Goal: Task Accomplishment & Management: Complete application form

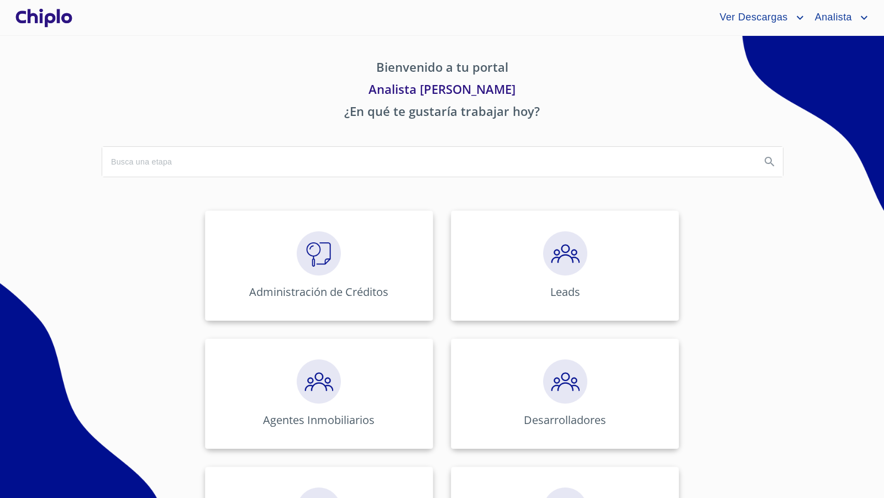
click at [313, 249] on img at bounding box center [319, 254] width 44 height 44
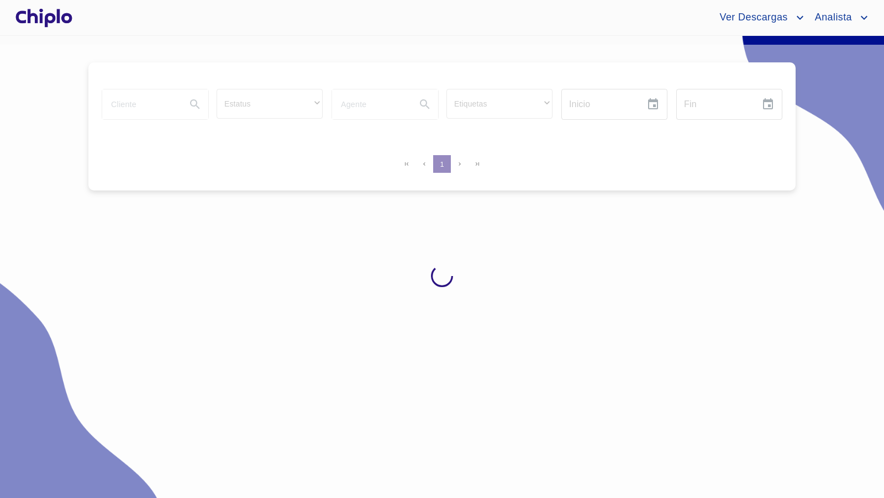
click at [130, 101] on input "search" at bounding box center [139, 105] width 75 height 30
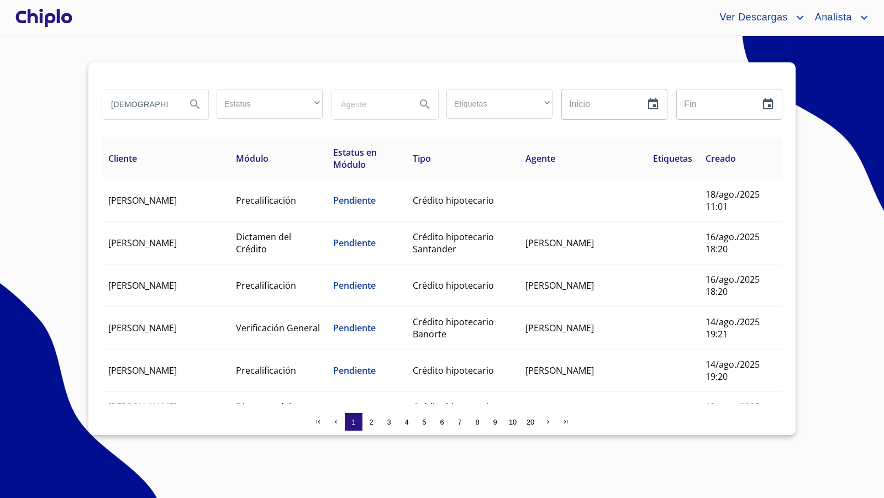
type input "jeh"
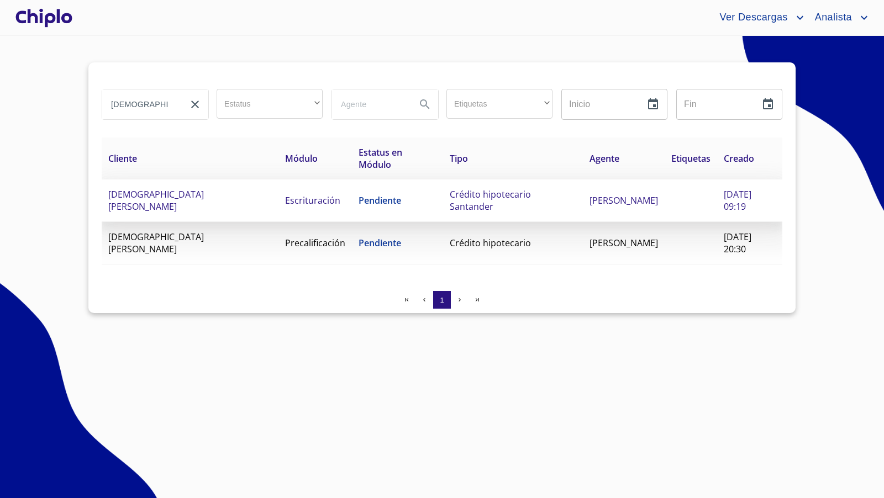
click at [487, 209] on td "Crédito hipotecario Santander" at bounding box center [513, 201] width 140 height 43
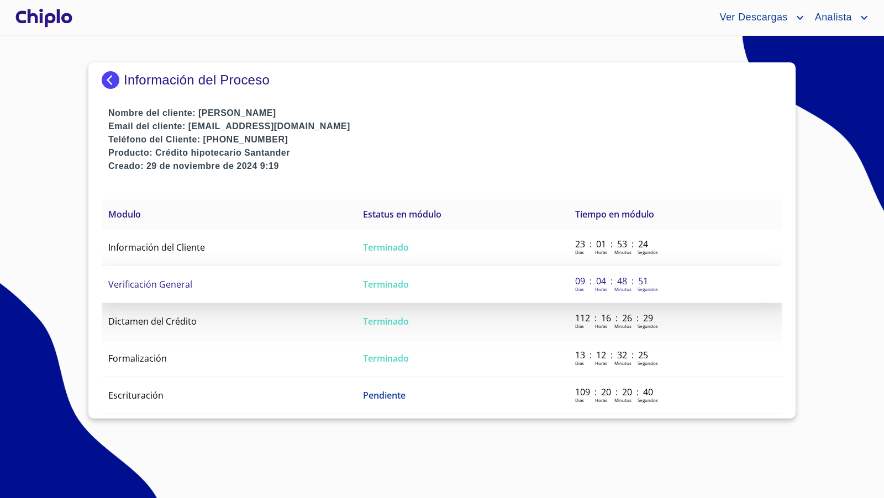
click at [203, 286] on td "Verificación General" at bounding box center [229, 284] width 255 height 37
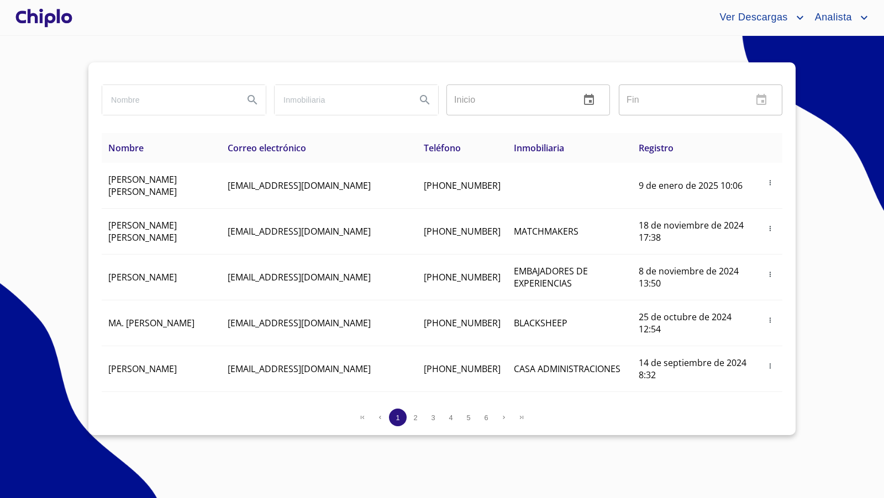
click at [61, 22] on div at bounding box center [43, 17] width 61 height 35
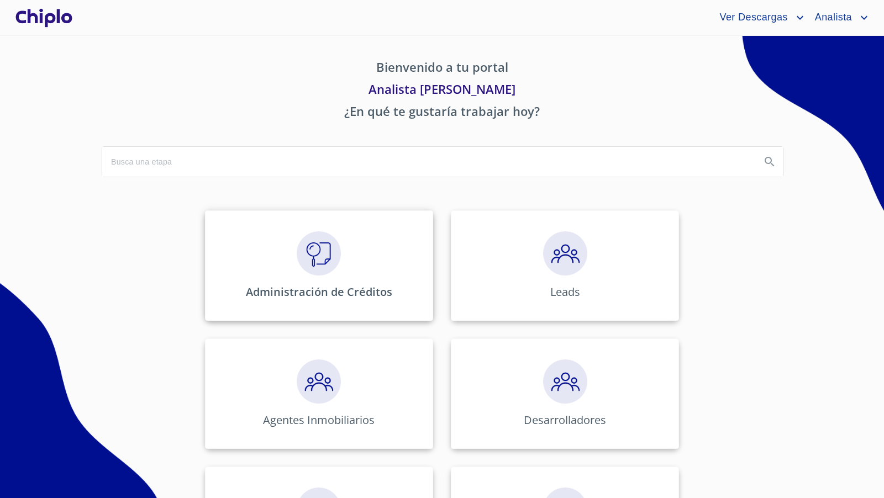
click at [307, 255] on img at bounding box center [319, 254] width 44 height 44
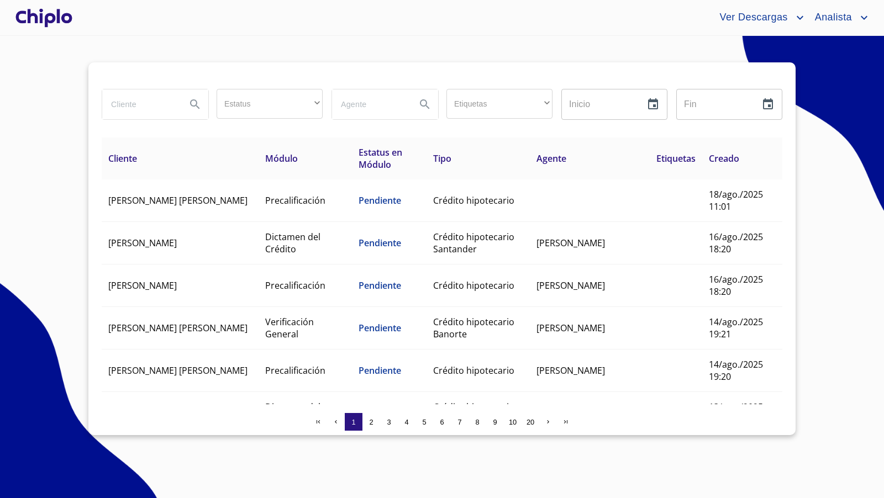
click at [120, 107] on input "search" at bounding box center [139, 105] width 75 height 30
type input "cabrera"
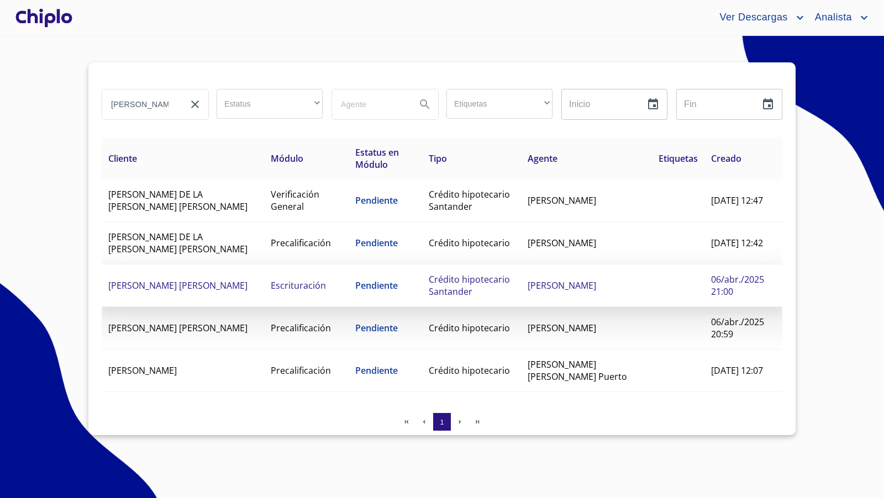
click at [465, 281] on span "Crédito hipotecario Santander" at bounding box center [469, 286] width 81 height 24
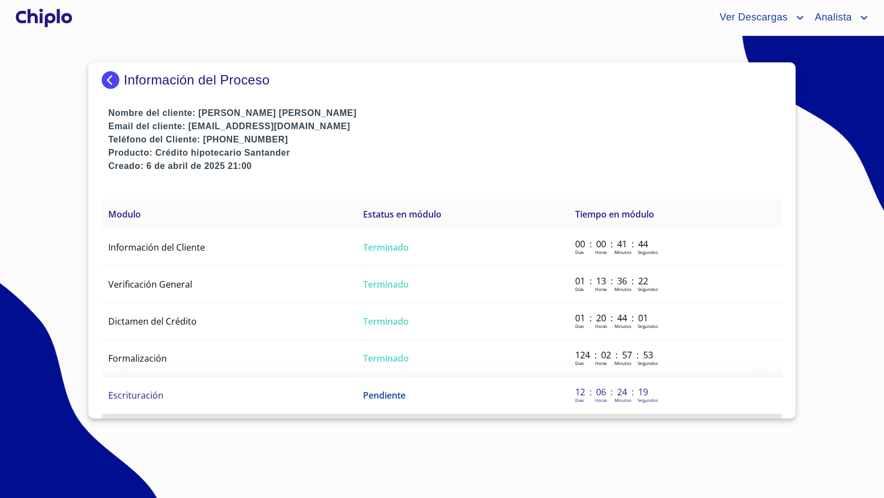
click at [178, 401] on td "Escrituración" at bounding box center [229, 395] width 255 height 37
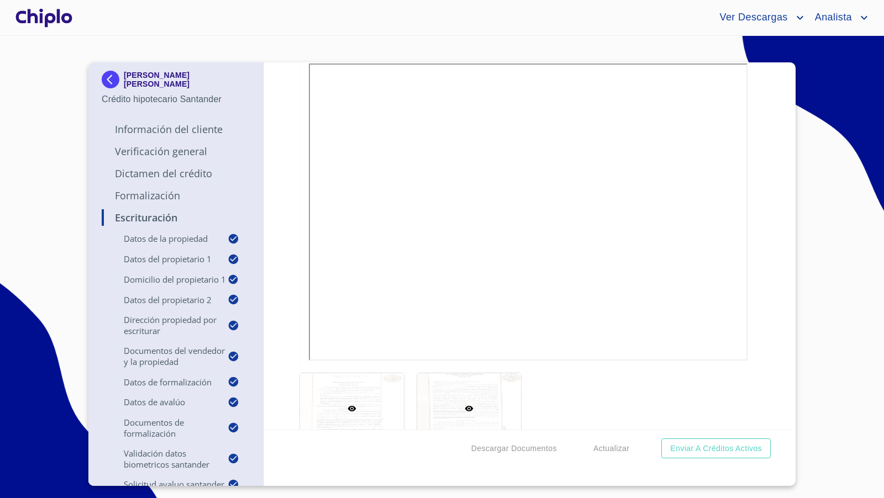
click at [448, 412] on div at bounding box center [469, 409] width 104 height 71
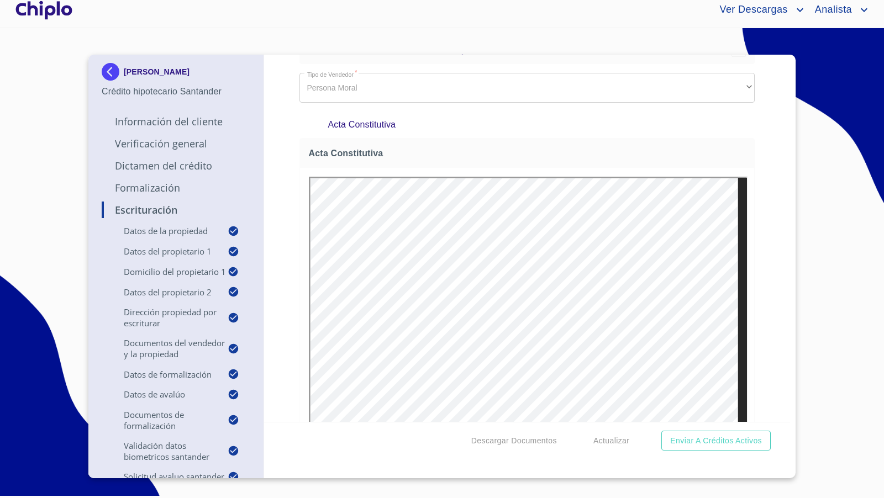
scroll to position [1325, 0]
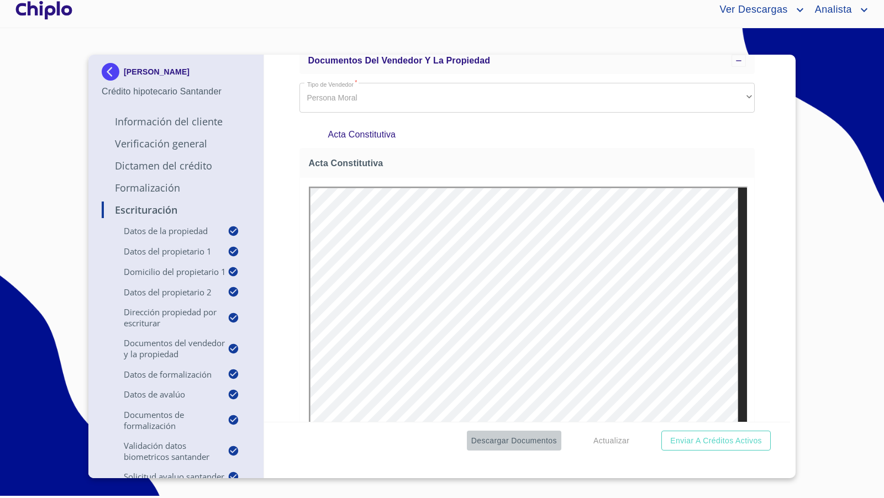
click at [515, 442] on span "Descargar Documentos" at bounding box center [514, 441] width 86 height 14
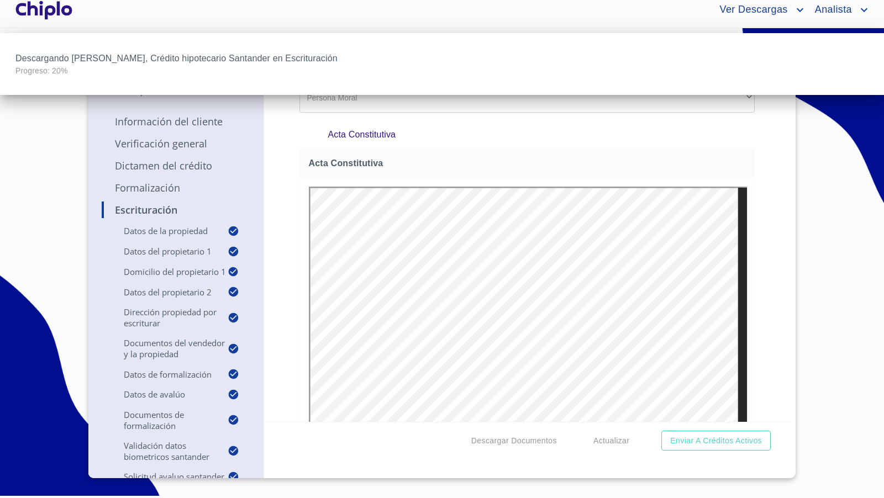
click at [279, 262] on div at bounding box center [442, 249] width 884 height 498
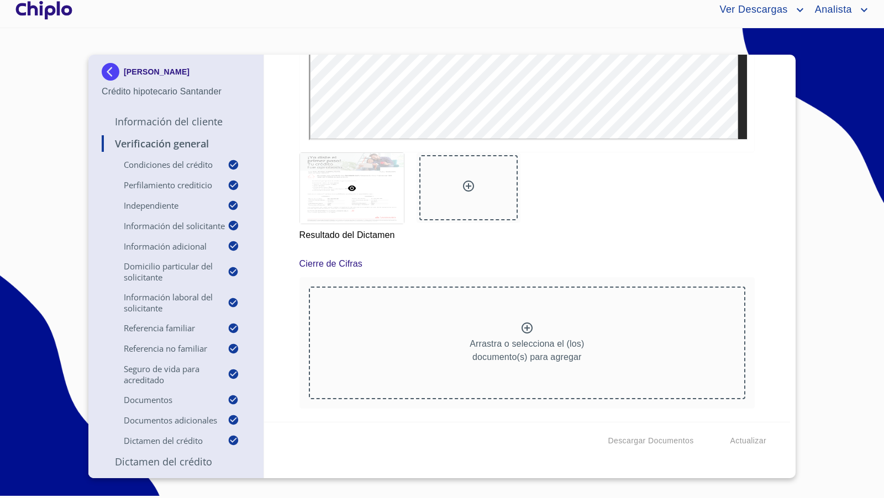
scroll to position [9633, 0]
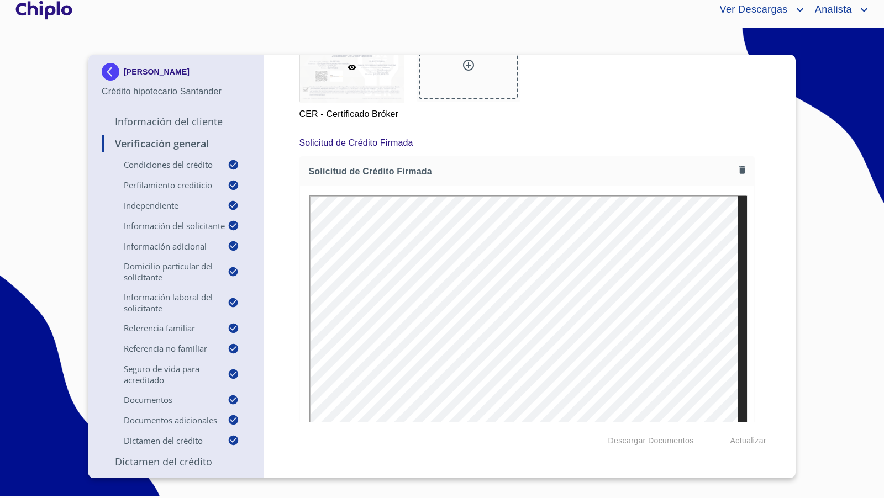
scroll to position [8101, 0]
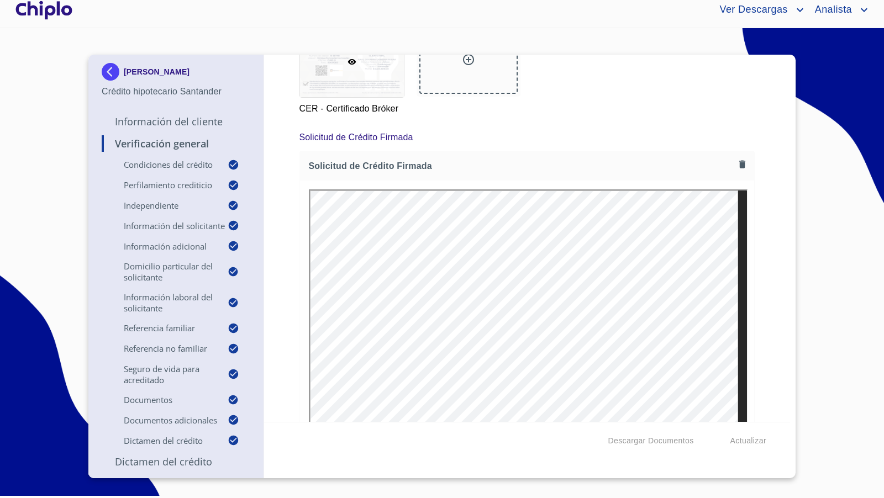
click at [755, 256] on div "Verificación General Condiciones del Crédito Selecciona tu producto   * Adquisi…" at bounding box center [527, 238] width 527 height 367
click at [57, 11] on div at bounding box center [43, 9] width 61 height 35
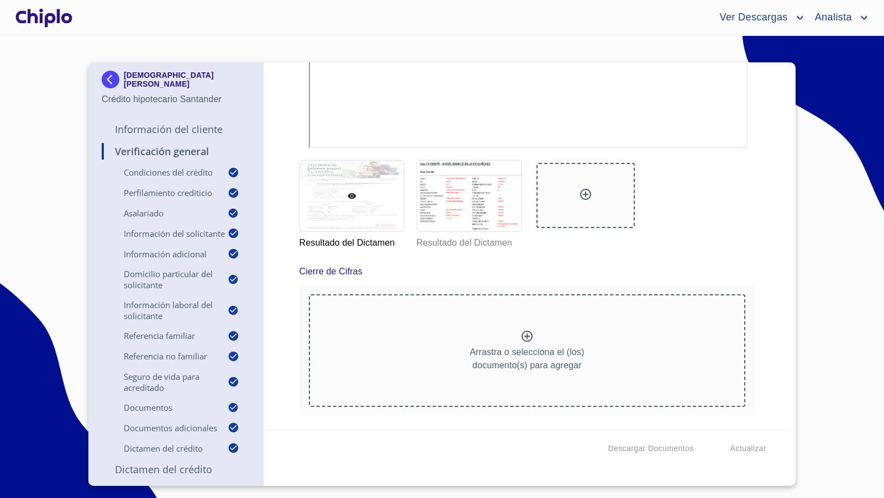
scroll to position [11228, 0]
click at [492, 232] on div at bounding box center [469, 196] width 104 height 71
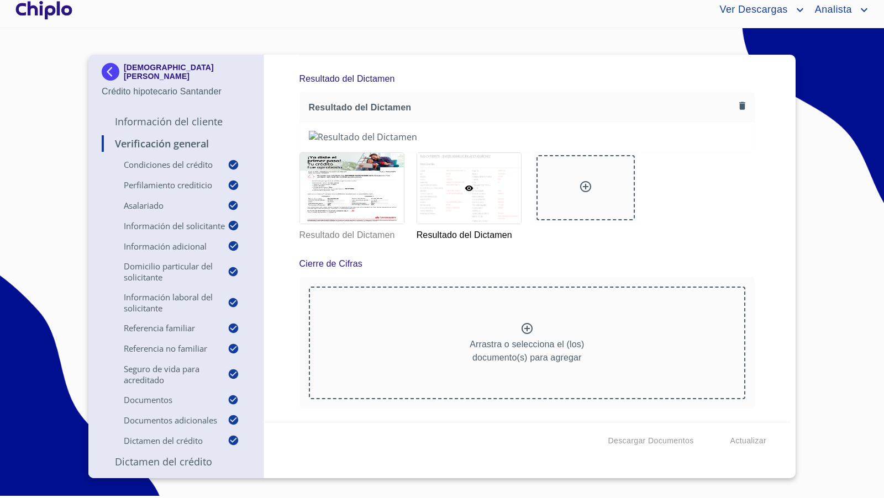
click at [768, 317] on div "Verificación General Condiciones del Crédito Selecciona tu producto   * Adquisi…" at bounding box center [527, 238] width 527 height 367
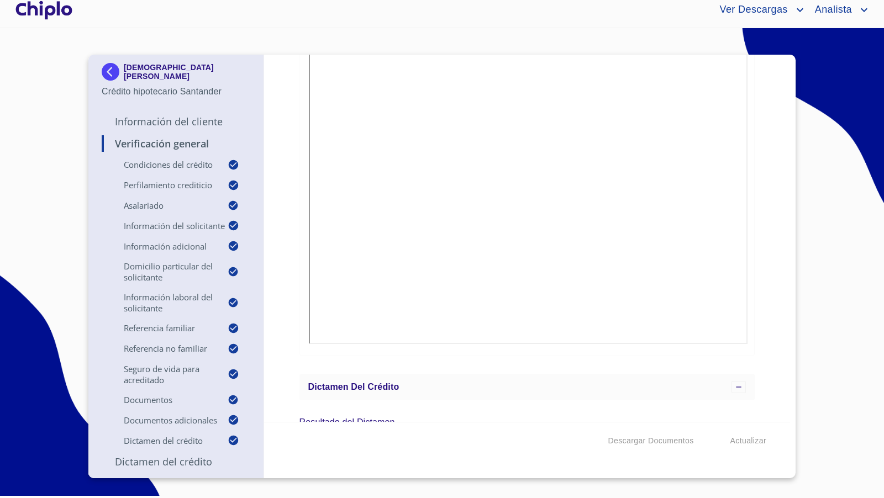
scroll to position [9680, 0]
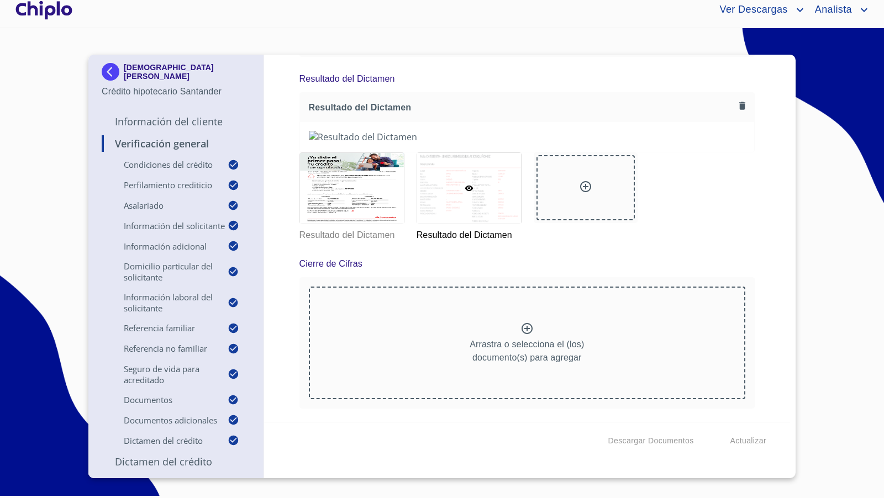
scroll to position [11268, 0]
click at [570, 220] on div at bounding box center [586, 187] width 98 height 65
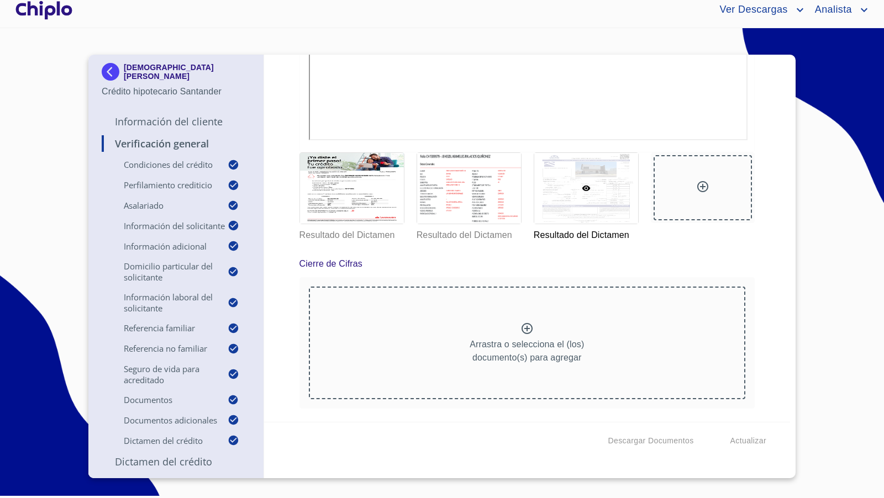
scroll to position [11154, 0]
drag, startPoint x: 770, startPoint y: 277, endPoint x: 791, endPoint y: 365, distance: 89.9
click at [770, 279] on div "Verificación General Condiciones del Crédito Selecciona tu producto   * Adquisi…" at bounding box center [527, 238] width 527 height 367
click at [376, 198] on div at bounding box center [352, 188] width 104 height 71
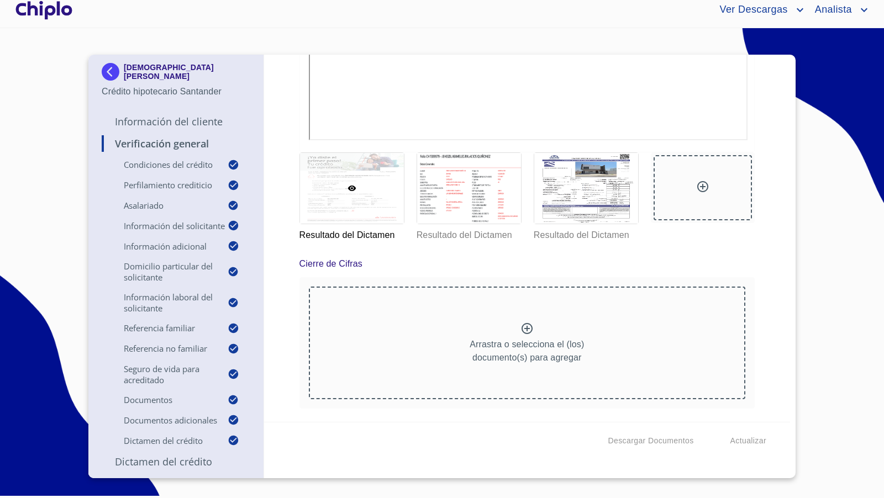
scroll to position [11160, 0]
click at [760, 281] on div "Verificación General Condiciones del Crédito Selecciona tu producto   * Adquisi…" at bounding box center [527, 238] width 527 height 367
click at [696, 193] on icon at bounding box center [702, 186] width 13 height 13
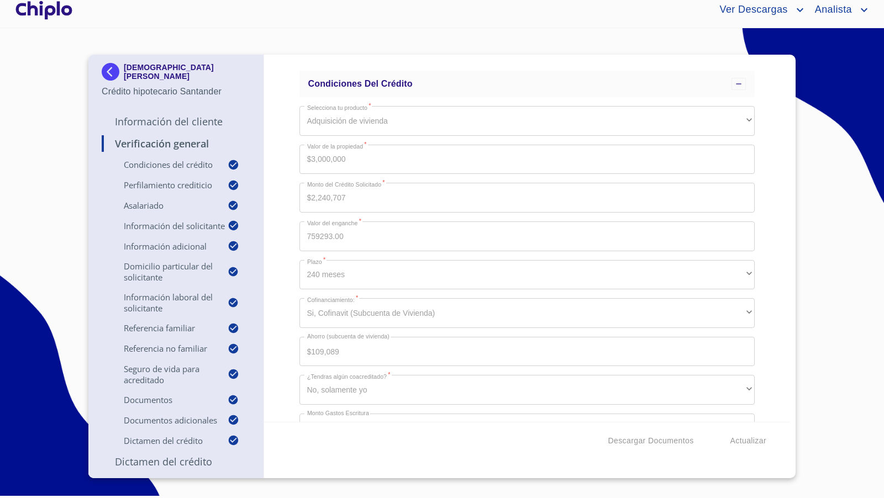
scroll to position [0, 0]
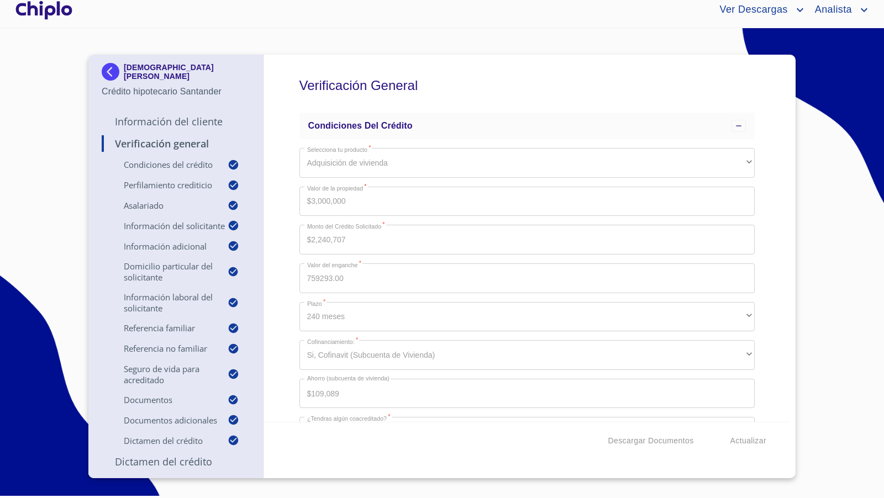
click at [287, 209] on div "Verificación General Condiciones del Crédito Selecciona tu producto   * Adquisi…" at bounding box center [527, 238] width 527 height 367
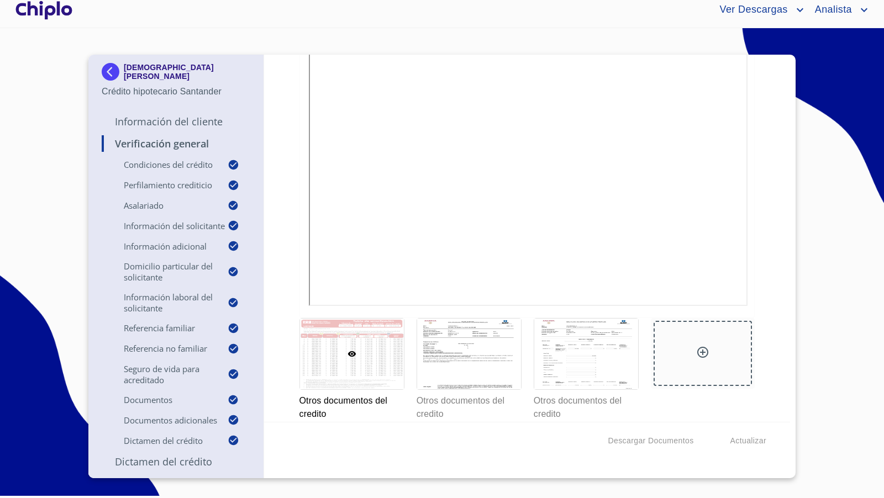
scroll to position [8968, 0]
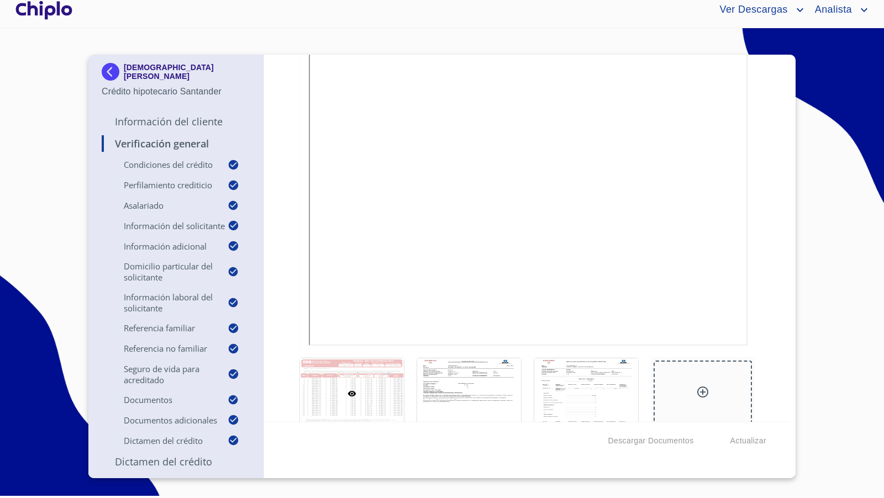
click at [763, 263] on div "Verificación General Condiciones del Crédito Selecciona tu producto   * Adquisi…" at bounding box center [527, 238] width 527 height 367
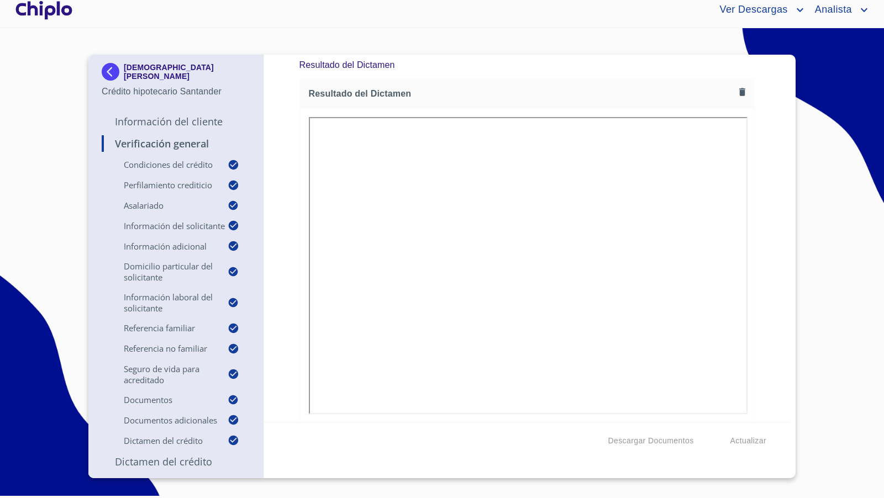
scroll to position [10048, 0]
drag, startPoint x: 524, startPoint y: 206, endPoint x: 238, endPoint y: 1, distance: 352.4
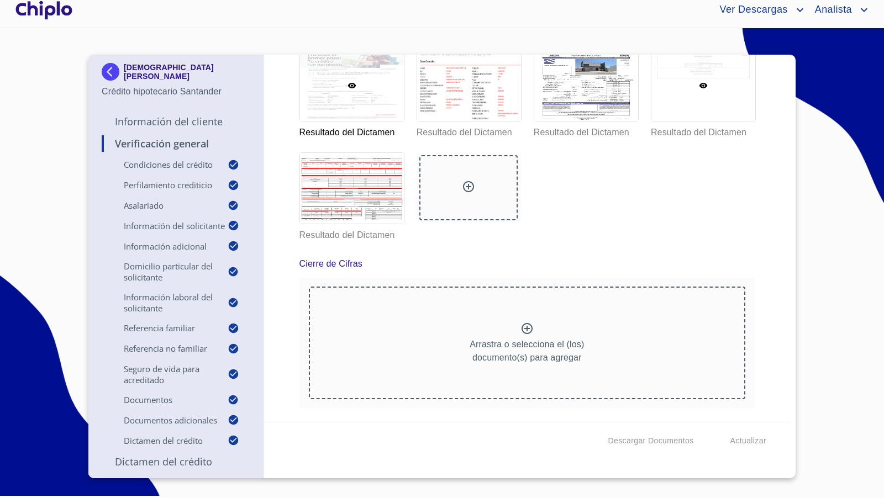
click at [684, 121] on div at bounding box center [703, 85] width 104 height 71
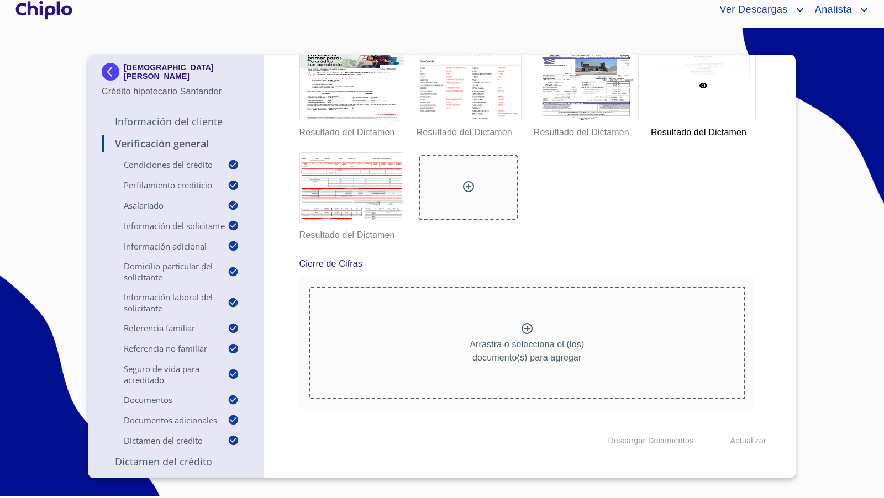
scroll to position [11160, 0]
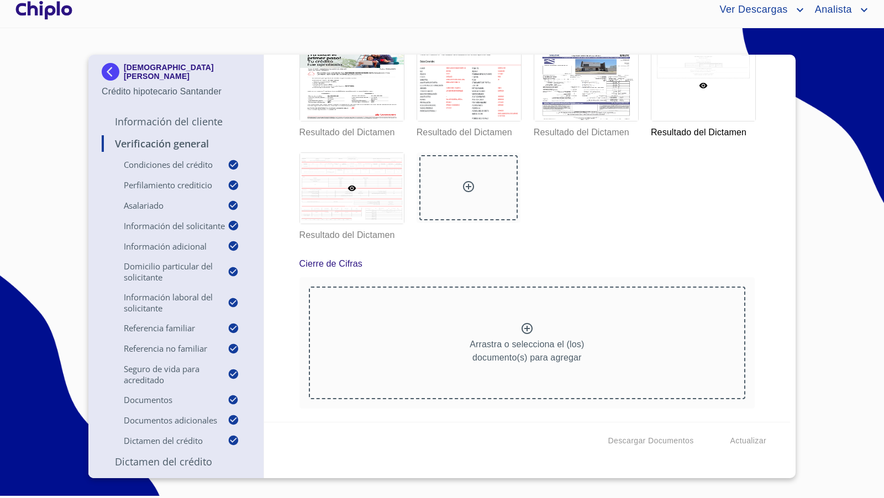
click at [364, 224] on div at bounding box center [352, 188] width 104 height 71
copy p "[DEMOGRAPHIC_DATA][PERSON_NAME]"
drag, startPoint x: 213, startPoint y: 77, endPoint x: 52, endPoint y: 135, distance: 171.1
click at [52, 135] on section "JEHEIZIL ABIMELEG PALACIOS QUIÑONEZ Crédito hipotecario Santander Información d…" at bounding box center [442, 259] width 884 height 463
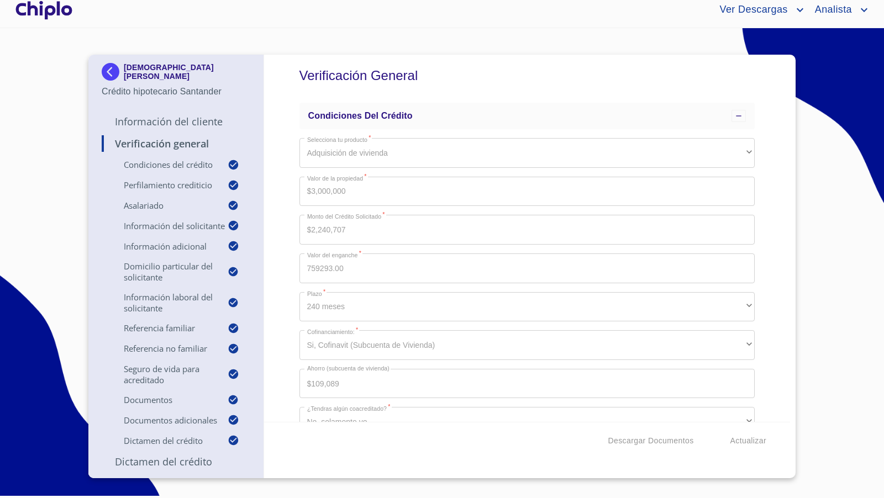
scroll to position [20, 0]
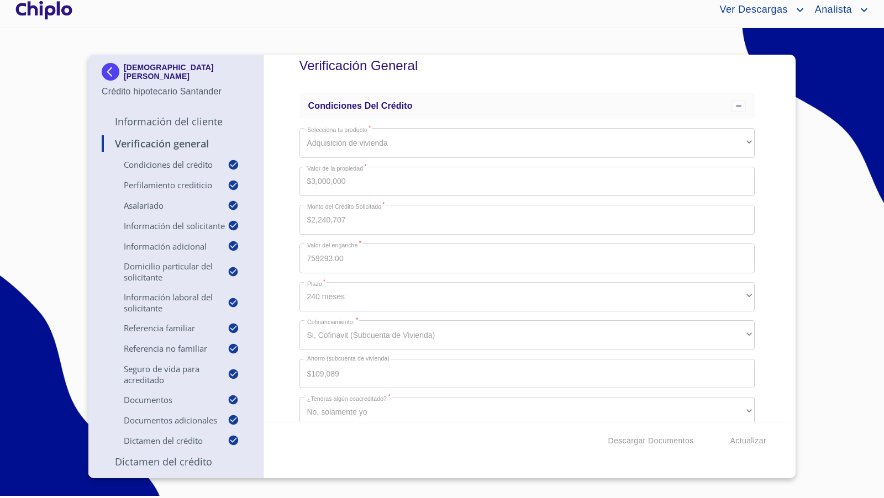
click at [763, 222] on div "Verificación General Condiciones del Crédito Selecciona tu producto   * Adquisi…" at bounding box center [527, 238] width 527 height 367
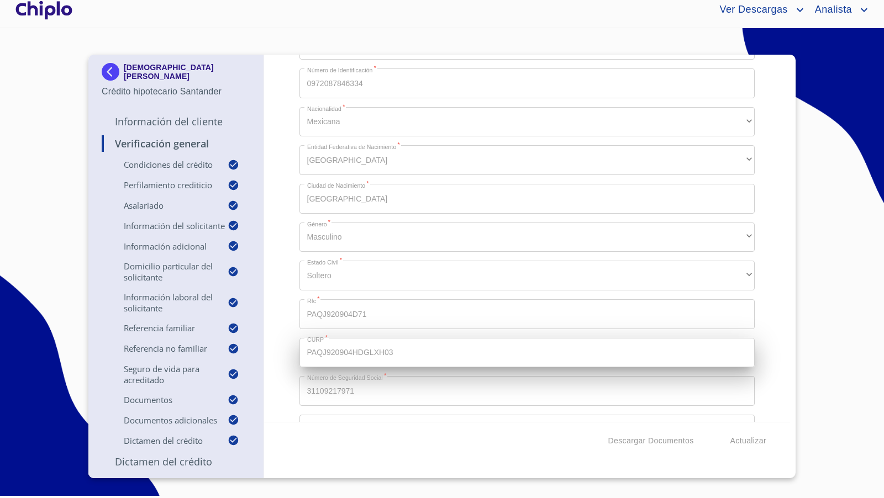
scroll to position [1138, 0]
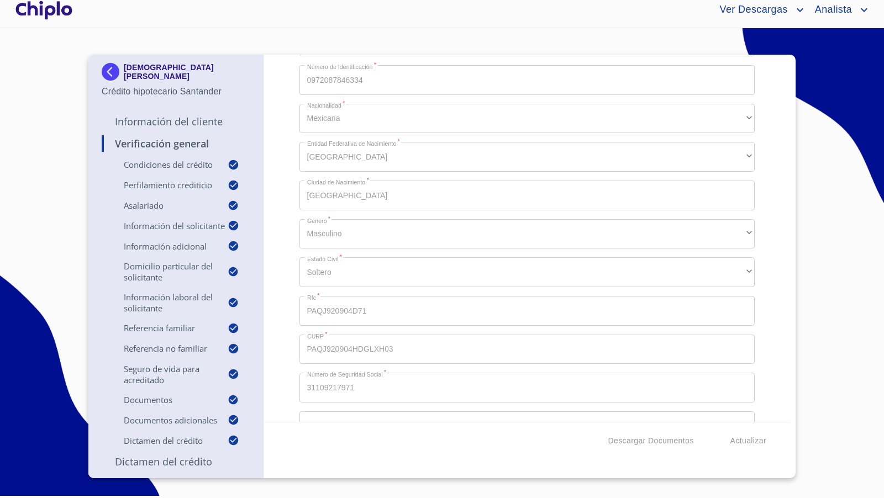
click at [286, 331] on div "Verificación General Condiciones del Crédito Selecciona tu producto   * Adquisi…" at bounding box center [527, 238] width 527 height 367
click at [288, 241] on div "Verificación General Condiciones del Crédito Selecciona tu producto   * Adquisi…" at bounding box center [527, 238] width 527 height 367
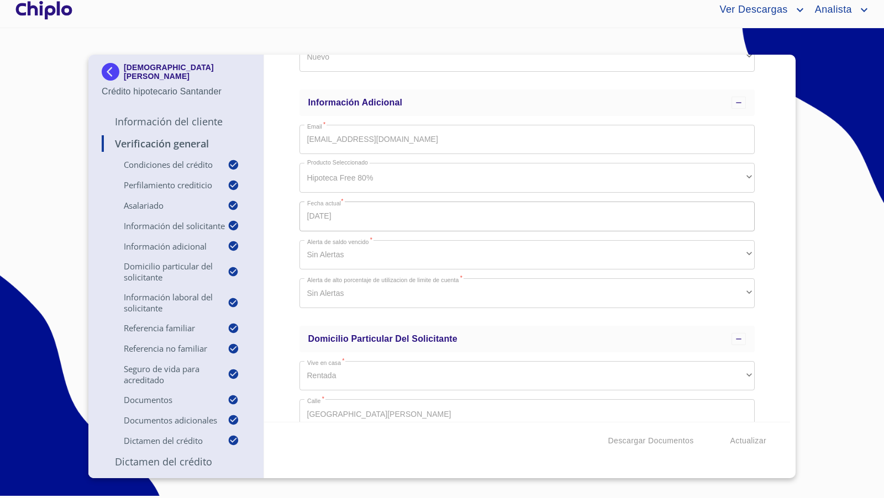
scroll to position [1586, 0]
click at [289, 327] on div "Verificación General Condiciones del Crédito Selecciona tu producto   * Adquisi…" at bounding box center [527, 238] width 527 height 367
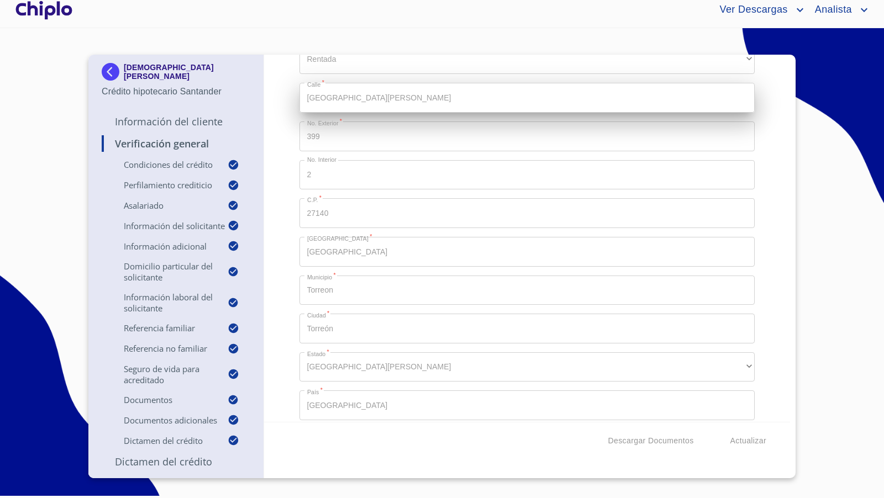
scroll to position [1886, 0]
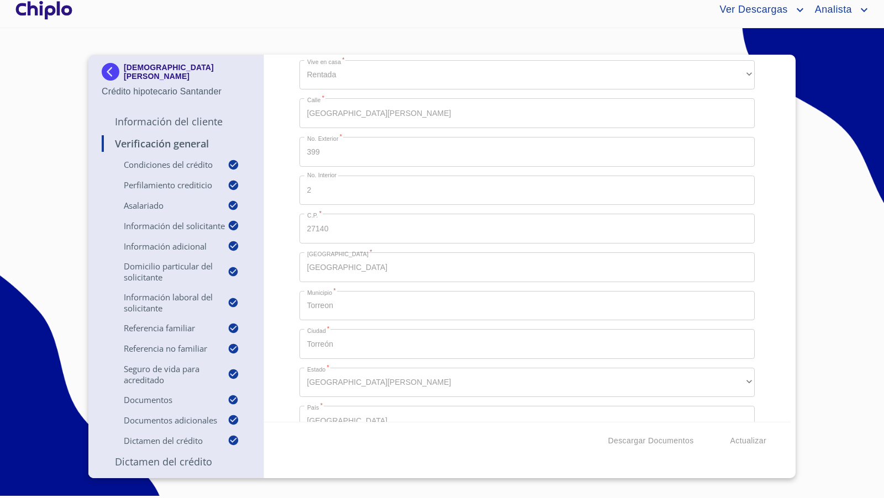
click at [292, 318] on div "Verificación General Condiciones del Crédito Selecciona tu producto   * Adquisi…" at bounding box center [527, 238] width 527 height 367
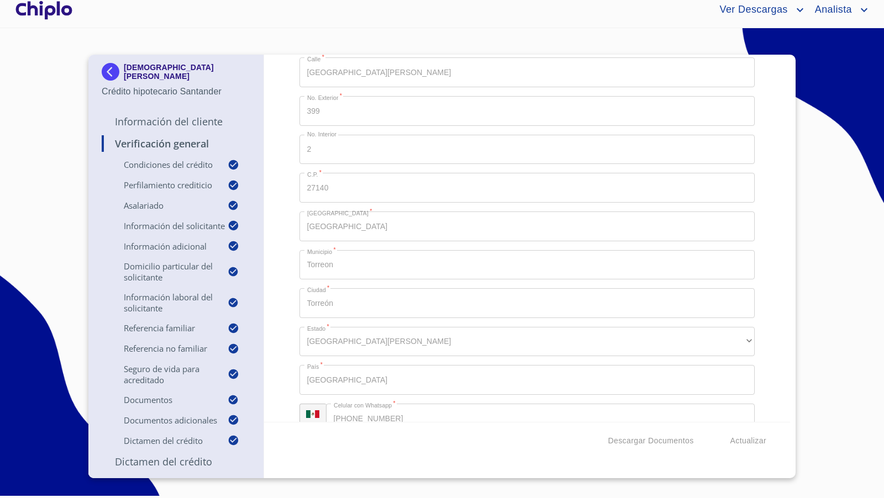
click at [287, 263] on div "Verificación General Condiciones del Crédito Selecciona tu producto   * Adquisi…" at bounding box center [527, 238] width 527 height 367
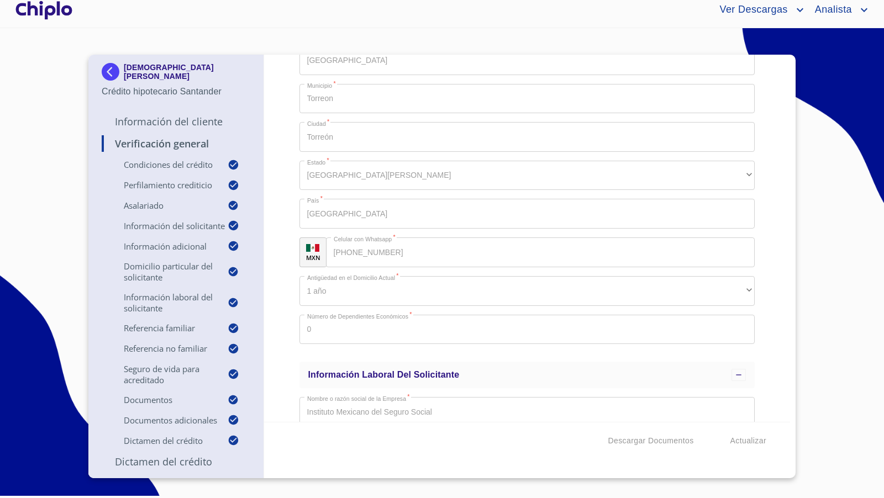
scroll to position [2093, 0]
click at [274, 218] on div "Verificación General Condiciones del Crédito Selecciona tu producto   * Adquisi…" at bounding box center [527, 238] width 527 height 367
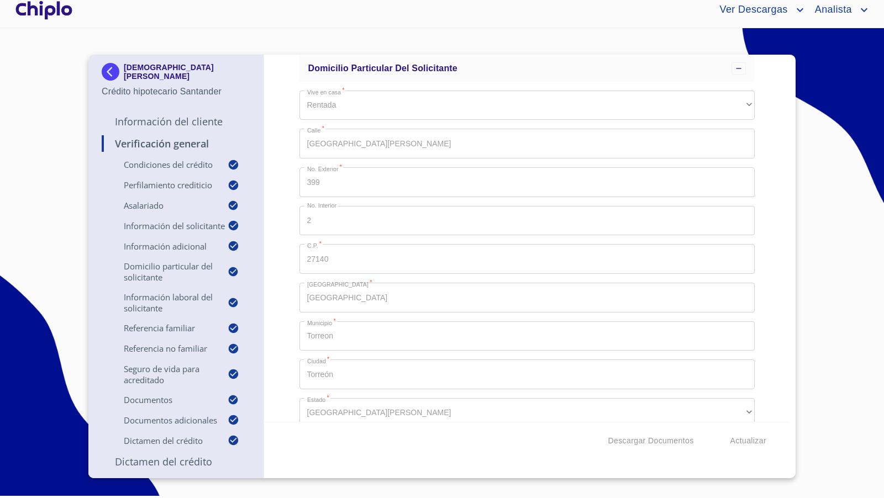
scroll to position [1853, 0]
drag, startPoint x: 277, startPoint y: 290, endPoint x: 259, endPoint y: 276, distance: 22.8
click at [277, 290] on div "Verificación General Condiciones del Crédito Selecciona tu producto   * Adquisi…" at bounding box center [527, 238] width 527 height 367
click at [171, 120] on p "Información del Cliente" at bounding box center [176, 121] width 149 height 13
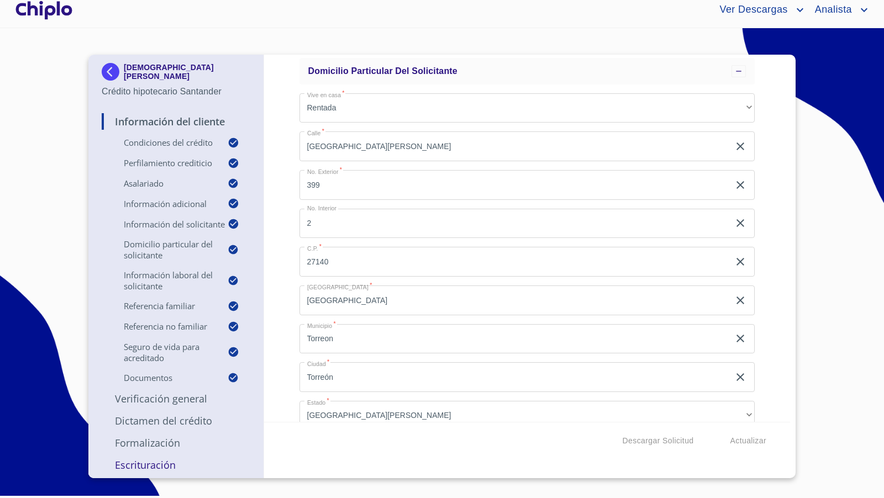
click at [762, 259] on div "Información del Cliente Condiciones del Crédito Selecciona tu producto   * Adqu…" at bounding box center [527, 238] width 527 height 367
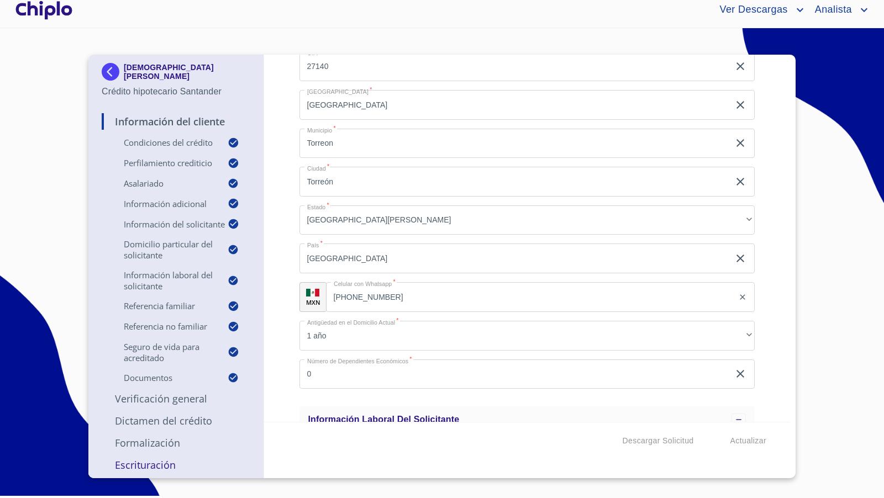
scroll to position [2058, 0]
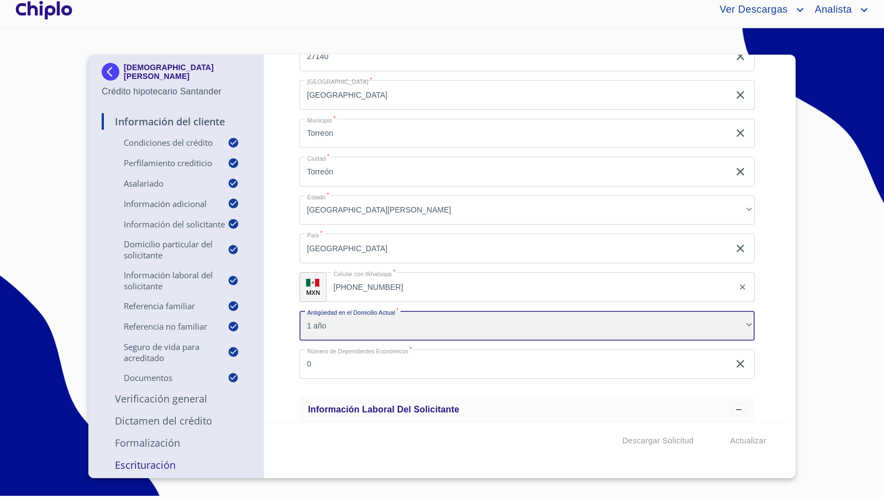
click at [739, 327] on div "1 año" at bounding box center [527, 326] width 456 height 30
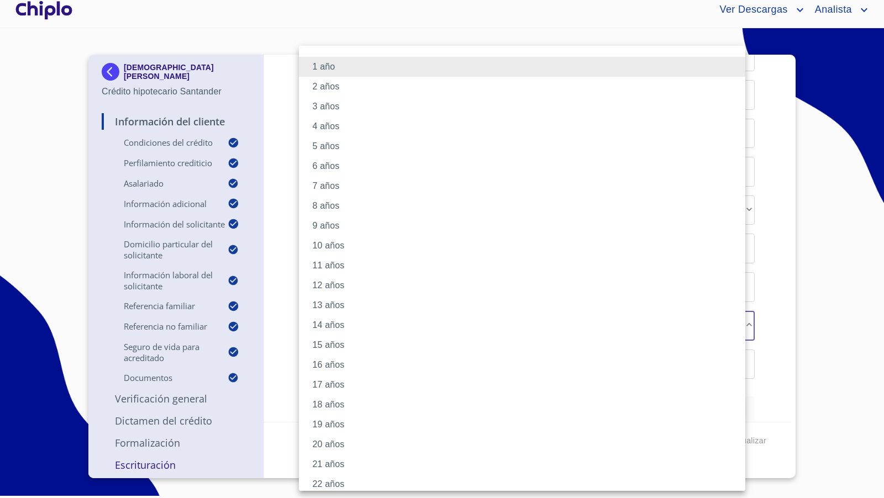
click at [348, 88] on li "2 años" at bounding box center [527, 87] width 456 height 20
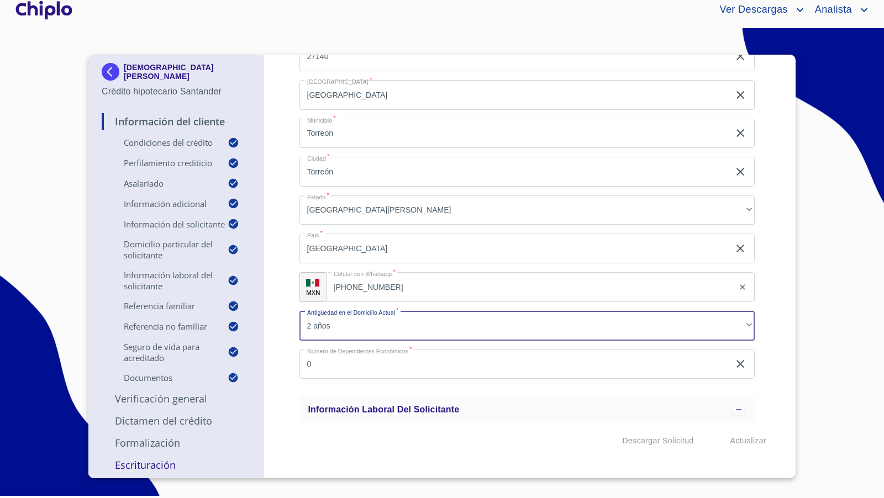
click at [287, 229] on div "Información del Cliente Condiciones del Crédito Selecciona tu producto   * Adqu…" at bounding box center [527, 238] width 527 height 367
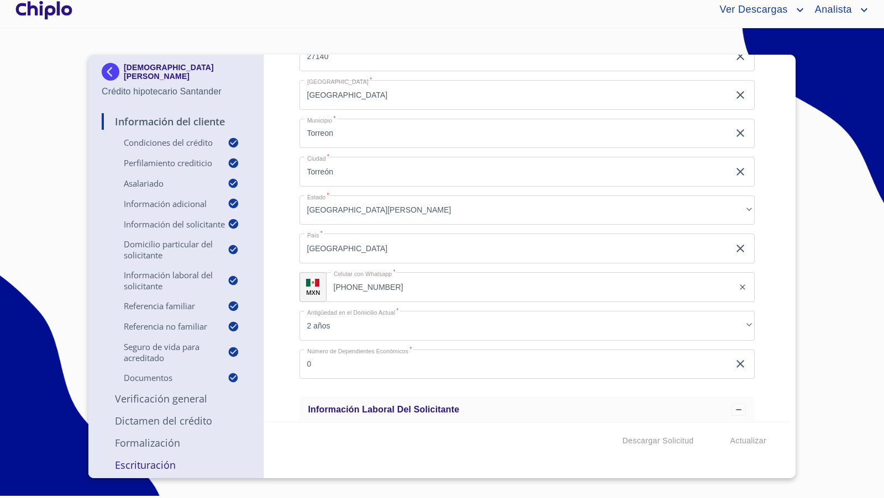
drag, startPoint x: 150, startPoint y: 411, endPoint x: 320, endPoint y: 4, distance: 441.6
click at [150, 406] on p "Verificación General" at bounding box center [176, 398] width 149 height 13
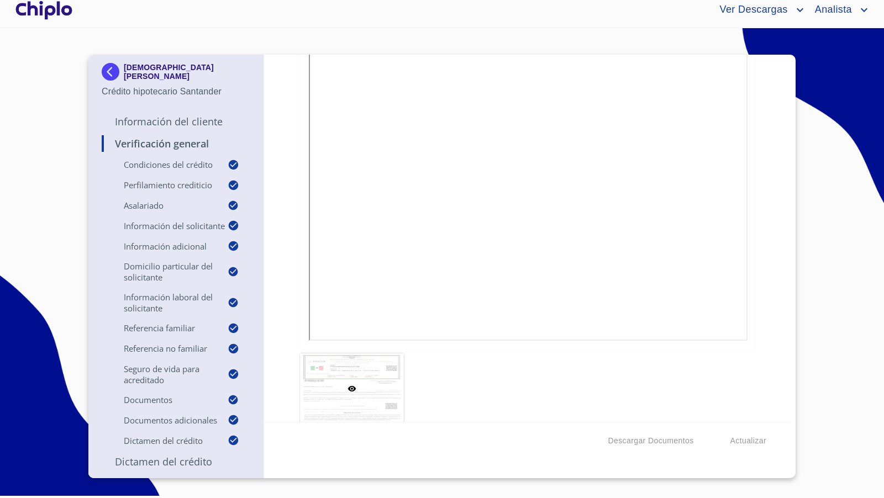
scroll to position [6112, 0]
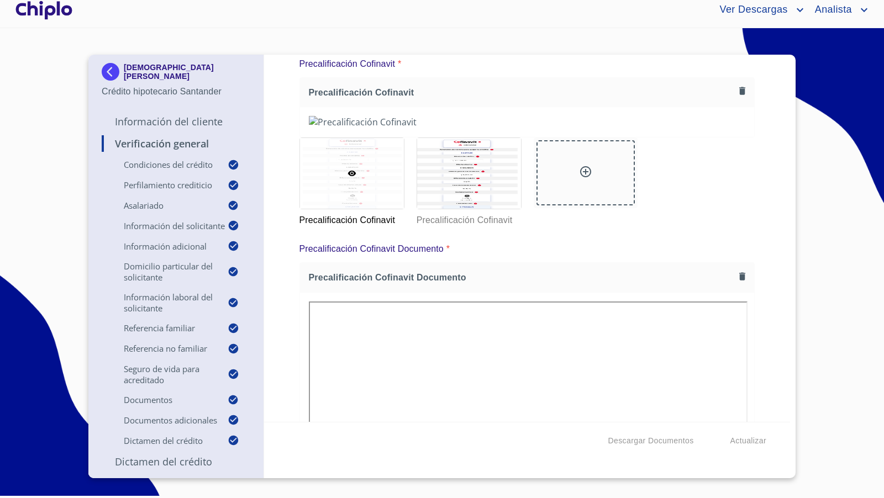
click at [773, 276] on div "Verificación General Condiciones del Crédito Selecciona tu producto   * Adquisi…" at bounding box center [527, 238] width 527 height 367
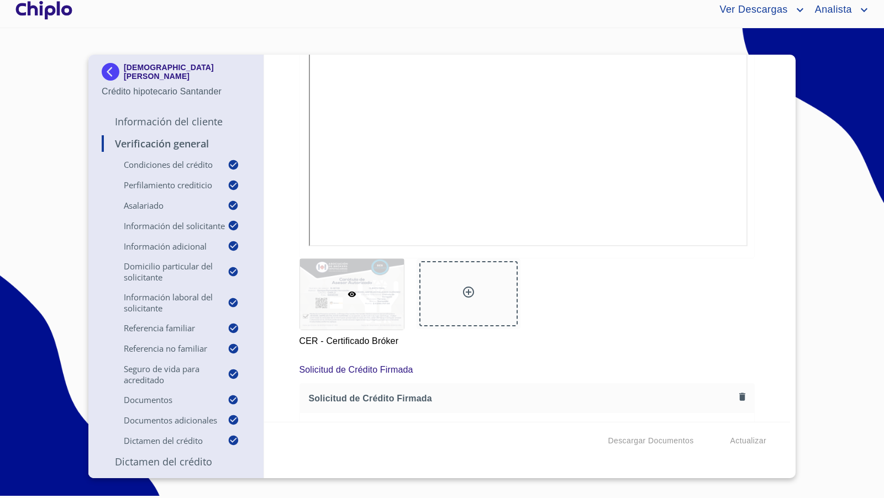
scroll to position [8112, 0]
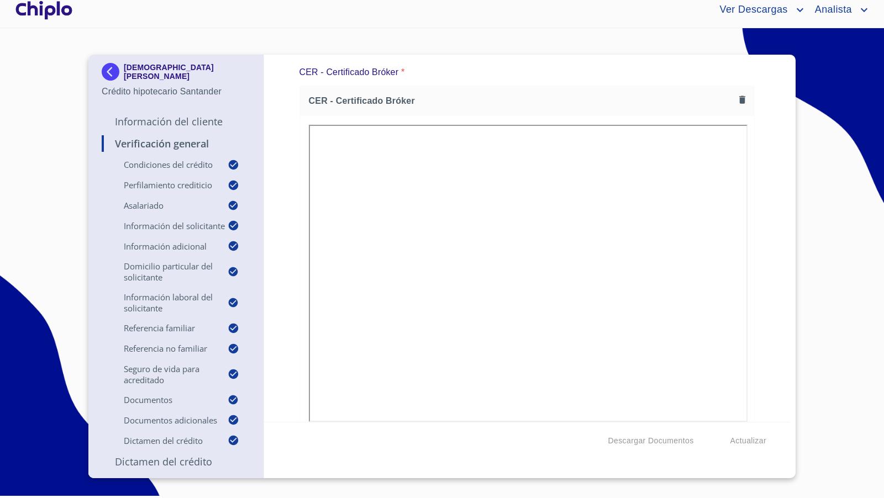
scroll to position [7931, 0]
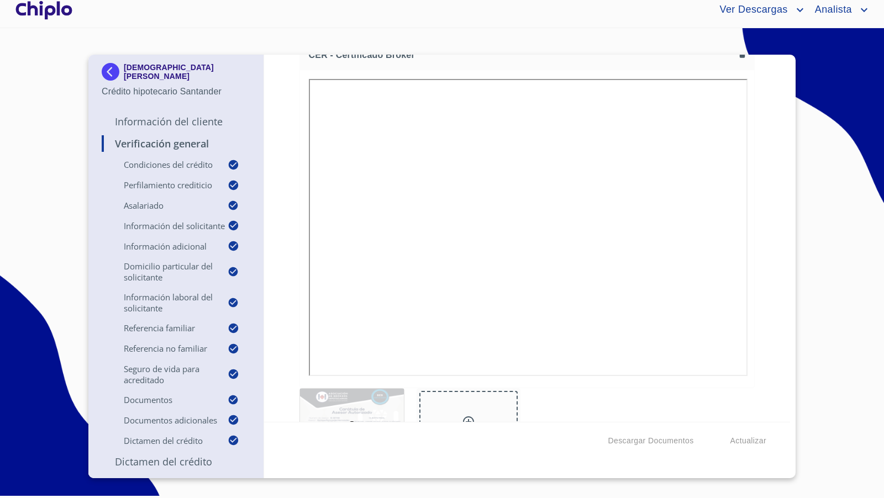
scroll to position [7998, 0]
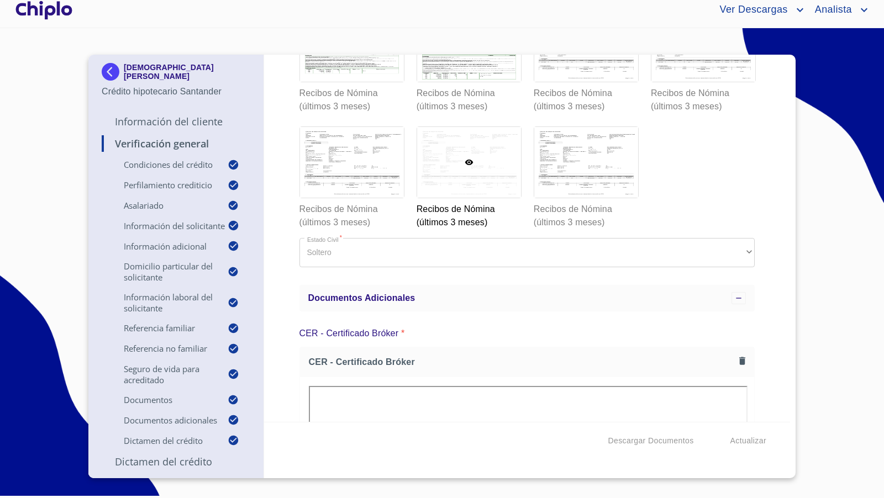
click at [752, 264] on div "Verificación General Condiciones del Crédito Selecciona tu producto   * Adquisi…" at bounding box center [527, 238] width 527 height 367
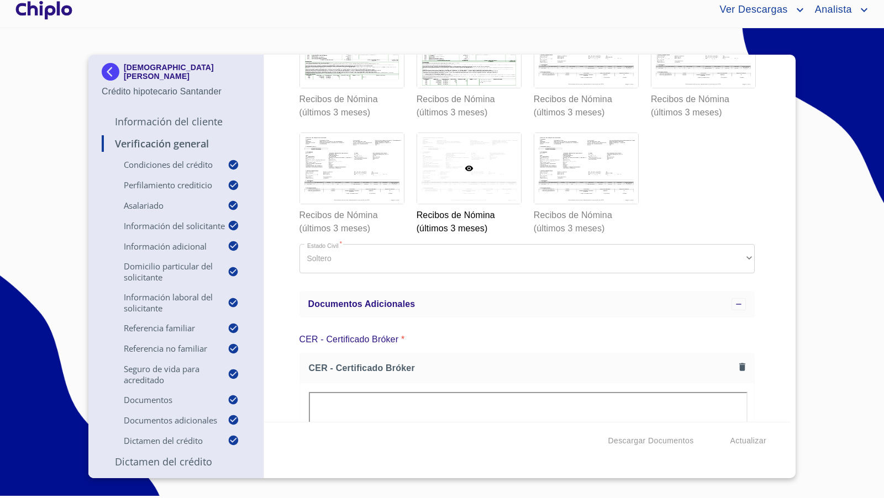
scroll to position [7660, 0]
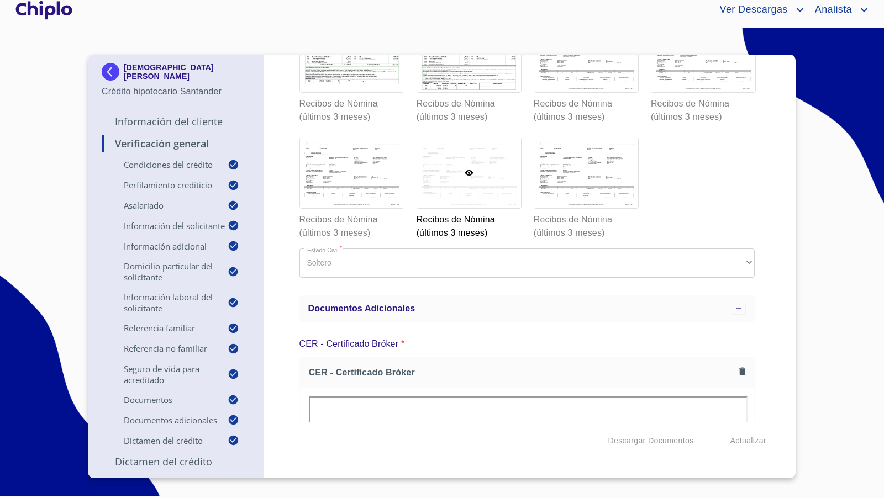
click at [768, 306] on div "Verificación General Condiciones del Crédito Selecciona tu producto   * Adquisi…" at bounding box center [527, 238] width 527 height 367
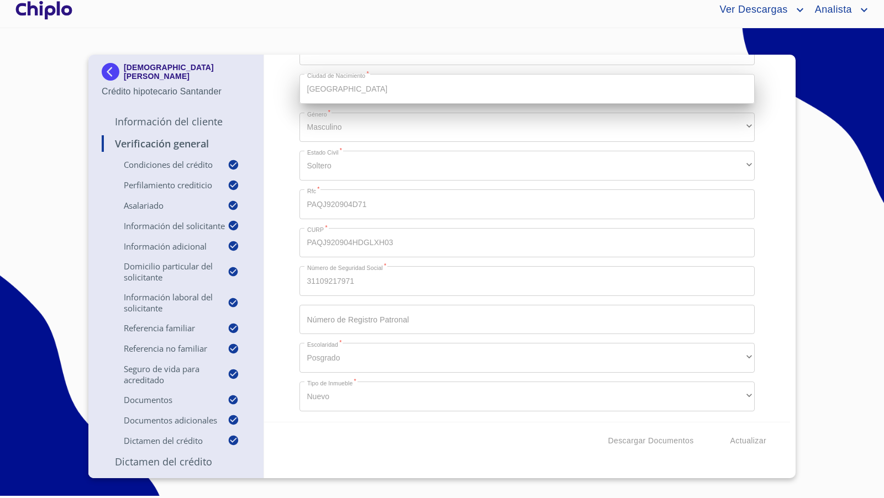
scroll to position [1235, 0]
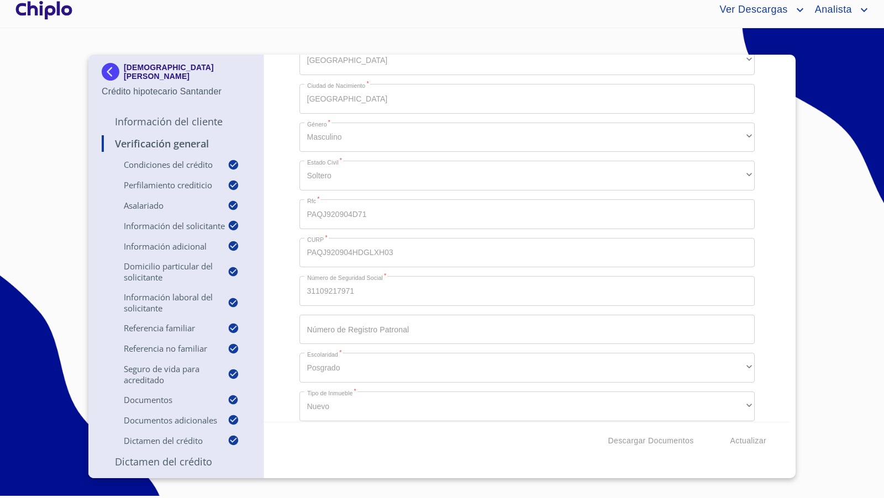
click at [763, 276] on div "Verificación General Condiciones del Crédito Selecciona tu producto   * Adquisi…" at bounding box center [527, 238] width 527 height 367
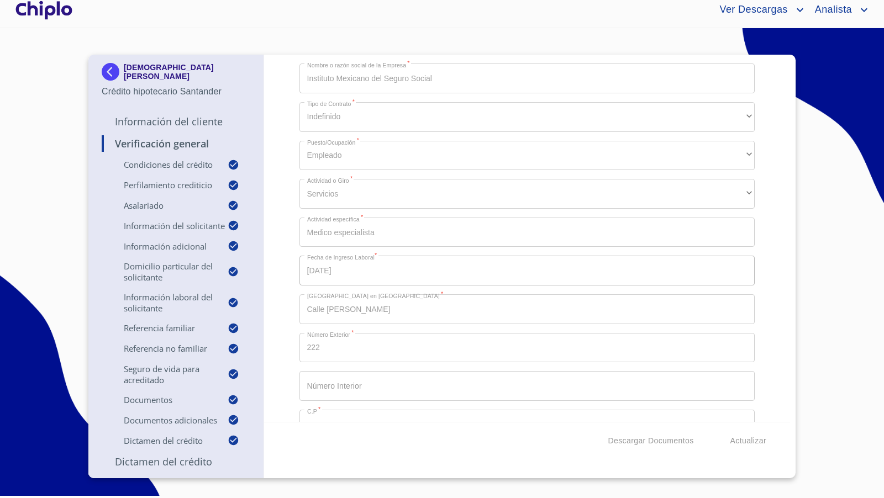
scroll to position [2427, 0]
click at [288, 226] on div "Verificación General Condiciones del Crédito Selecciona tu producto   * Adquisi…" at bounding box center [527, 238] width 527 height 367
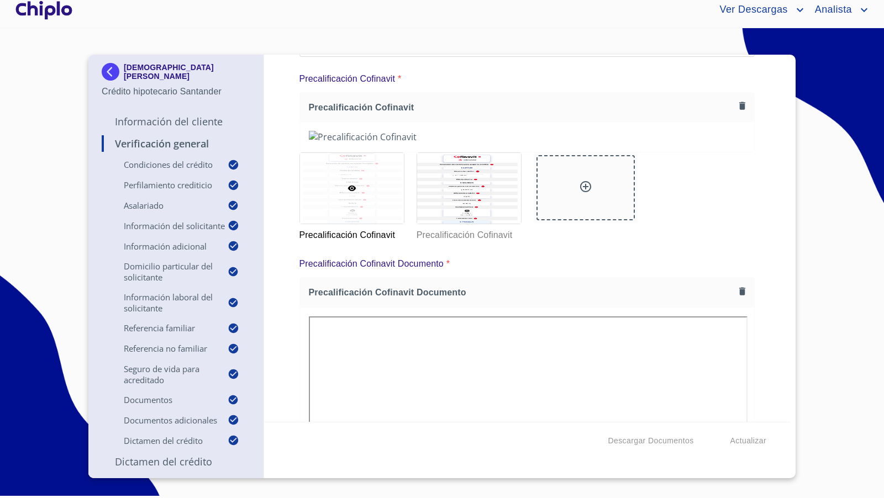
scroll to position [9413, 0]
click at [185, 122] on p "Información del Cliente" at bounding box center [176, 121] width 149 height 13
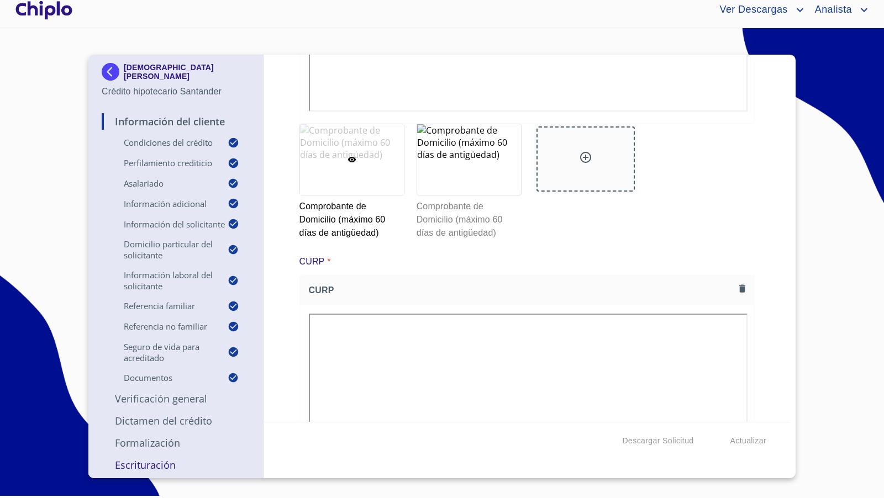
scroll to position [7053, 0]
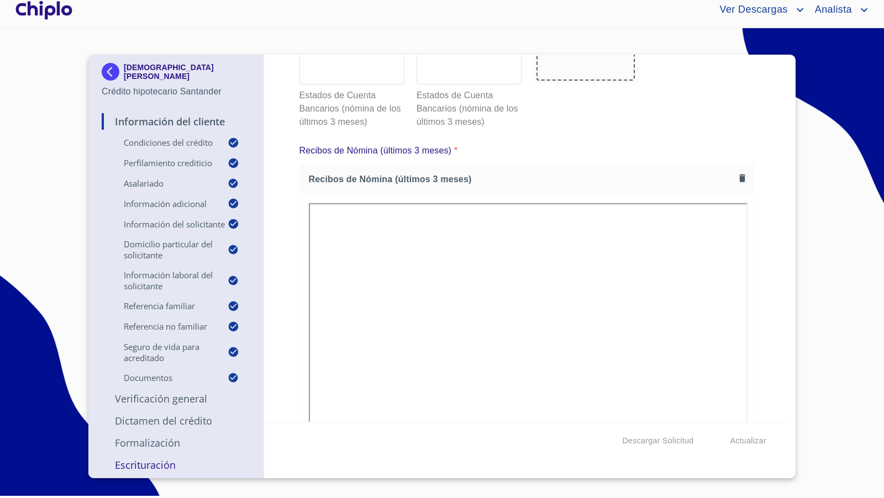
click at [765, 172] on div "Información del Cliente Condiciones del Crédito Selecciona tu producto   * Adqu…" at bounding box center [527, 238] width 527 height 367
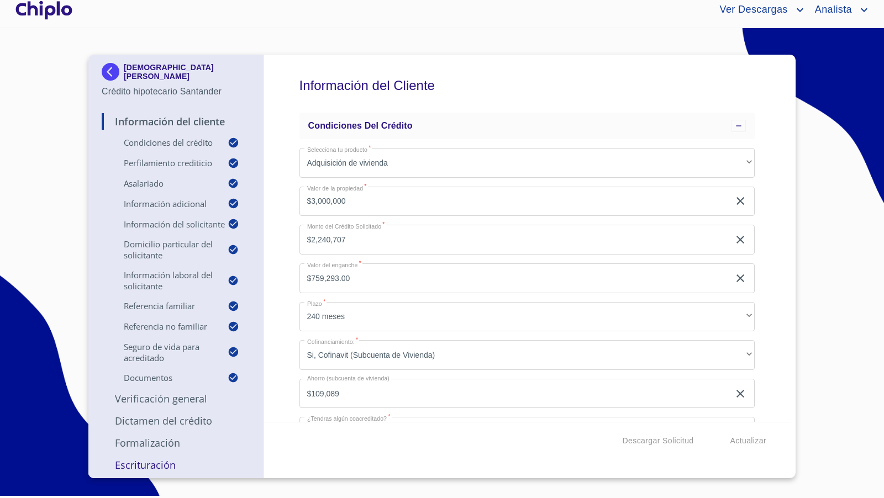
scroll to position [0, 0]
click at [269, 250] on div "Información del Cliente Condiciones del Crédito Selecciona tu producto   * Adqu…" at bounding box center [527, 238] width 527 height 367
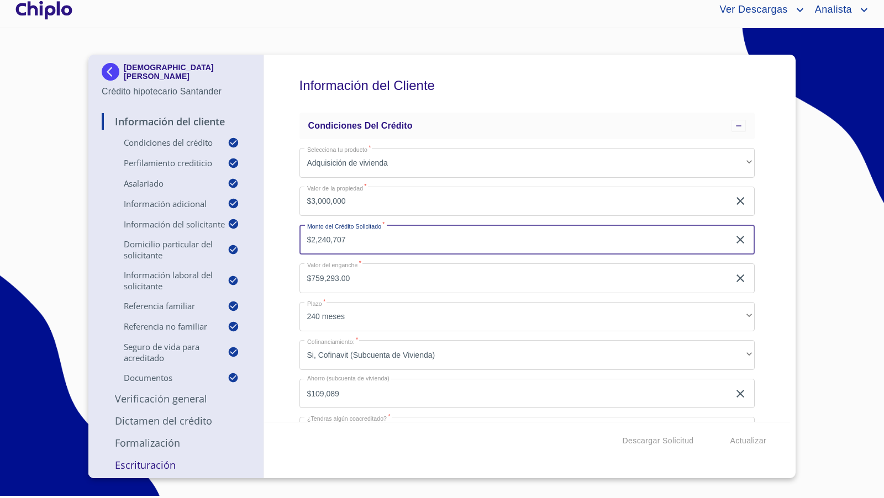
drag, startPoint x: 366, startPoint y: 243, endPoint x: 290, endPoint y: 238, distance: 76.9
click at [290, 238] on div "Información del Cliente Condiciones del Crédito Selecciona tu producto   * Adqu…" at bounding box center [527, 238] width 527 height 367
type input "$2,400,000"
type input "$600,000.00"
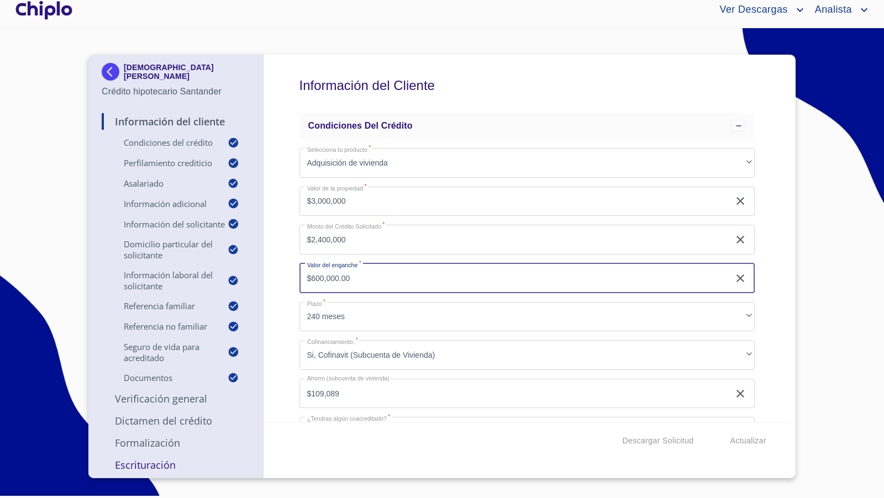
click at [286, 253] on div "Información del Cliente Condiciones del Crédito Selecciona tu producto   * Adqu…" at bounding box center [527, 238] width 527 height 367
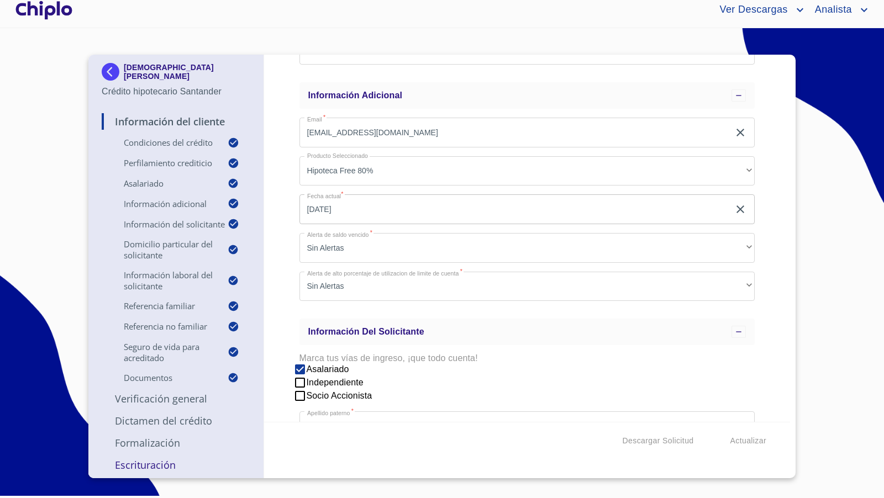
scroll to position [722, 0]
click at [737, 207] on icon "button" at bounding box center [741, 208] width 8 height 8
click at [734, 210] on icon "button" at bounding box center [740, 207] width 13 height 13
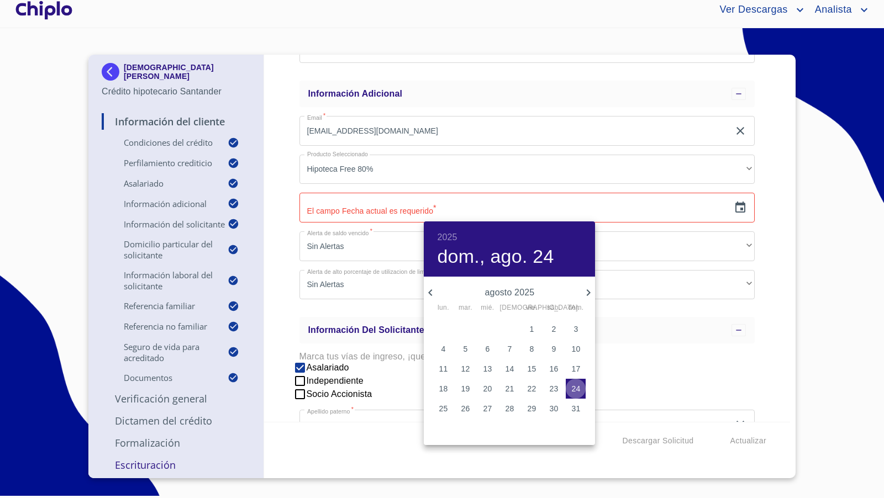
click at [579, 390] on p "24" at bounding box center [575, 388] width 9 height 11
type input "24 de ago. de 2025"
click at [282, 244] on div at bounding box center [442, 249] width 884 height 498
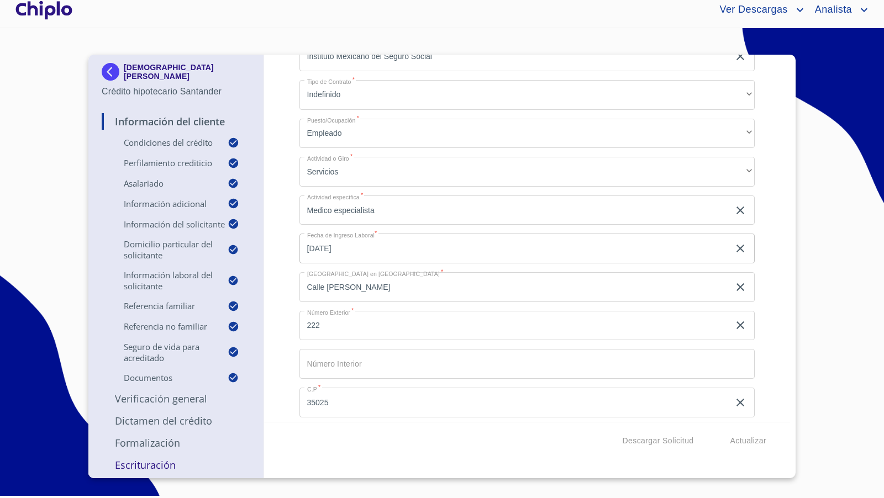
scroll to position [2467, 0]
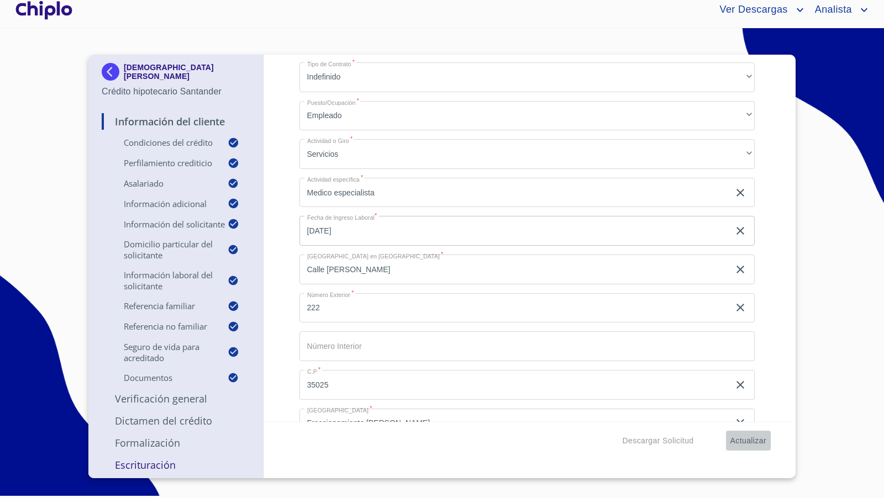
click at [735, 440] on span "Actualizar" at bounding box center [749, 441] width 36 height 14
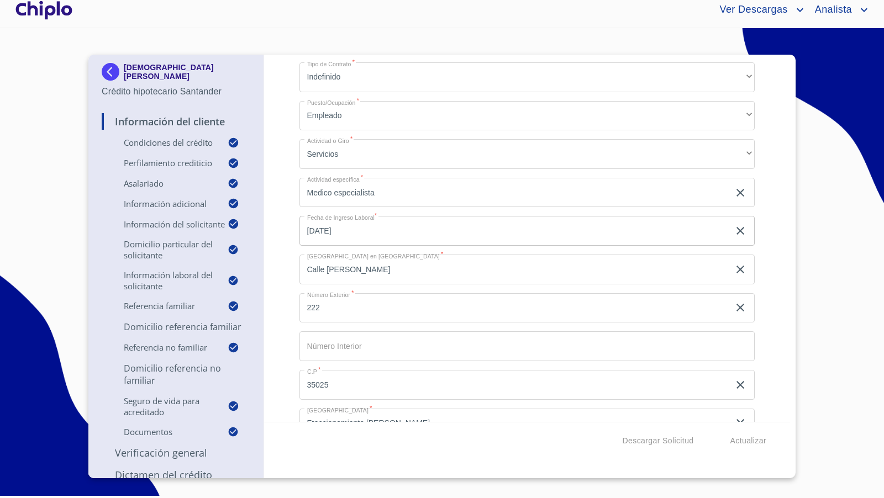
click at [764, 388] on div "Información del Cliente Condiciones del Crédito Selecciona tu producto   * Adqu…" at bounding box center [527, 238] width 527 height 367
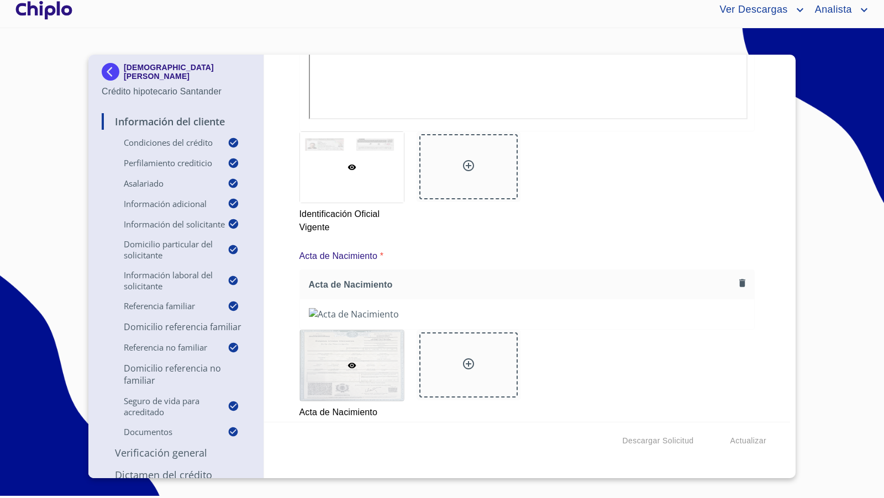
scroll to position [5861, 0]
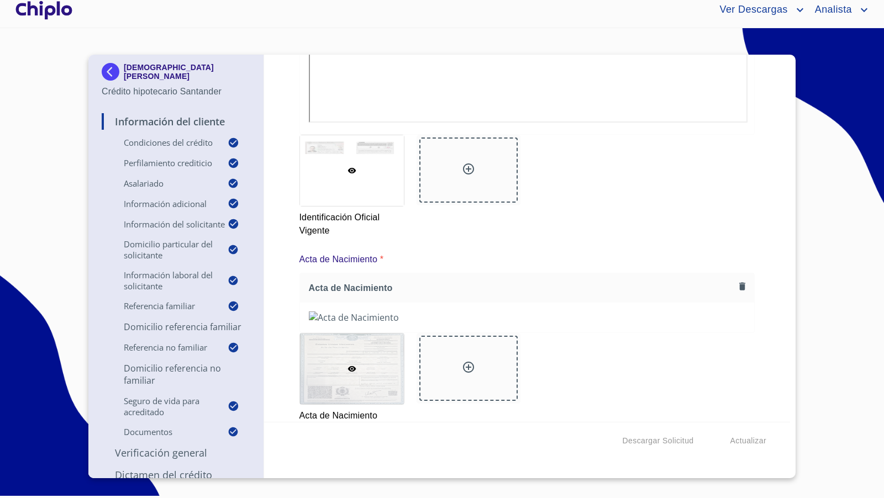
click at [50, 12] on div at bounding box center [43, 9] width 61 height 35
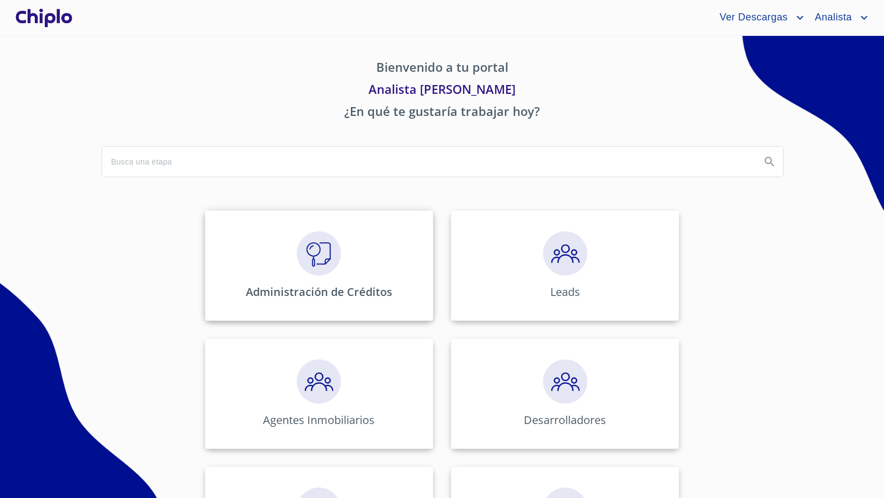
click at [323, 261] on img at bounding box center [319, 254] width 44 height 44
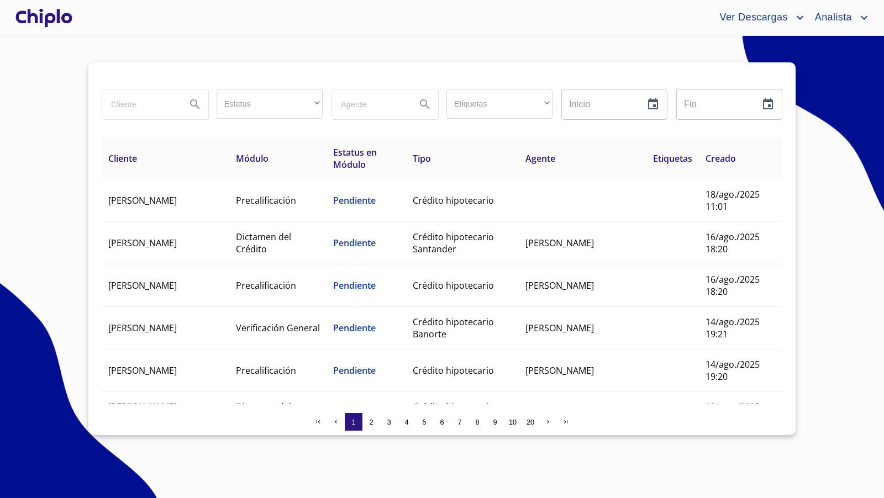
click at [140, 103] on input "search" at bounding box center [139, 105] width 75 height 30
type input "PALACIOS"
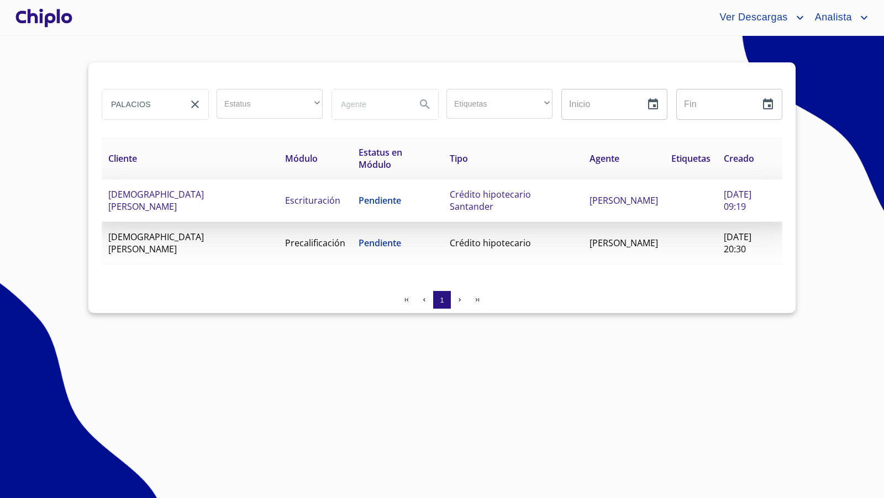
click at [193, 203] on td "JEHEIZIL ABIMELEG PALACIOS QUIÑONEZ" at bounding box center [190, 201] width 177 height 43
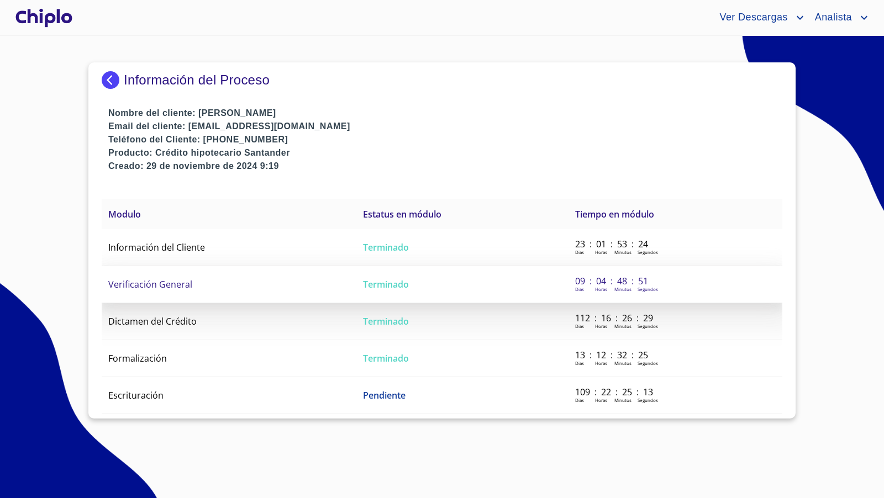
click at [174, 281] on span "Verificación General" at bounding box center [150, 285] width 84 height 12
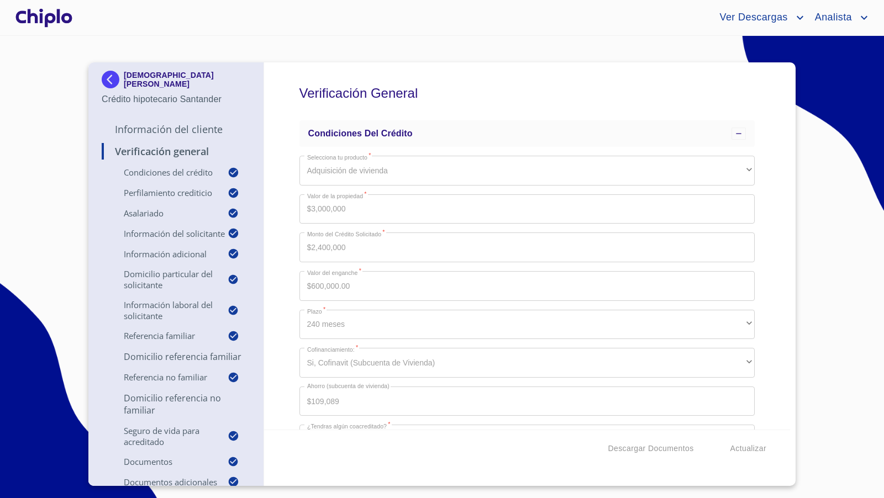
drag, startPoint x: 190, startPoint y: 86, endPoint x: 214, endPoint y: 85, distance: 24.4
click at [25, 129] on section "JEHEIZIL ABIMELEG PALACIOS QUIÑONEZ Crédito hipotecario Santander Información d…" at bounding box center [442, 267] width 884 height 463
click at [27, 129] on section "JEHEIZIL ABIMELEG PALACIOS QUIÑONEZ Crédito hipotecario Santander Información d…" at bounding box center [442, 267] width 884 height 463
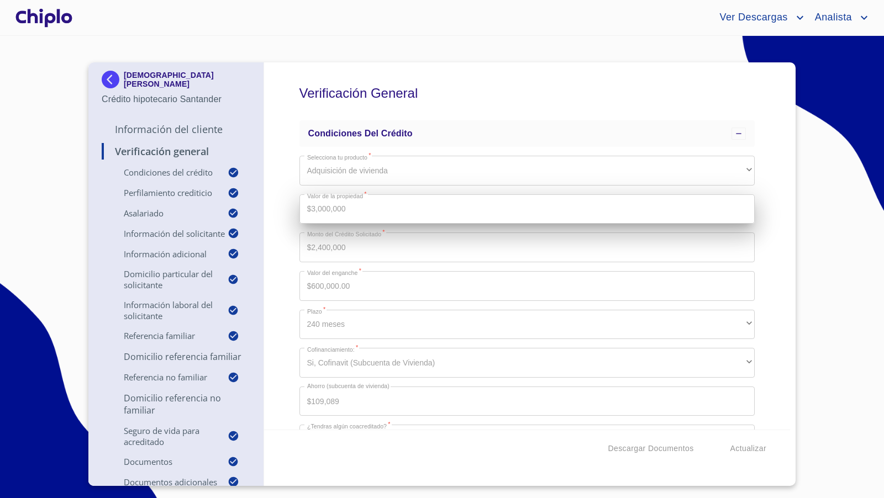
drag, startPoint x: 214, startPoint y: 85, endPoint x: 394, endPoint y: 216, distance: 222.6
click at [40, 131] on section "JEHEIZIL ABIMELEG PALACIOS QUIÑONEZ Crédito hipotecario Santander Información d…" at bounding box center [442, 267] width 884 height 463
click at [39, 132] on section "JEHEIZIL ABIMELEG PALACIOS QUIÑONEZ Crédito hipotecario Santander Información d…" at bounding box center [442, 267] width 884 height 463
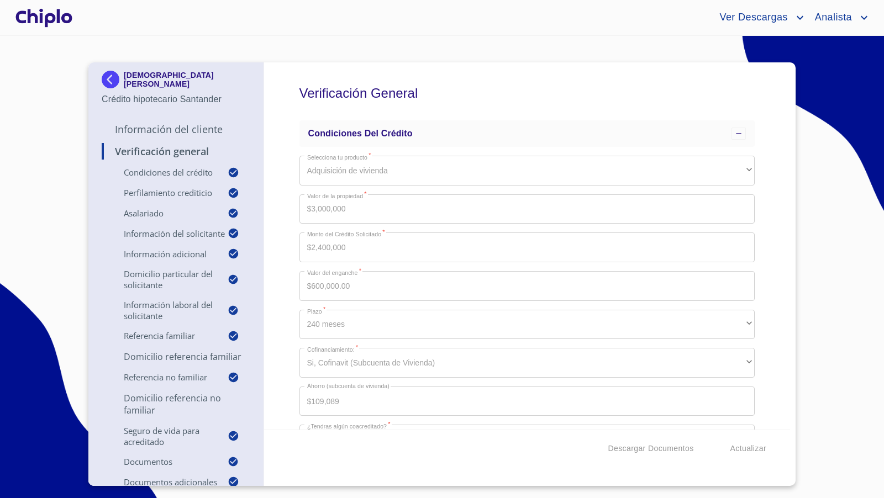
click at [189, 128] on p "Información del Cliente" at bounding box center [176, 129] width 149 height 13
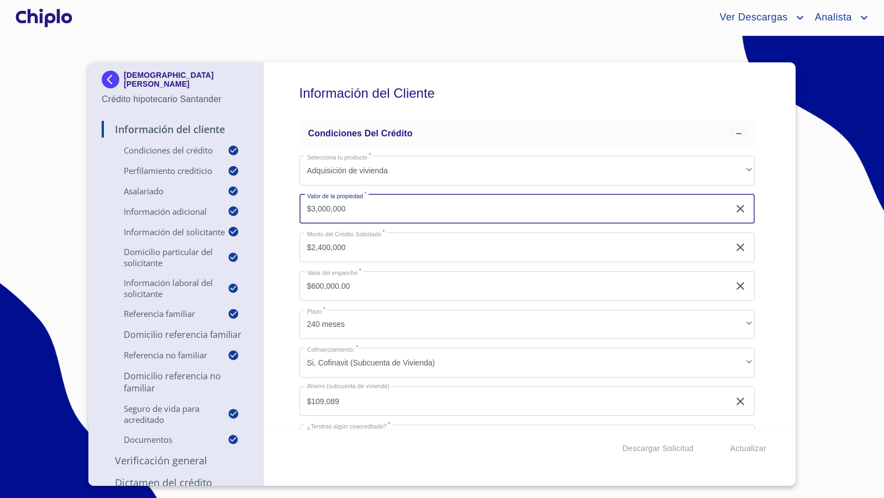
click at [277, 208] on div "Información del Cliente Condiciones del Crédito Selecciona tu producto   * Adqu…" at bounding box center [527, 245] width 527 height 367
type input "$2,350,000"
type input "$2,115,000"
type input "$235,000.00"
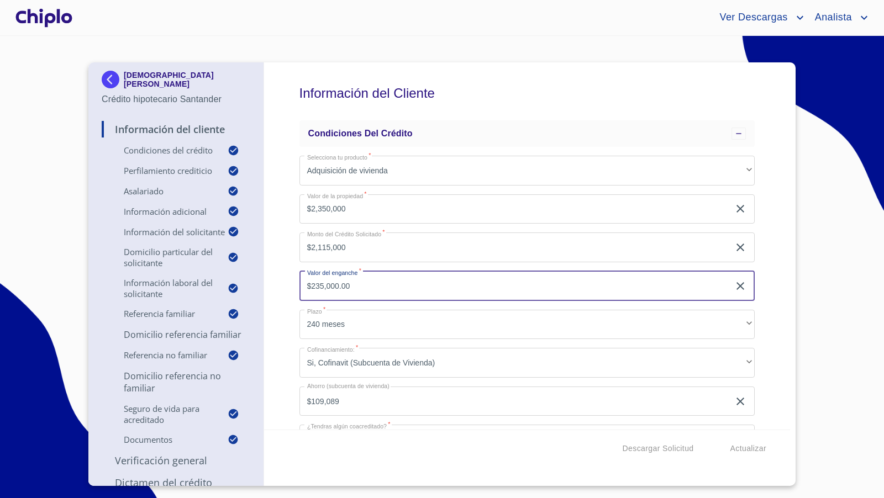
click at [309, 282] on input "$235,000.00" at bounding box center [514, 286] width 430 height 30
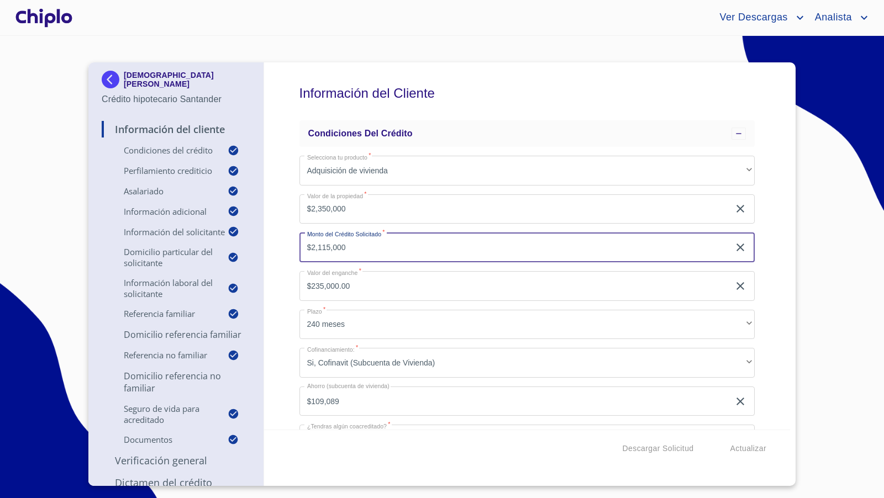
drag, startPoint x: 308, startPoint y: 245, endPoint x: 284, endPoint y: 241, distance: 24.6
click at [284, 241] on div "Información del Cliente Condiciones del Crédito Selecciona tu producto   * Adqu…" at bounding box center [527, 245] width 527 height 367
type input "$1,880,000"
click at [286, 252] on div "Información del Cliente Condiciones del Crédito Selecciona tu producto   * Adqu…" at bounding box center [527, 245] width 527 height 367
type input "$470,000.00"
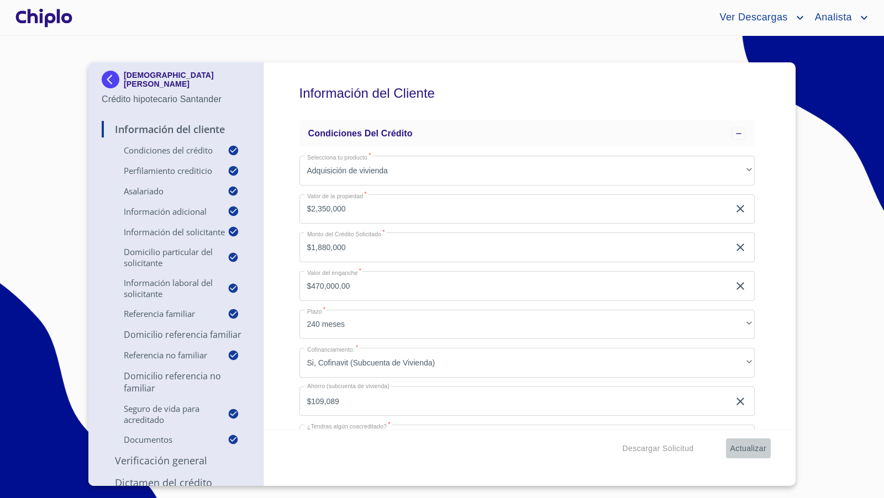
click at [748, 453] on span "Actualizar" at bounding box center [749, 449] width 36 height 14
click at [773, 279] on div "Información del Cliente Condiciones del Crédito Selecciona tu producto   * Adqu…" at bounding box center [527, 245] width 527 height 367
click at [51, 13] on div at bounding box center [43, 17] width 61 height 35
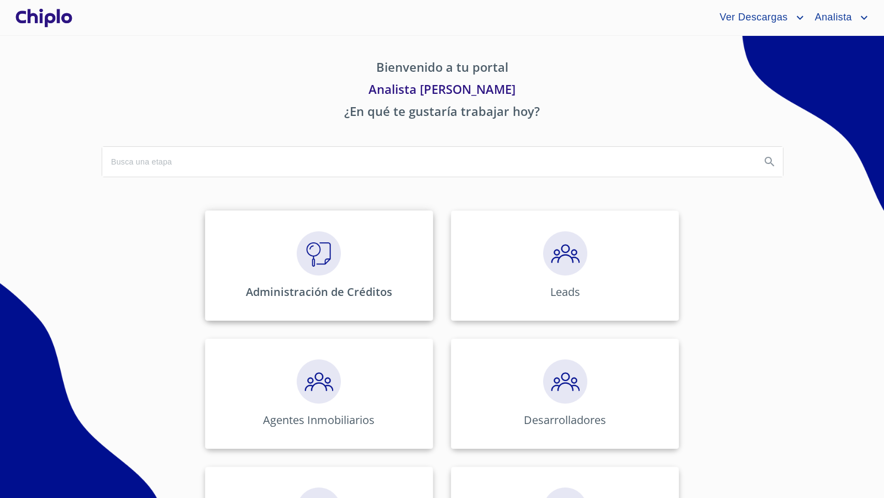
click at [326, 256] on img at bounding box center [319, 254] width 44 height 44
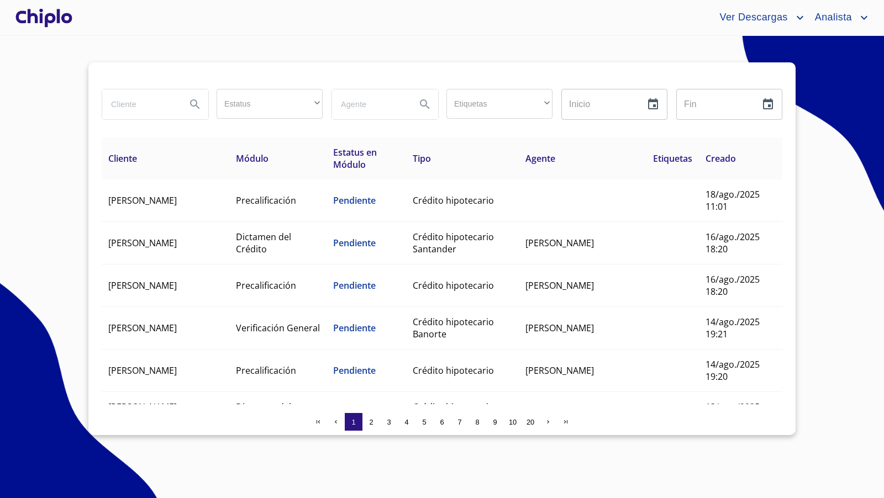
click at [128, 106] on input "search" at bounding box center [139, 105] width 75 height 30
type input "palacios"
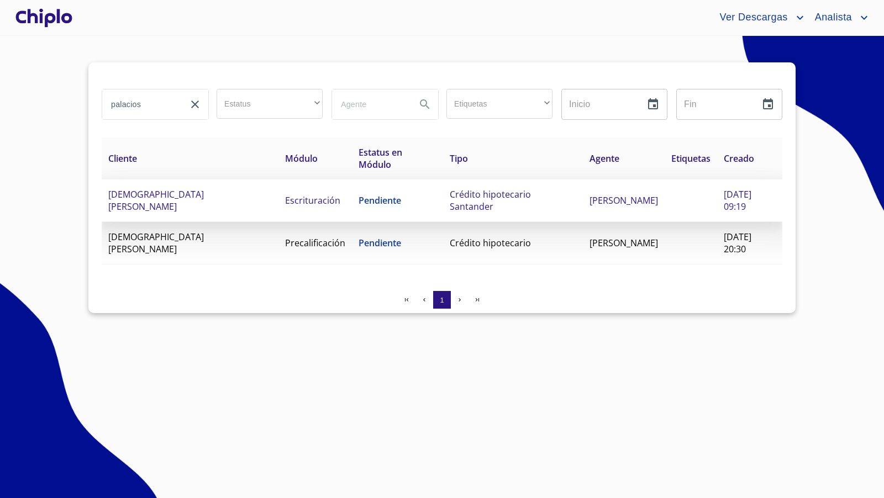
click at [370, 197] on span "Pendiente" at bounding box center [380, 201] width 43 height 12
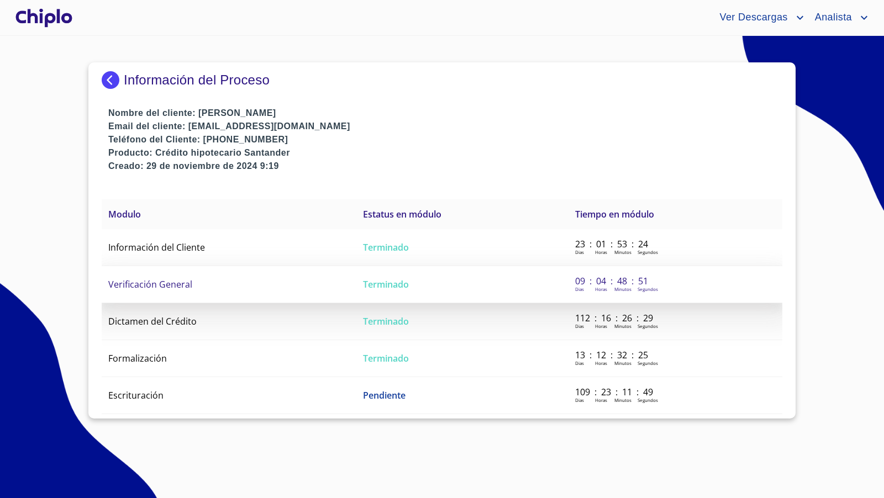
click at [193, 288] on td "Verificación General" at bounding box center [229, 284] width 255 height 37
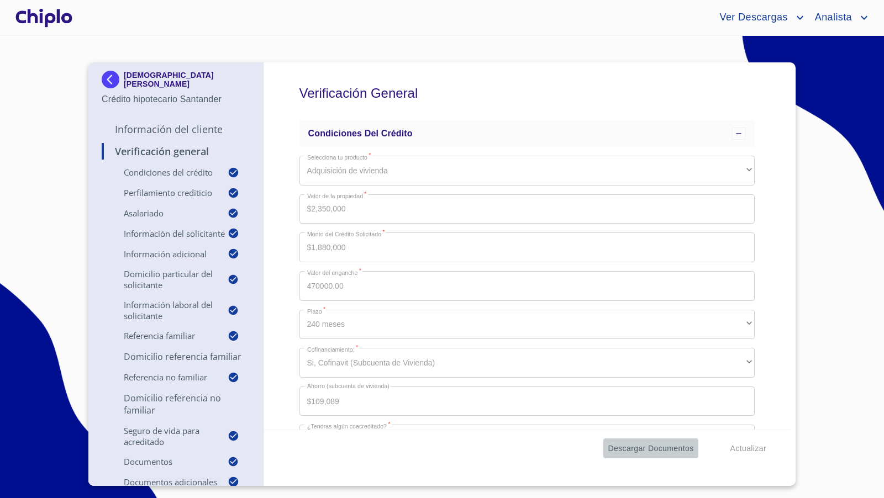
click at [627, 448] on span "Descargar Documentos" at bounding box center [651, 449] width 86 height 14
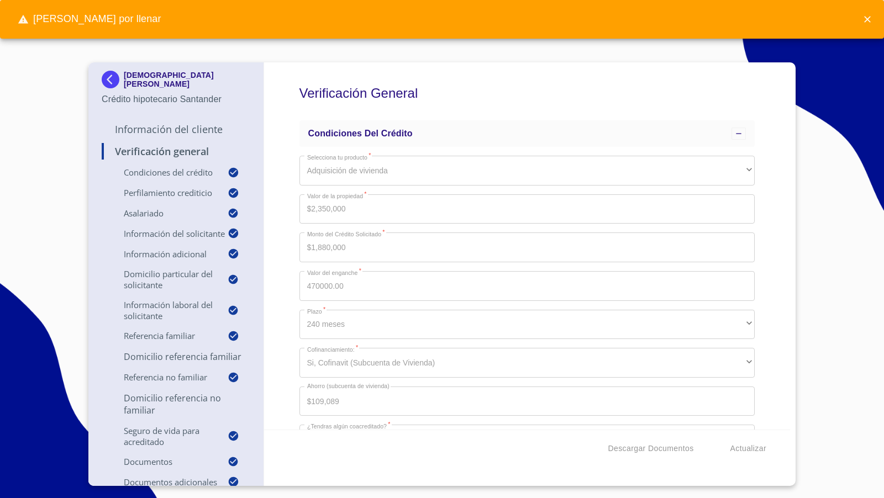
click at [774, 294] on div "Verificación General Condiciones del Crédito Selecciona tu producto   * Adquisi…" at bounding box center [527, 245] width 527 height 367
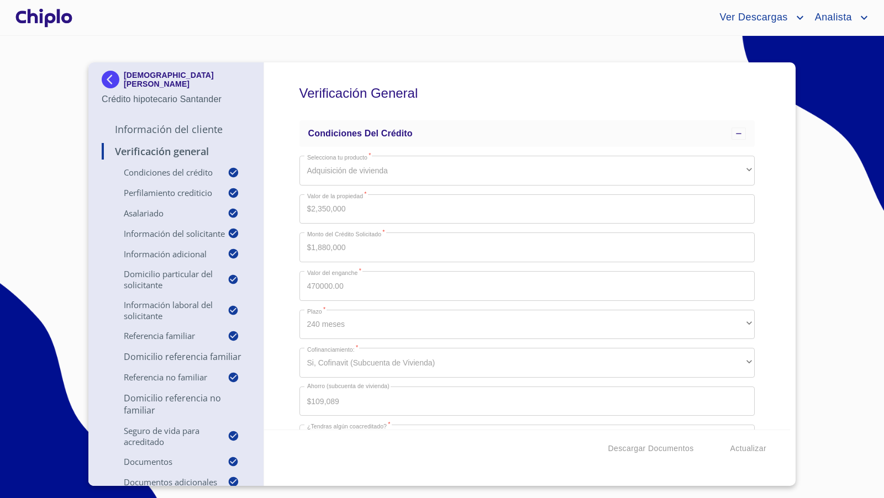
click at [161, 126] on p "Información del Cliente" at bounding box center [176, 129] width 149 height 13
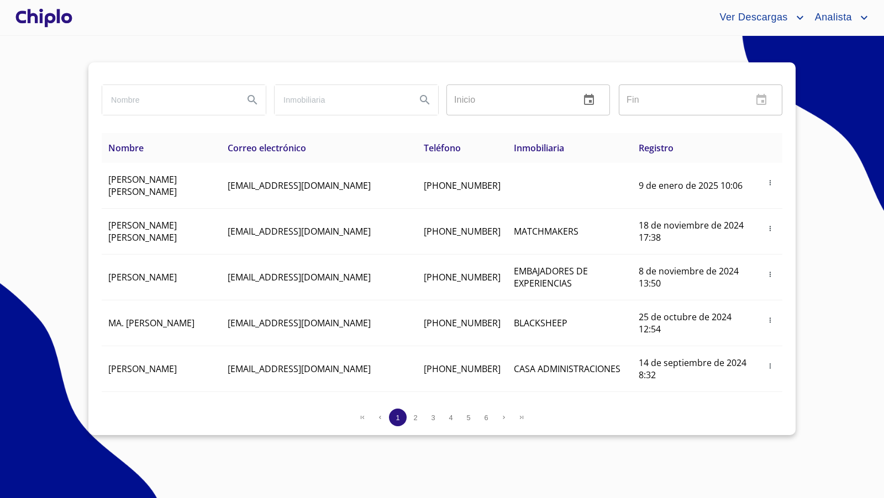
click at [56, 18] on div at bounding box center [43, 17] width 61 height 35
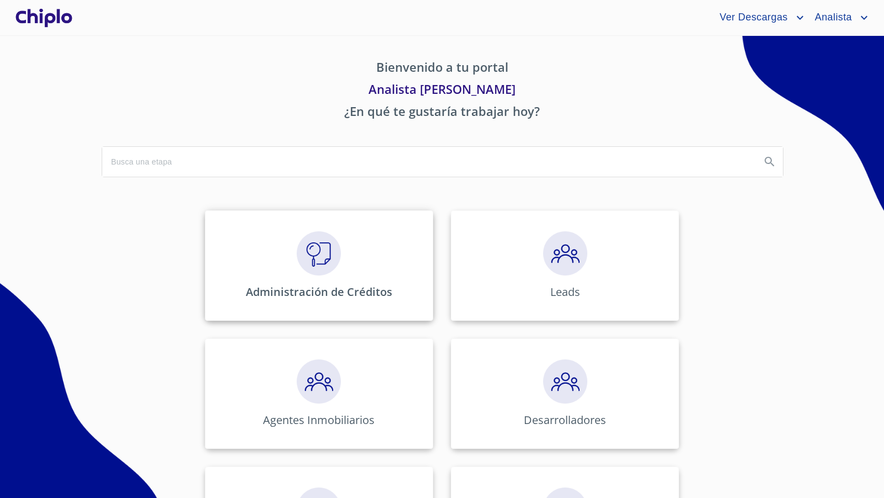
click at [311, 267] on img at bounding box center [319, 254] width 44 height 44
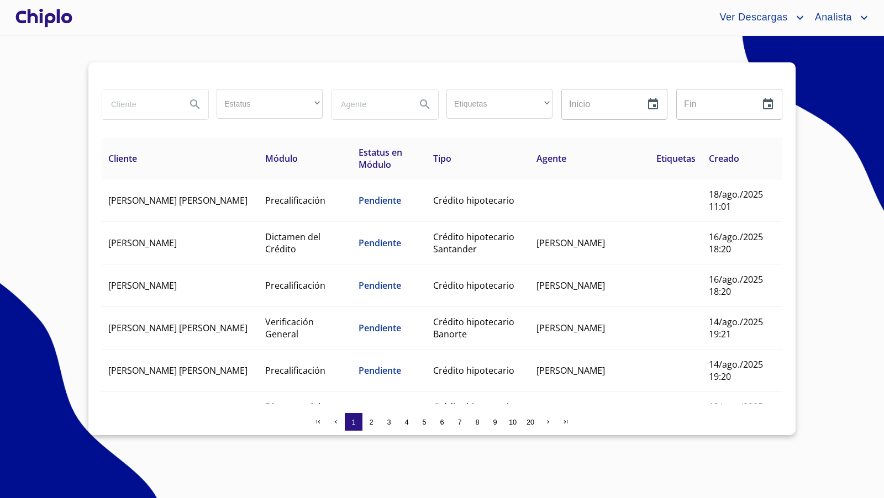
click at [137, 103] on input "search" at bounding box center [139, 105] width 75 height 30
type input "[PERSON_NAME]"
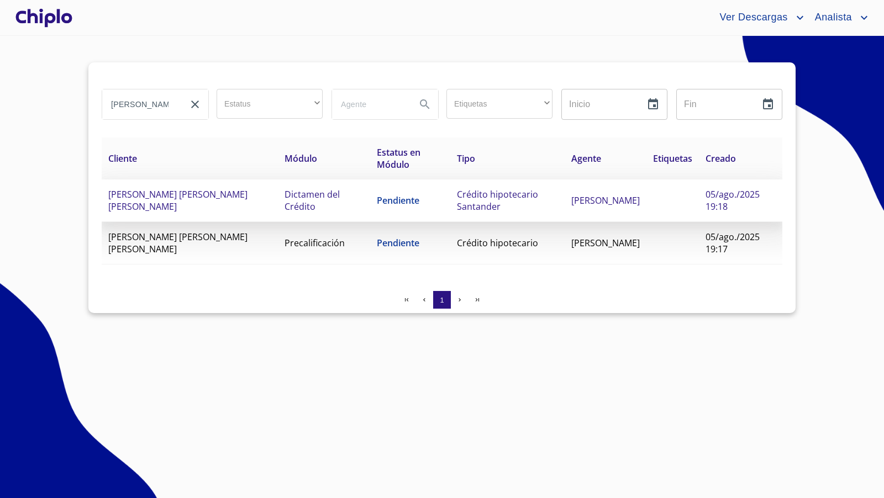
click at [450, 202] on td "Crédito hipotecario Santander" at bounding box center [507, 201] width 114 height 43
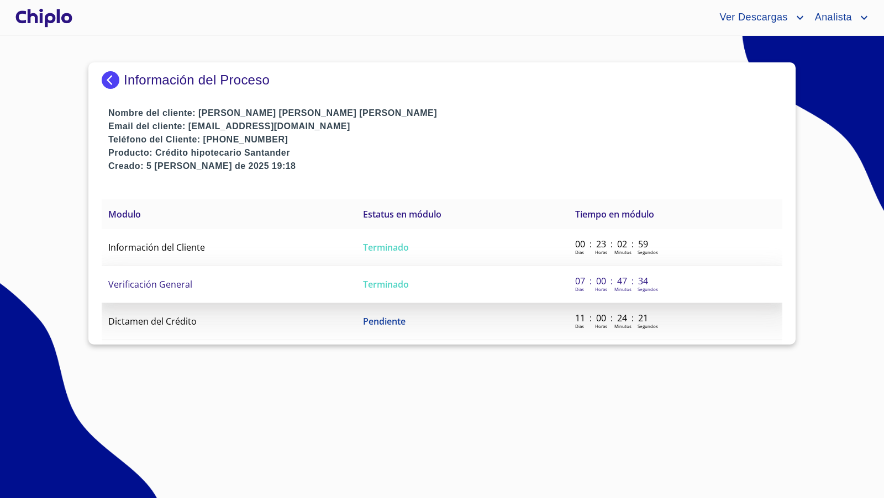
click at [182, 292] on td "Verificación General" at bounding box center [229, 284] width 255 height 37
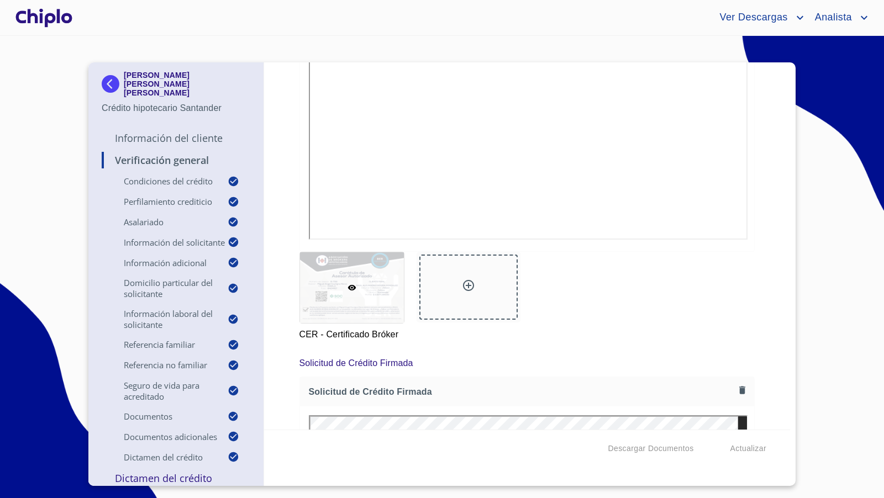
scroll to position [7542, 0]
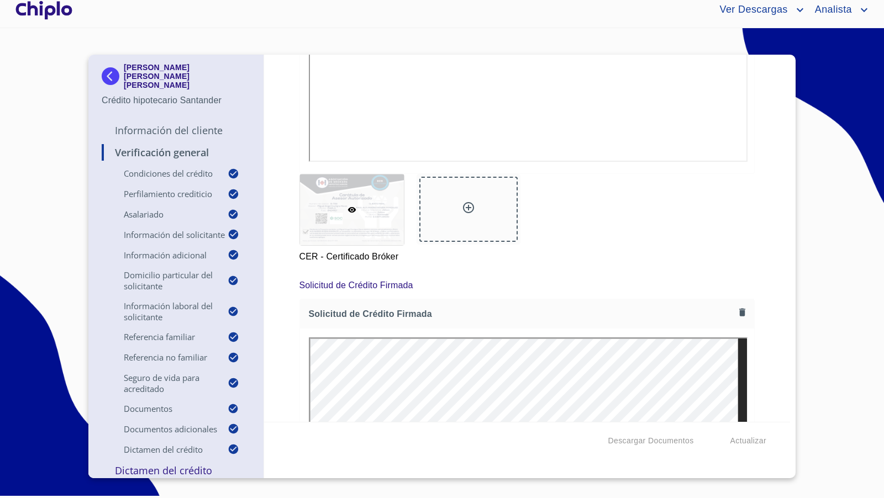
scroll to position [7710, 0]
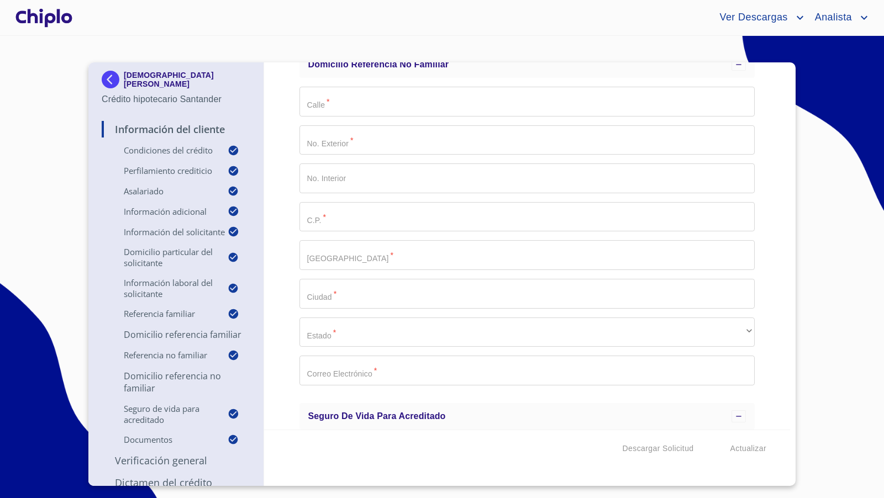
scroll to position [3970, 0]
click at [401, 109] on input "Selecciona tu producto   *" at bounding box center [527, 106] width 456 height 30
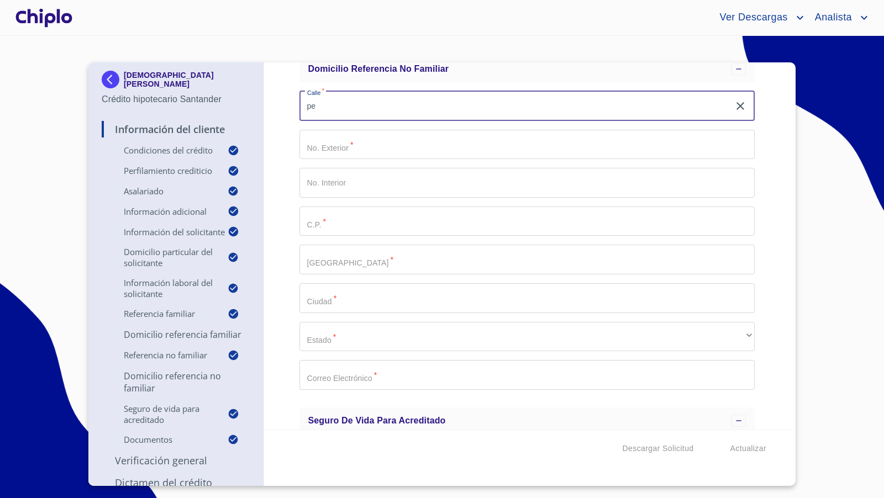
type input "p"
drag, startPoint x: 361, startPoint y: 107, endPoint x: 292, endPoint y: 108, distance: 69.6
click at [304, 99] on input "PENDIENTE" at bounding box center [514, 106] width 430 height 30
type input "PENDIENTE"
click at [320, 144] on input "Selecciona tu producto   *" at bounding box center [527, 145] width 456 height 30
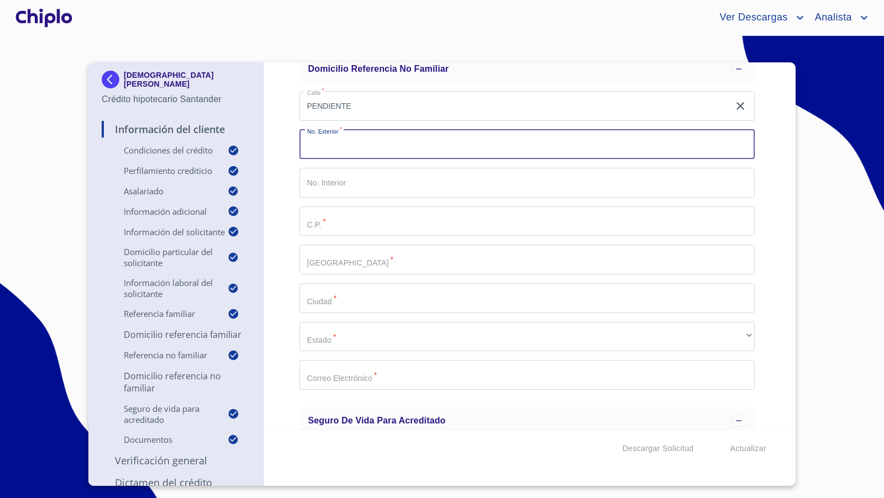
paste input "PENDIENTE"
type input "PENDIENTE"
click at [337, 186] on input "Selecciona tu producto   *" at bounding box center [527, 183] width 456 height 30
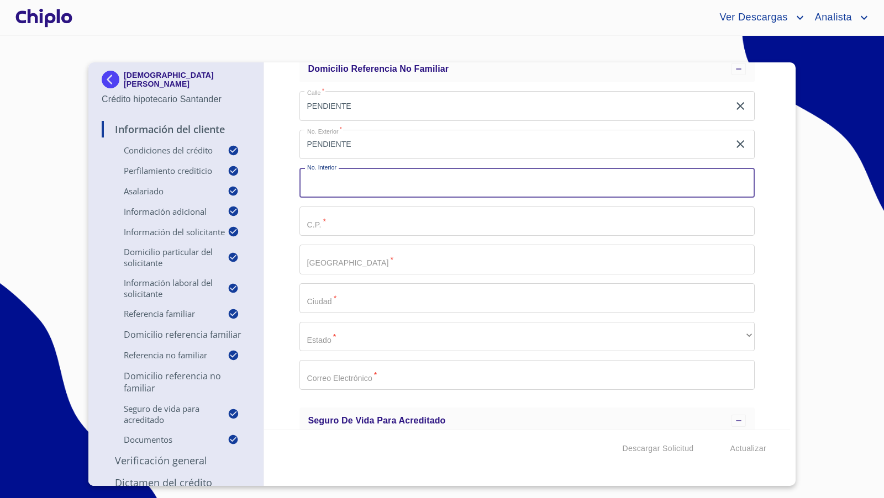
paste input "PENDIENTE"
type input "PENDIENTE"
click at [327, 226] on input "Selecciona tu producto   *" at bounding box center [527, 222] width 456 height 30
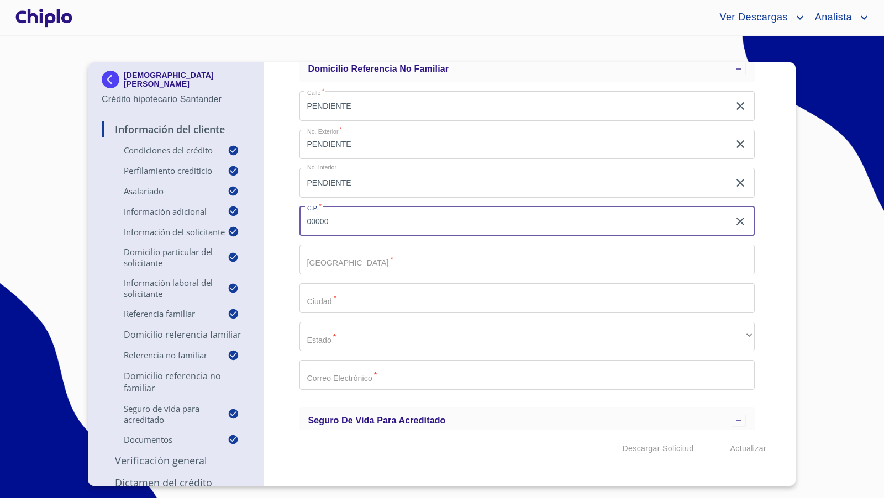
type input "00000"
click at [325, 260] on input "Selecciona tu producto   *" at bounding box center [527, 260] width 456 height 30
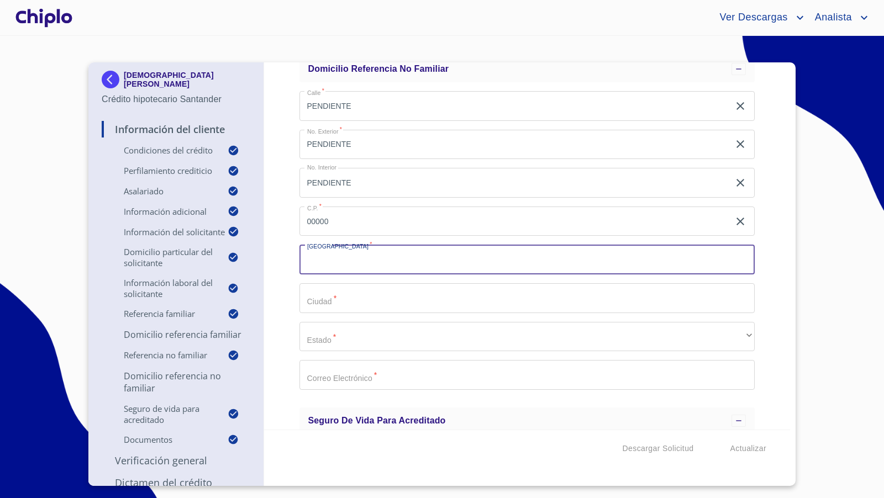
paste input "PENDIENTE"
type input "PENDIENTE"
click at [333, 297] on input "Selecciona tu producto   *" at bounding box center [527, 298] width 456 height 30
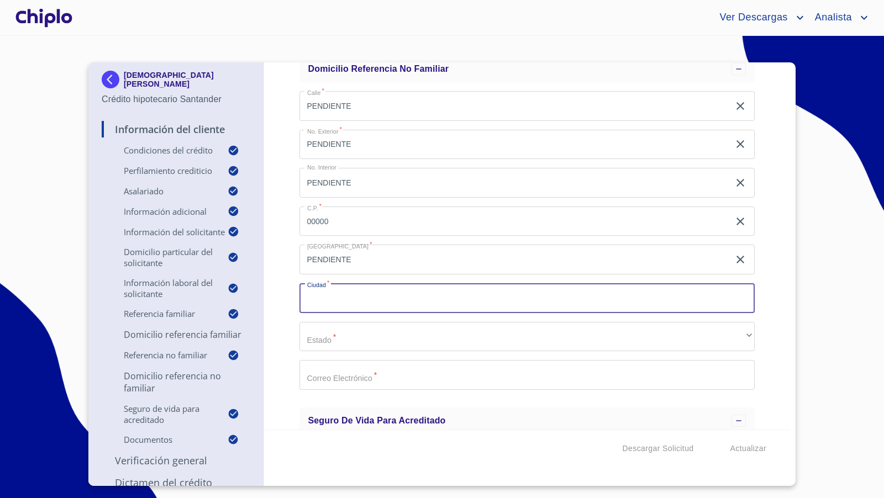
paste input "PENDIENTE"
type input "PENDIENTE"
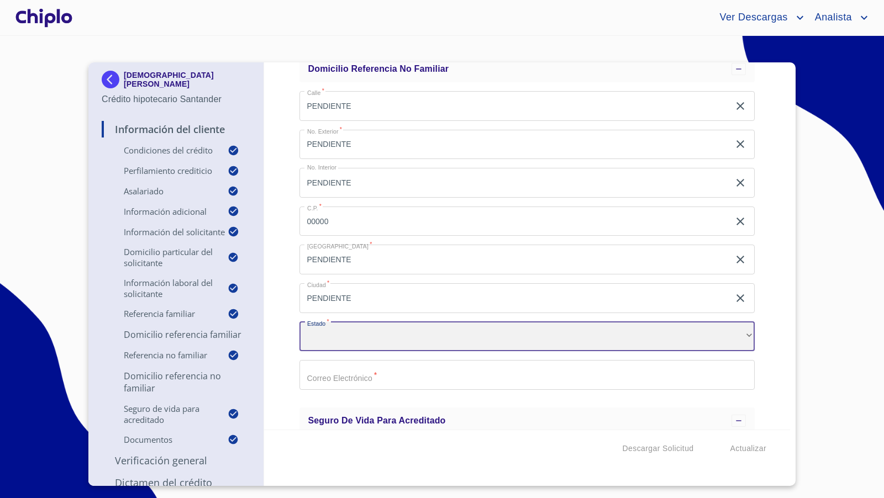
click at [343, 335] on div "​" at bounding box center [527, 337] width 456 height 30
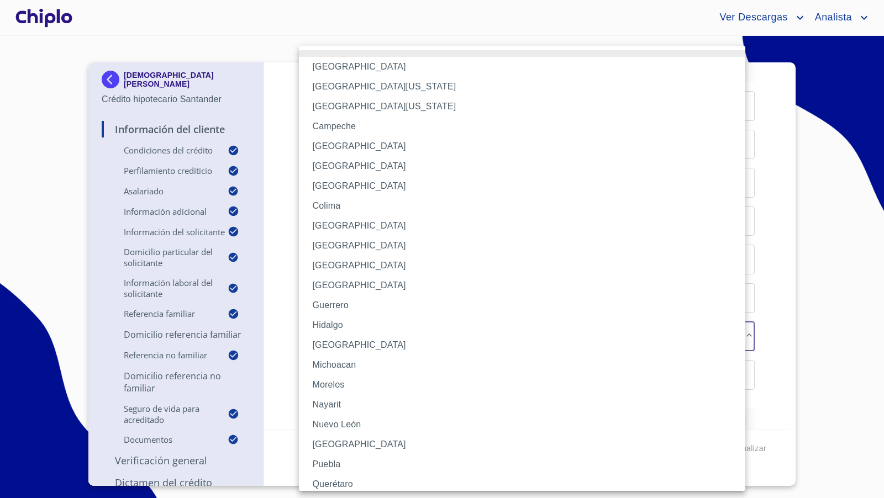
click at [382, 75] on li "Aguascalientes" at bounding box center [527, 67] width 456 height 20
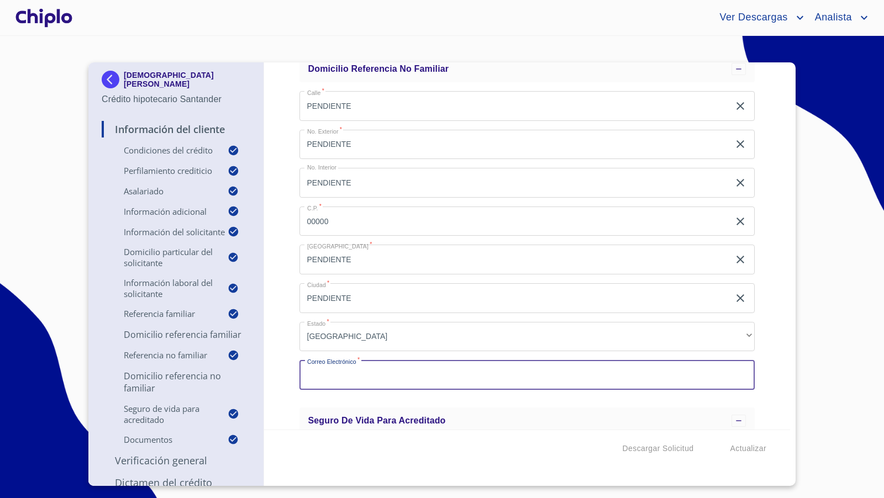
click at [343, 379] on input "Selecciona tu producto   *" at bounding box center [527, 375] width 456 height 30
paste input "PENDIENTE"
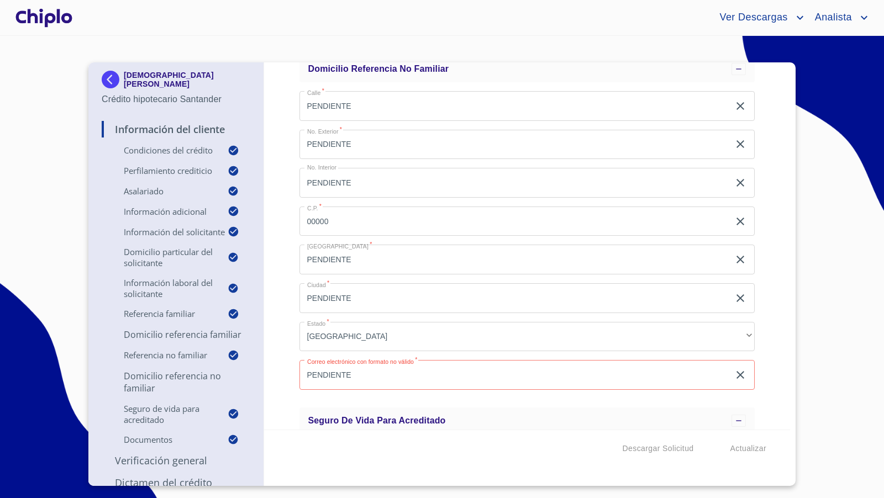
click at [290, 341] on div "Información del Cliente Condiciones del Crédito Selecciona tu producto   * Adqu…" at bounding box center [527, 245] width 527 height 367
click at [360, 371] on input "PENDIENTE" at bounding box center [514, 375] width 430 height 30
drag, startPoint x: 437, startPoint y: 379, endPoint x: 299, endPoint y: 374, distance: 137.7
click at [299, 374] on input "PENDIENTE@PENDIENTE.COM" at bounding box center [514, 375] width 430 height 30
type input "PENDIENTE@PENDIENTE.COM"
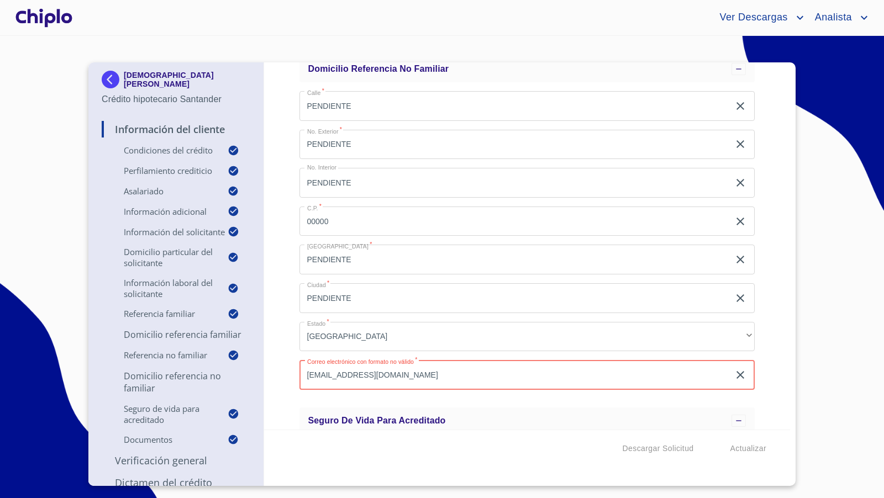
click at [286, 338] on div "Información del Cliente Condiciones del Crédito Selecciona tu producto   * Adqu…" at bounding box center [527, 245] width 527 height 367
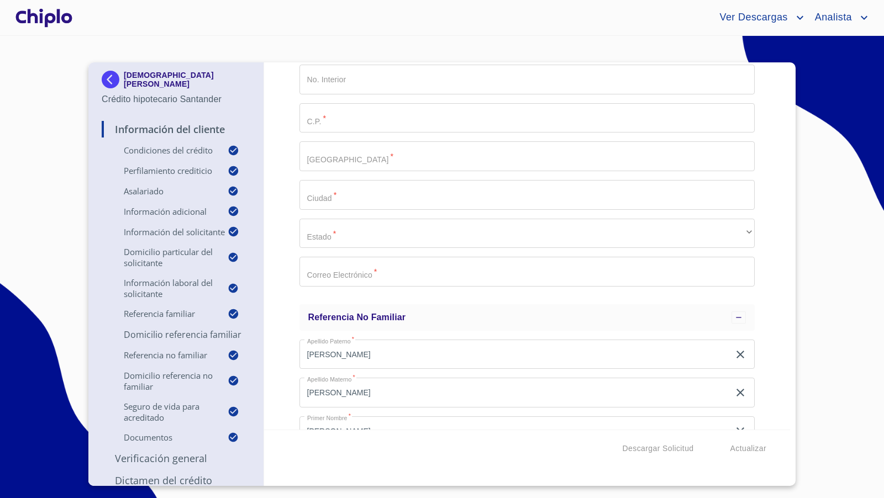
scroll to position [3438, 0]
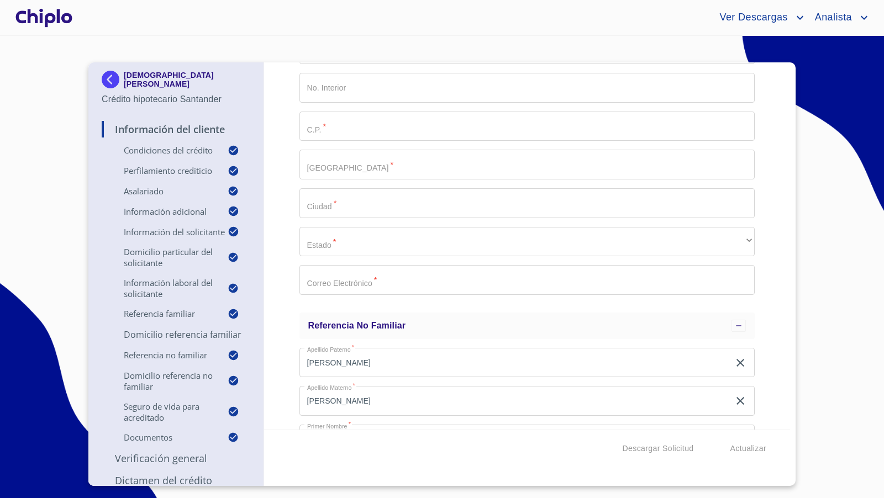
click at [340, 284] on input "Selecciona tu producto   *" at bounding box center [527, 280] width 456 height 30
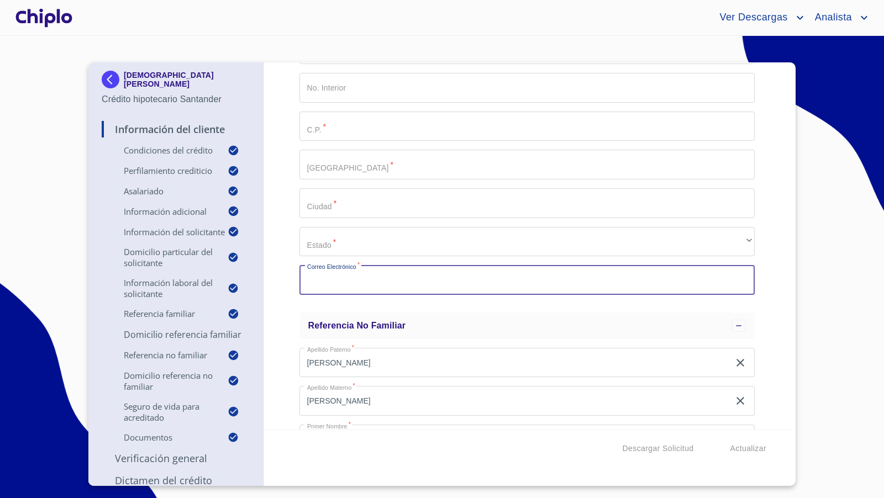
paste input "PENDIENTE@PENDIENTE.COM"
type input "PENDIENTE@PENDIENTE.COM"
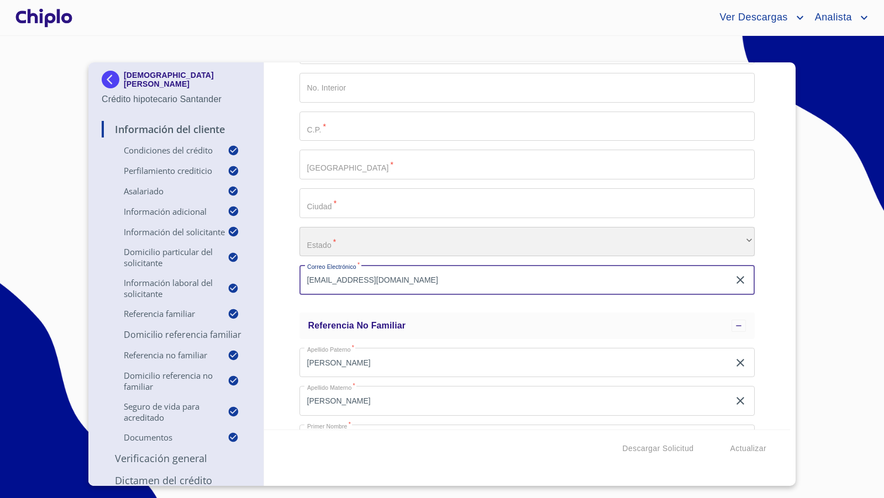
click at [388, 246] on div "​" at bounding box center [527, 242] width 456 height 30
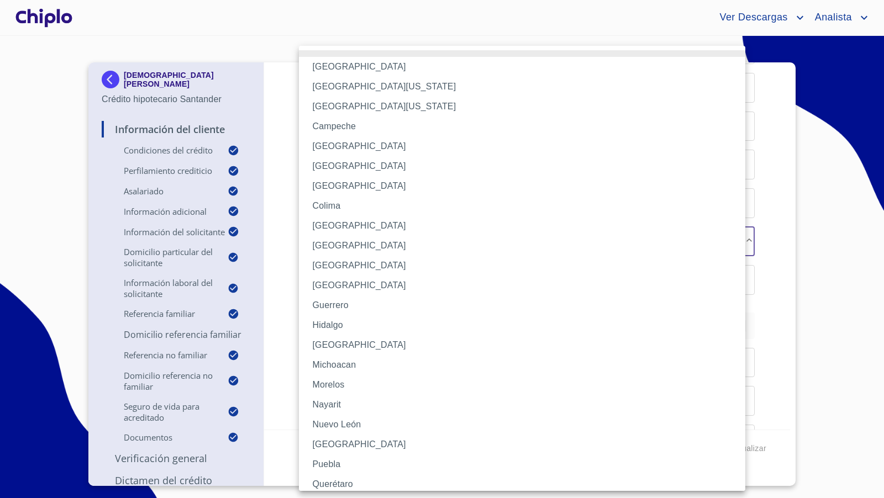
click at [351, 67] on li "Aguascalientes" at bounding box center [527, 67] width 456 height 20
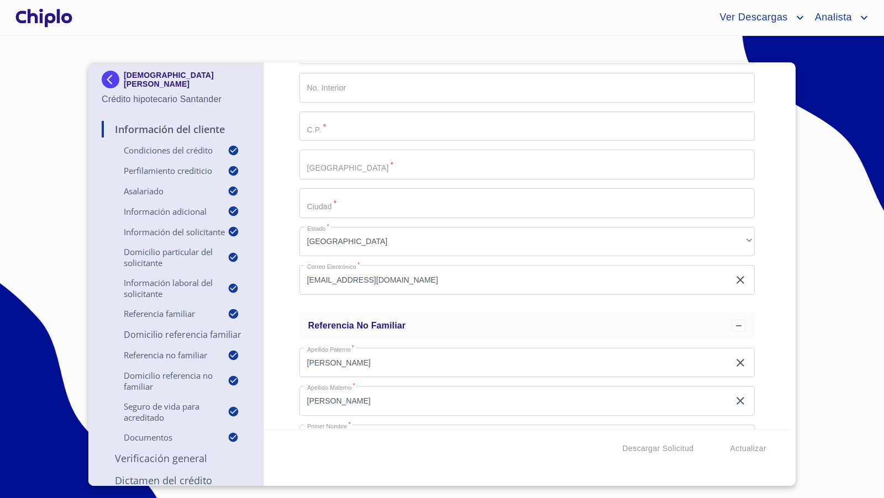
click at [281, 188] on div "Información del Cliente Condiciones del Crédito Selecciona tu producto   * Adqu…" at bounding box center [527, 245] width 527 height 367
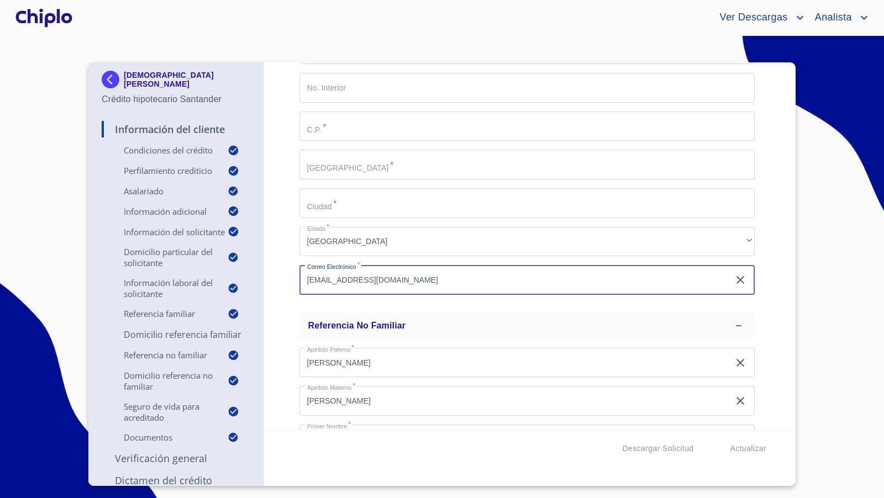
drag, startPoint x: 402, startPoint y: 278, endPoint x: 361, endPoint y: 280, distance: 41.0
click at [361, 280] on input "PENDIENTE@PENDIENTE.COM" at bounding box center [514, 280] width 430 height 30
click at [286, 258] on div "Información del Cliente Condiciones del Crédito Selecciona tu producto   * Adqu…" at bounding box center [527, 245] width 527 height 367
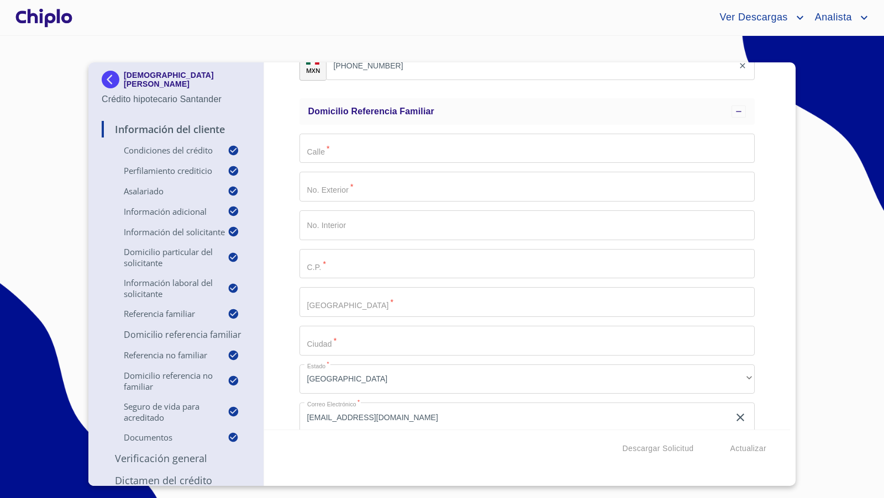
scroll to position [3300, 0]
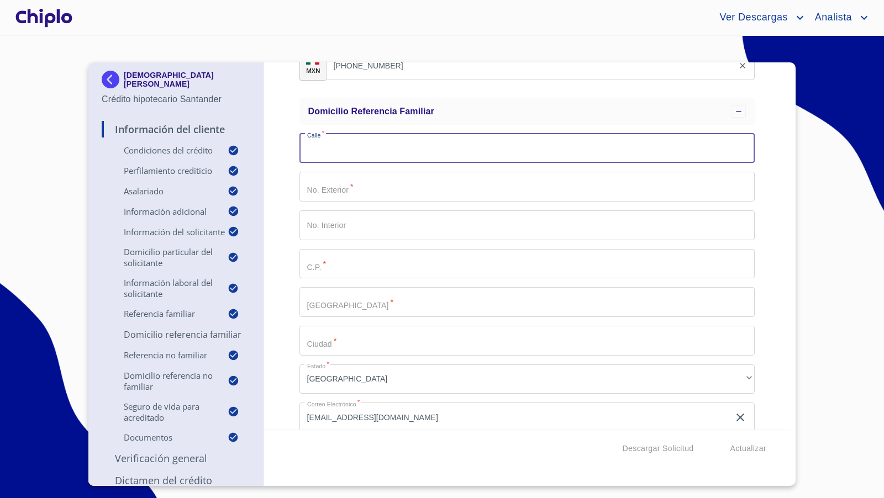
click at [332, 153] on input "Selecciona tu producto   *" at bounding box center [527, 149] width 456 height 30
paste input "PENDIENTE"
type input "PENDIENTE"
click at [327, 191] on input "Selecciona tu producto   *" at bounding box center [527, 187] width 456 height 30
paste input "PENDIENTE"
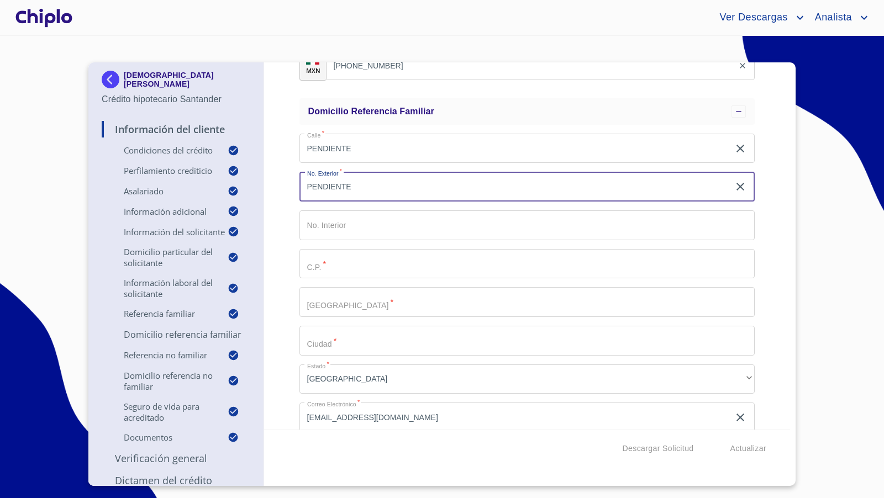
type input "PENDIENTE"
click at [334, 226] on input "Selecciona tu producto   *" at bounding box center [527, 226] width 456 height 30
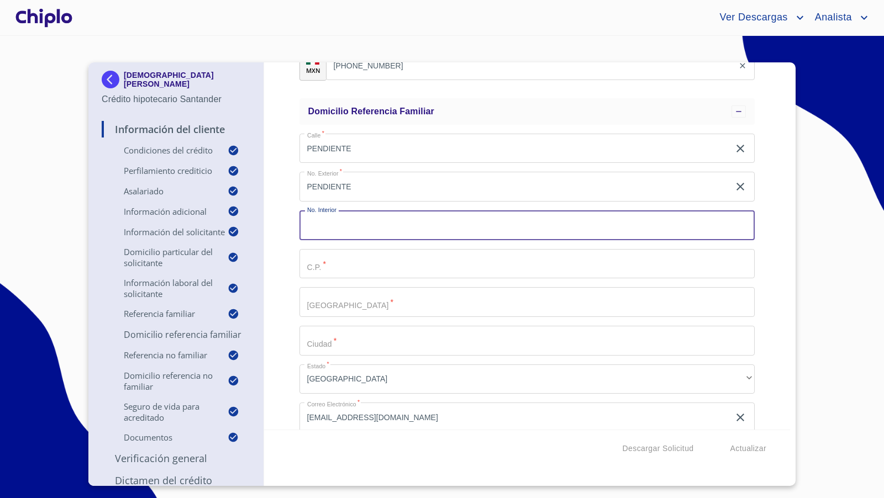
paste input "PENDIENTE"
type input "PENDIENTE"
drag, startPoint x: 327, startPoint y: 265, endPoint x: 330, endPoint y: 260, distance: 6.0
click at [327, 264] on input "Selecciona tu producto   *" at bounding box center [527, 264] width 456 height 30
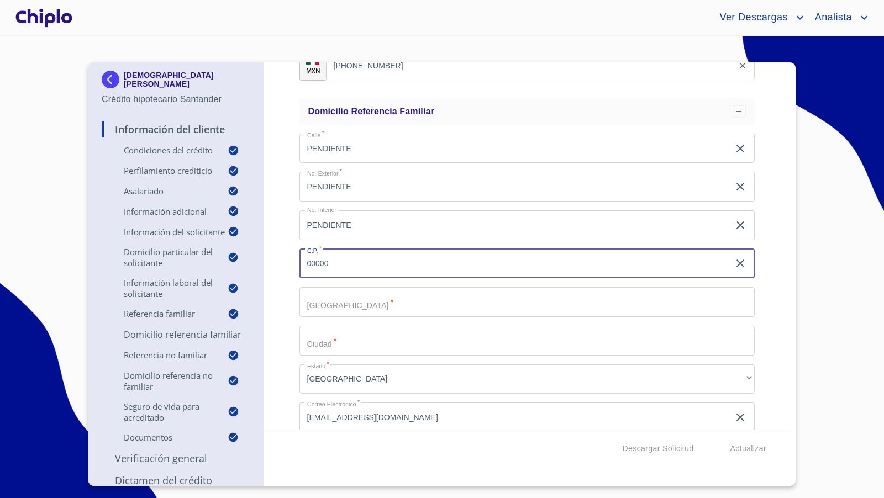
type input "00000"
click at [333, 311] on input "Selecciona tu producto   *" at bounding box center [527, 302] width 456 height 30
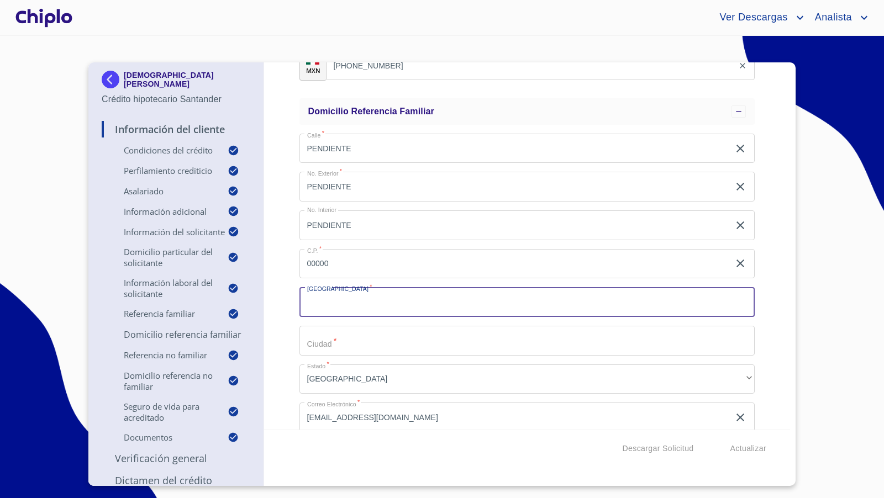
paste input "PENDIENTE"
type input "PENDIENTE"
click at [328, 341] on input "Selecciona tu producto   *" at bounding box center [527, 341] width 456 height 30
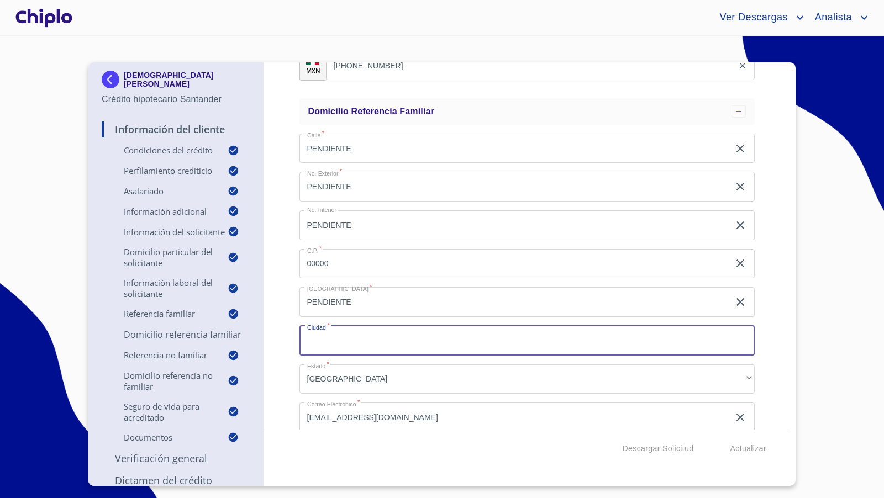
paste input "PENDIENTE"
type input "PENDIENTE"
click at [292, 336] on div "Información del Cliente Condiciones del Crédito Selecciona tu producto   * Adqu…" at bounding box center [527, 245] width 527 height 367
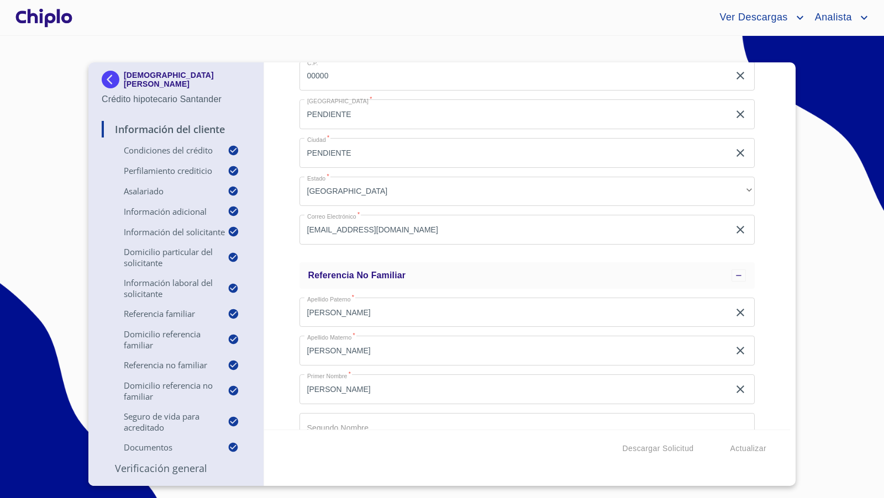
scroll to position [79, 0]
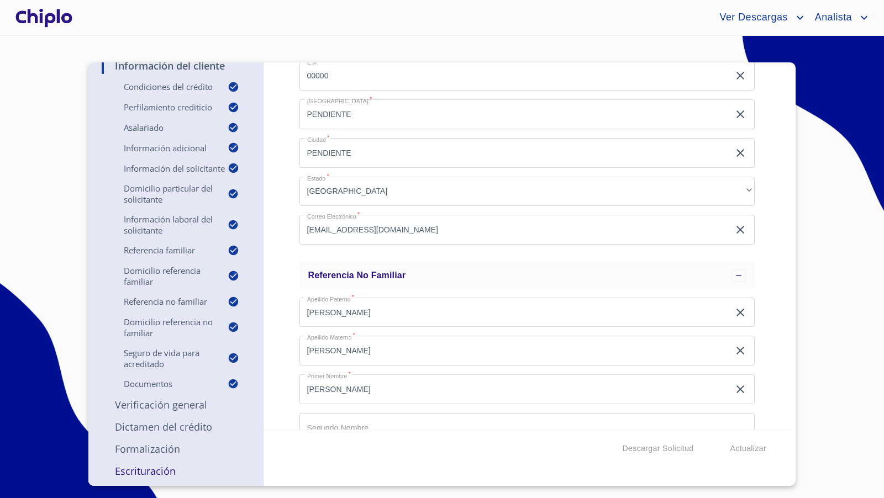
click at [164, 402] on p "Verificación General" at bounding box center [176, 404] width 149 height 13
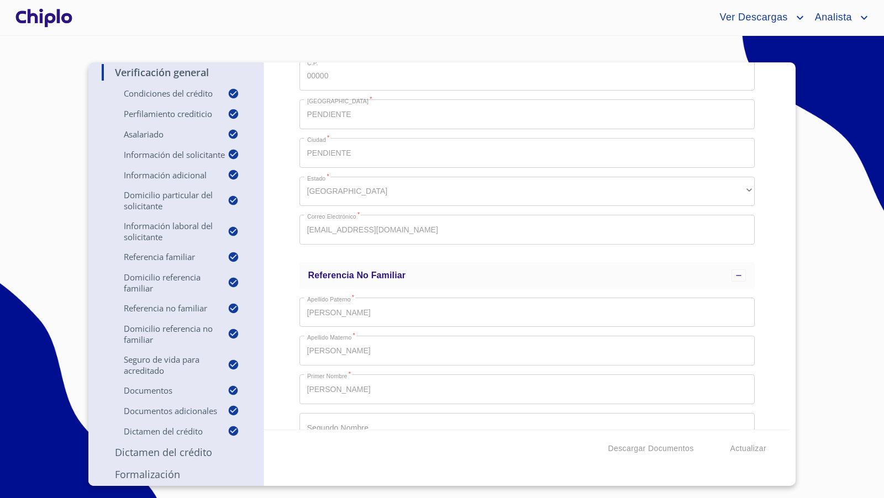
scroll to position [0, 0]
click at [664, 446] on span "Descargar Documentos" at bounding box center [651, 449] width 86 height 14
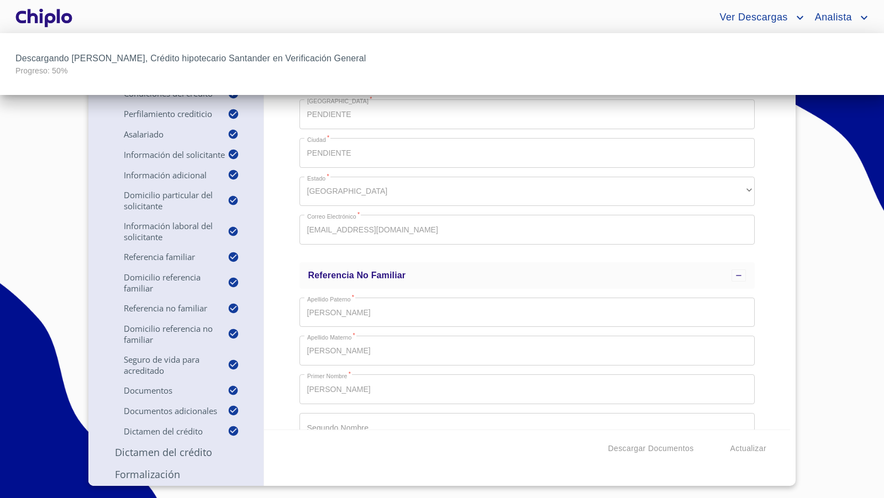
click at [276, 213] on div at bounding box center [442, 249] width 884 height 498
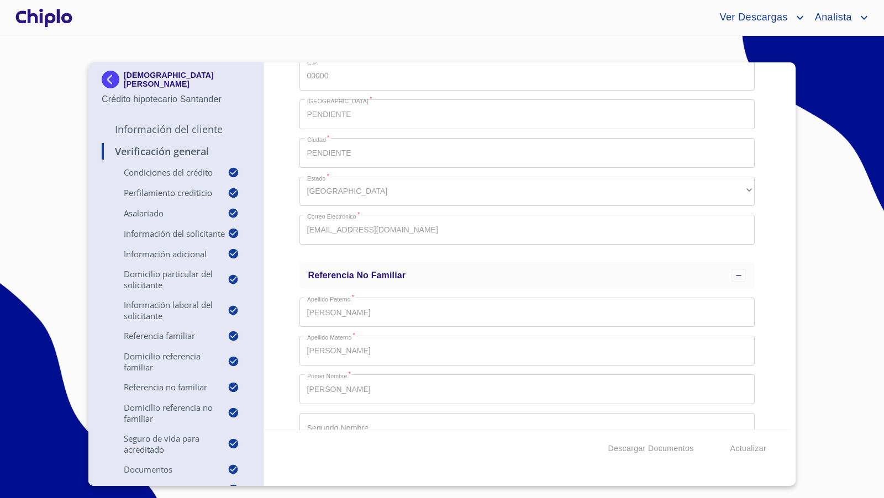
click at [151, 129] on p "Información del Cliente" at bounding box center [176, 129] width 149 height 13
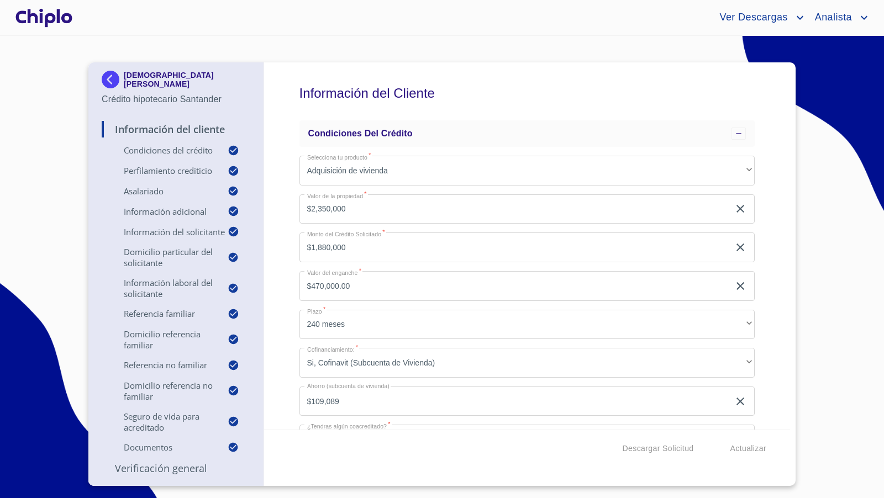
click at [281, 224] on div "Información del Cliente Condiciones del Crédito Selecciona tu producto   * Adqu…" at bounding box center [527, 245] width 527 height 367
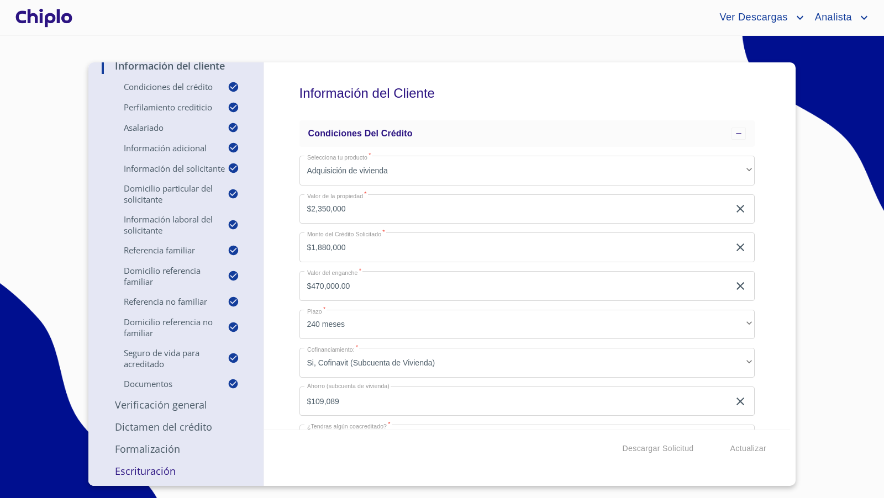
click at [167, 402] on p "Verificación General" at bounding box center [176, 404] width 149 height 13
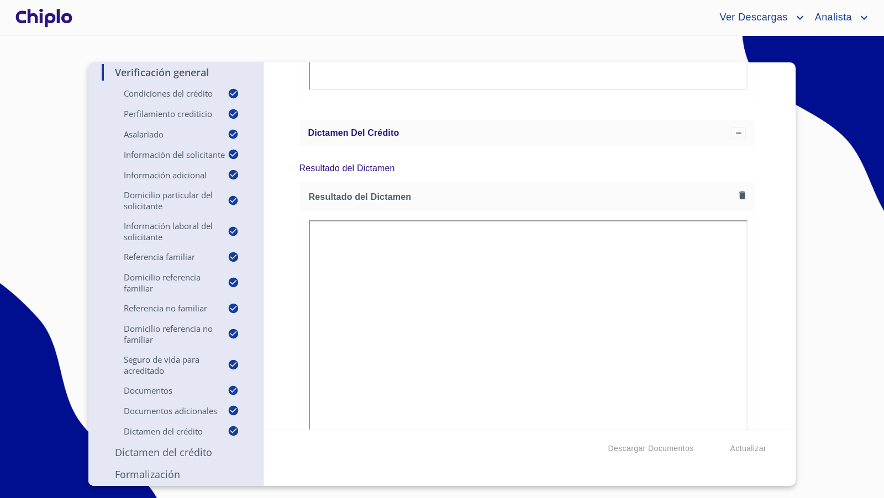
scroll to position [10640, 0]
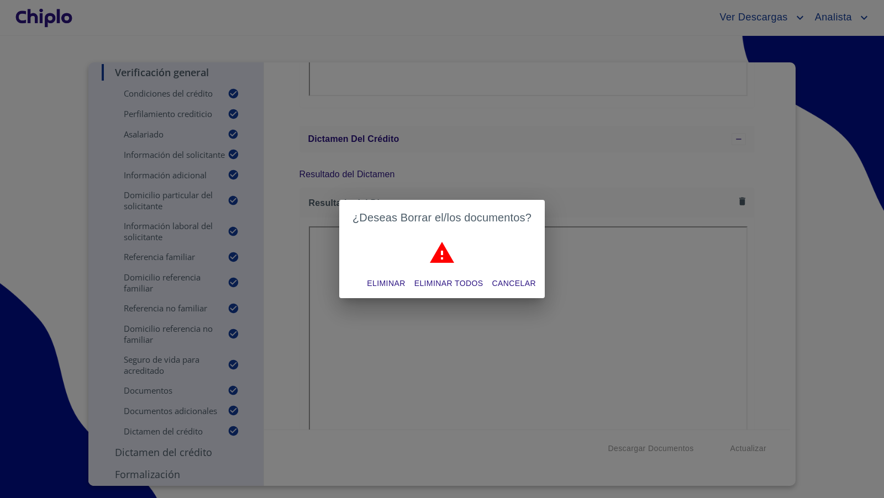
click at [438, 281] on span "Eliminar todos" at bounding box center [448, 284] width 69 height 14
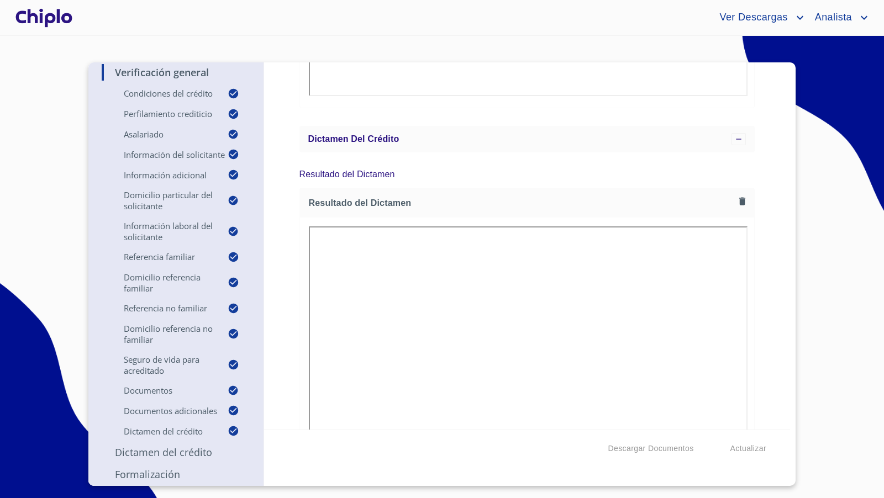
click at [768, 202] on div "Verificación General Condiciones del Crédito Selecciona tu producto   * Adquisi…" at bounding box center [527, 245] width 527 height 367
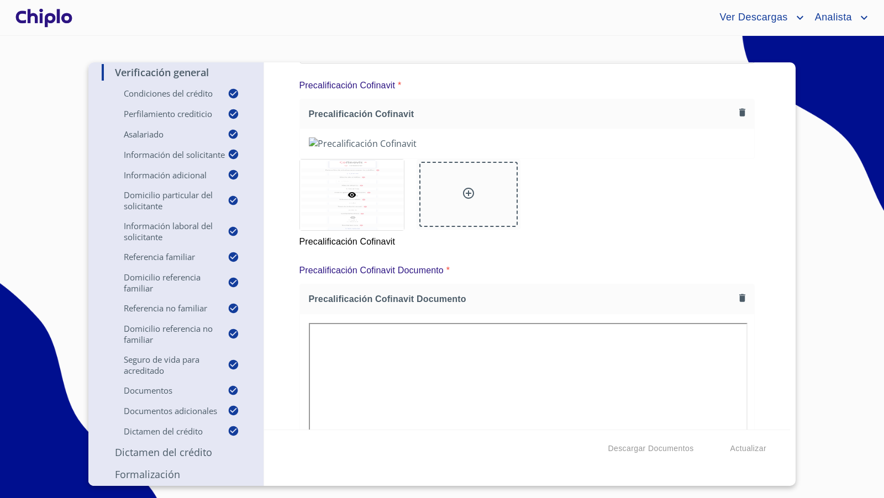
scroll to position [10106, 0]
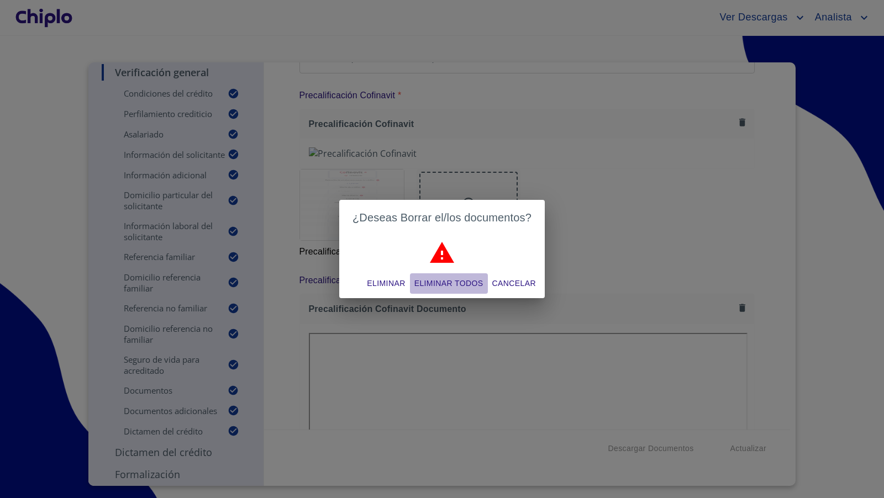
click at [448, 284] on span "Eliminar todos" at bounding box center [448, 284] width 69 height 14
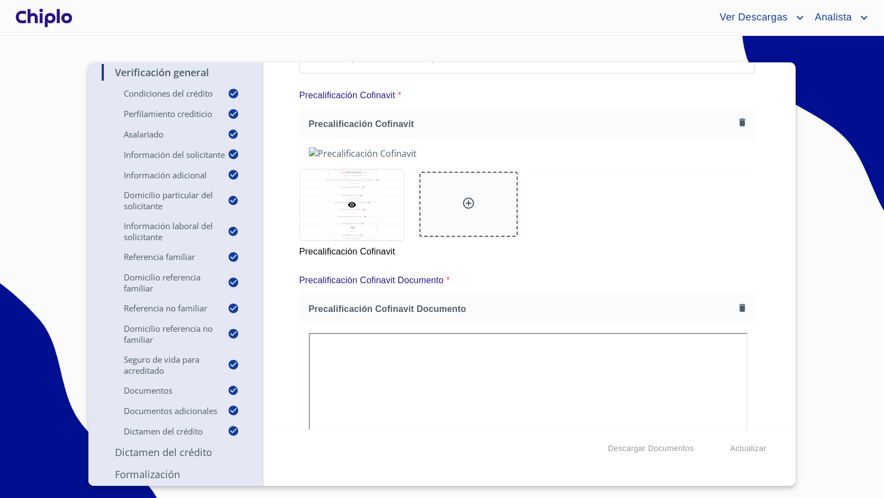
scroll to position [0, 0]
click at [761, 266] on div "Verificación General Condiciones del Crédito Selecciona tu producto   * Adquisi…" at bounding box center [527, 245] width 527 height 367
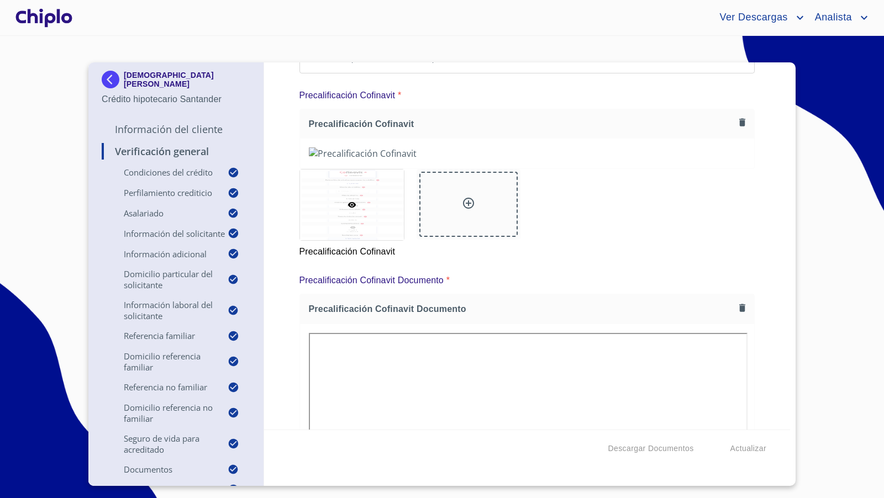
click at [179, 131] on p "Información del Cliente" at bounding box center [176, 129] width 149 height 13
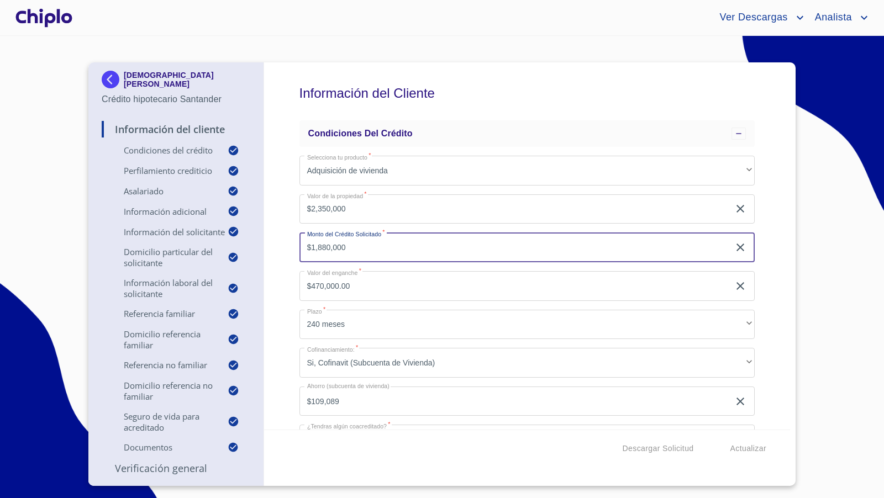
drag, startPoint x: 340, startPoint y: 246, endPoint x: 290, endPoint y: 241, distance: 50.0
click at [290, 241] on div "Información del Cliente Condiciones del Crédito Selecciona tu producto   * Adqu…" at bounding box center [527, 245] width 527 height 367
type input "$1,845,000"
click at [276, 249] on div "Información del Cliente Condiciones del Crédito Selecciona tu producto   * Adqu…" at bounding box center [527, 245] width 527 height 367
type input "$505,000.00"
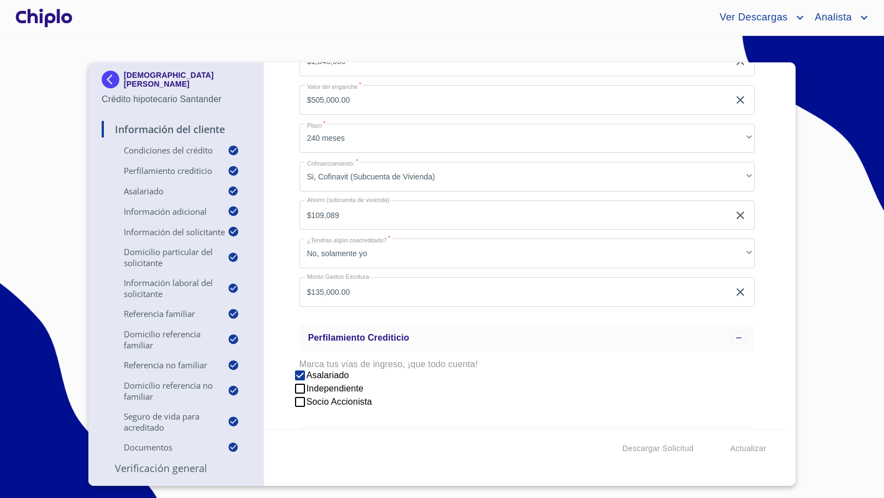
scroll to position [188, 0]
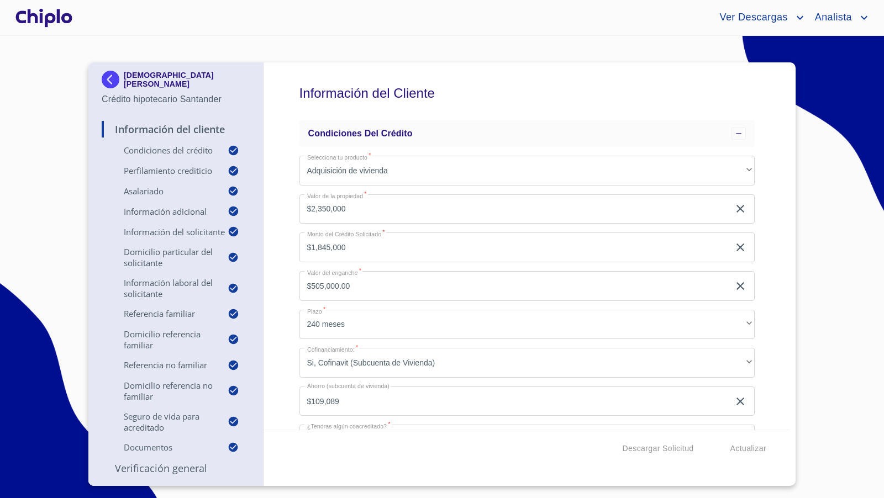
scroll to position [188, 0]
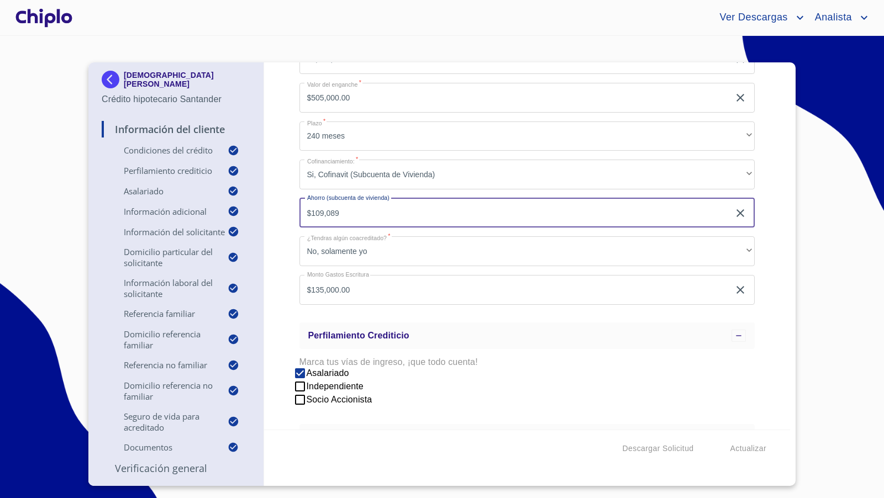
drag, startPoint x: 357, startPoint y: 217, endPoint x: 290, endPoint y: 218, distance: 67.4
click at [290, 218] on div "Información del Cliente Condiciones del Crédito Selecciona tu producto   * Adqu…" at bounding box center [527, 245] width 527 height 367
drag, startPoint x: 318, startPoint y: 209, endPoint x: 301, endPoint y: 208, distance: 17.2
click at [301, 208] on input "$109,089" at bounding box center [514, 213] width 430 height 30
paste input "33,417"
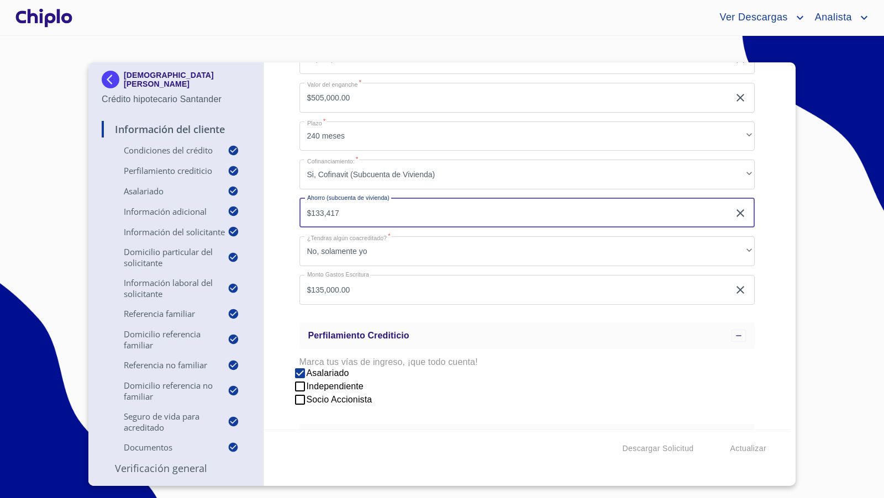
type input "$133,417"
click at [289, 220] on div "Información del Cliente Condiciones del Crédito Selecciona tu producto   * Adqu…" at bounding box center [527, 245] width 527 height 367
type input "$133,417"
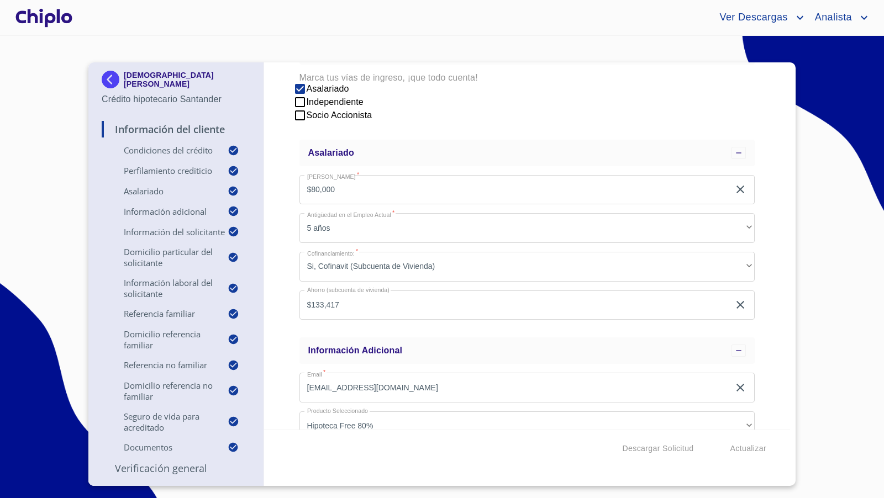
scroll to position [487, 0]
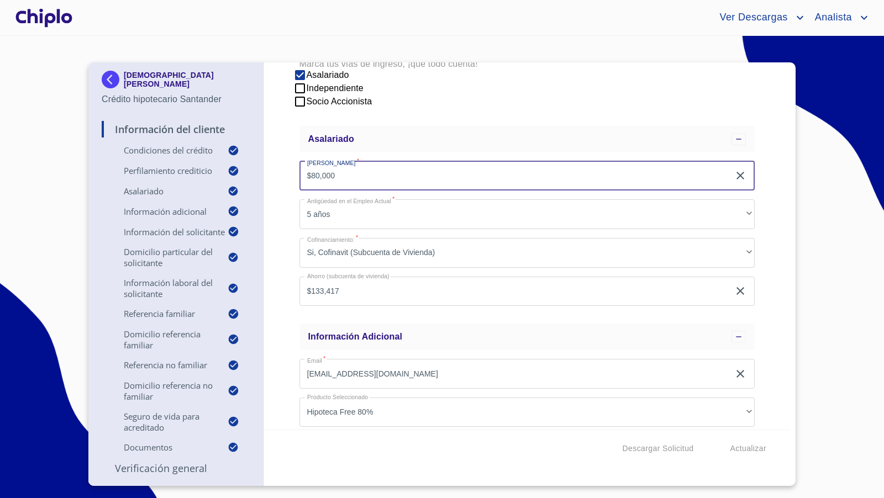
drag, startPoint x: 343, startPoint y: 174, endPoint x: 295, endPoint y: 175, distance: 48.6
click at [295, 175] on div "Información del Cliente Condiciones del Crédito Selecciona tu producto   * Adqu…" at bounding box center [527, 245] width 527 height 367
type input "$90,000"
click at [283, 208] on div "Información del Cliente Condiciones del Crédito Selecciona tu producto   * Adqu…" at bounding box center [527, 245] width 527 height 367
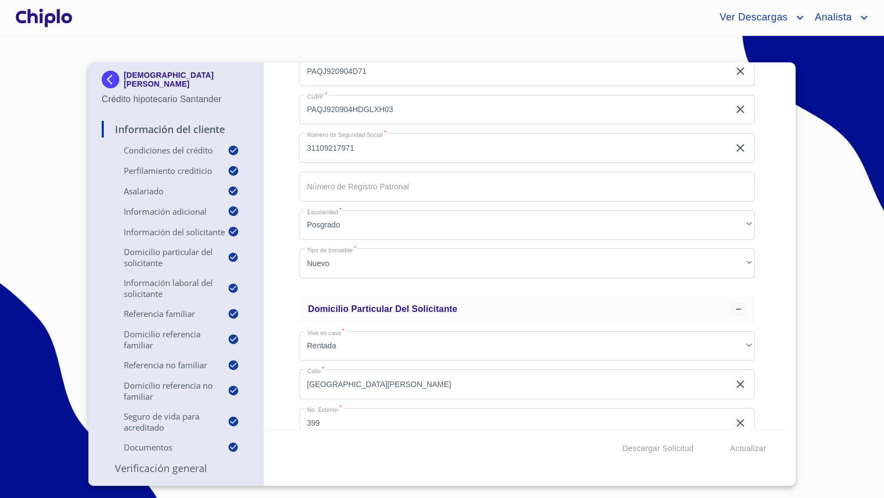
scroll to position [1623, 0]
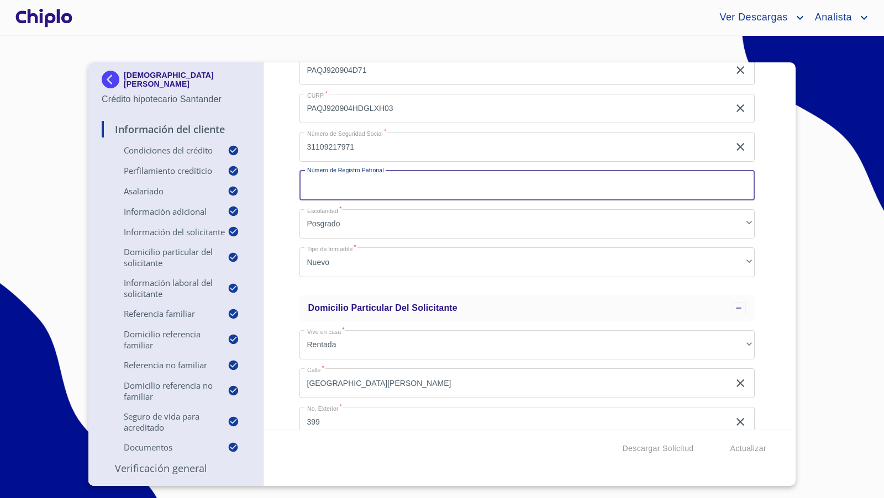
click at [331, 187] on input "Selecciona tu producto   *" at bounding box center [527, 186] width 456 height 30
paste input "B2899995107"
type input "B2899995107"
click at [280, 205] on div "Información del Cliente Condiciones del Crédito Selecciona tu producto   * Adqu…" at bounding box center [527, 245] width 527 height 367
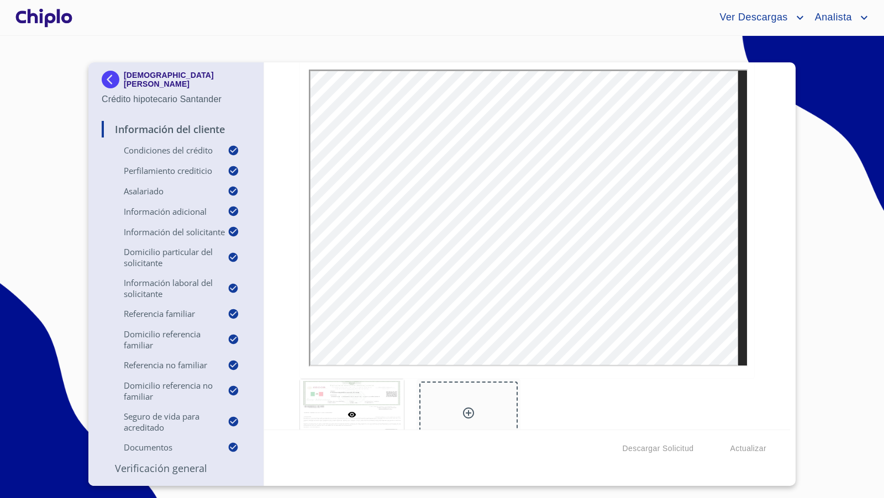
scroll to position [6795, 0]
click at [762, 225] on div "Información del Cliente Condiciones del Crédito Selecciona tu producto   * Adqu…" at bounding box center [527, 245] width 527 height 367
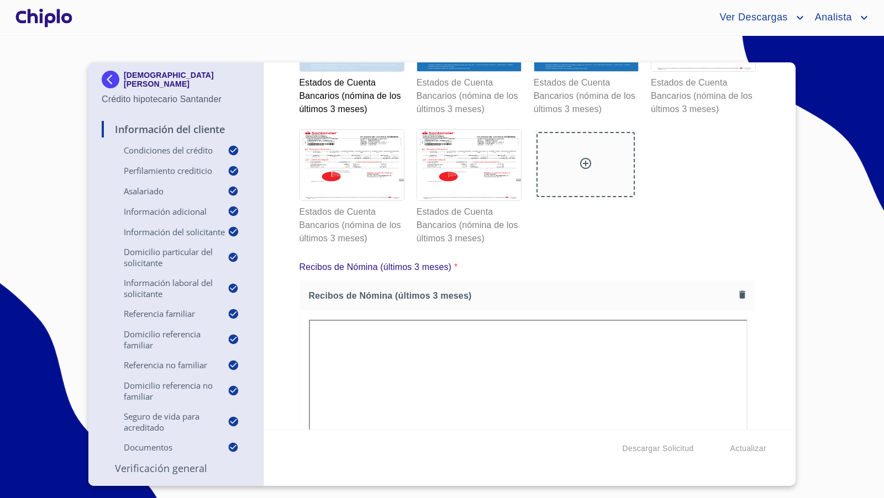
scroll to position [7649, 0]
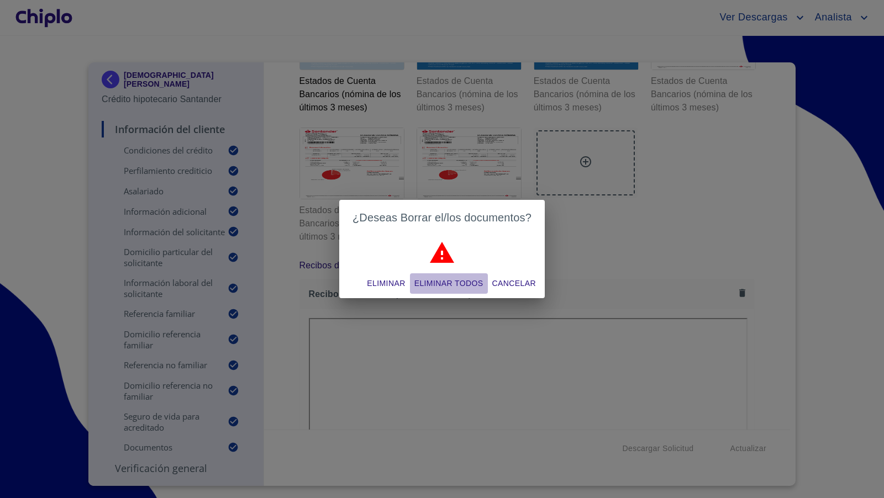
click at [454, 285] on span "Eliminar todos" at bounding box center [448, 284] width 69 height 14
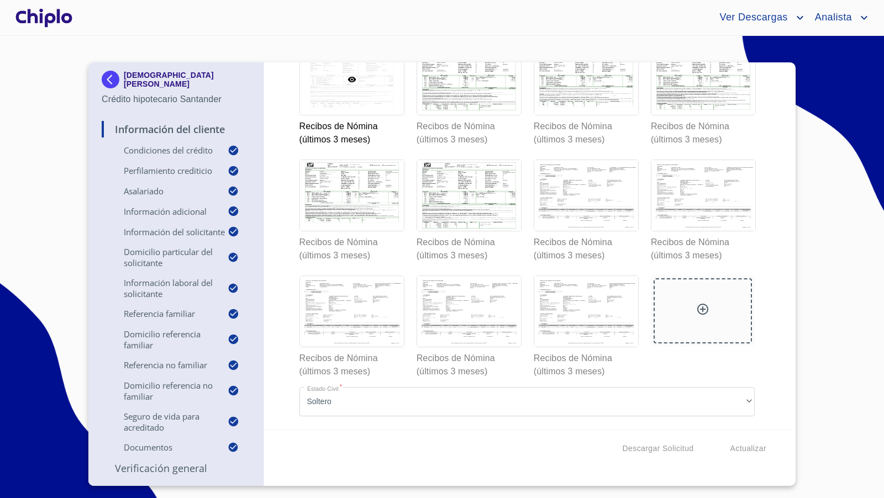
scroll to position [8245, 0]
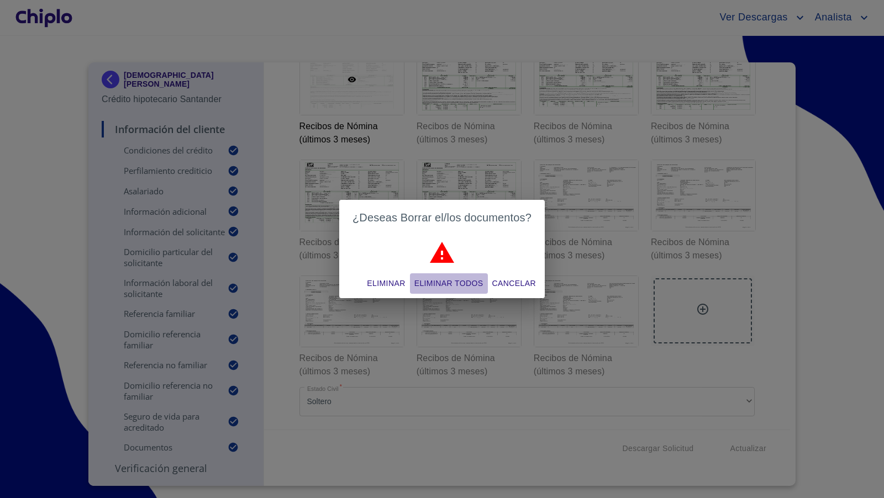
click at [457, 283] on span "Eliminar todos" at bounding box center [448, 284] width 69 height 14
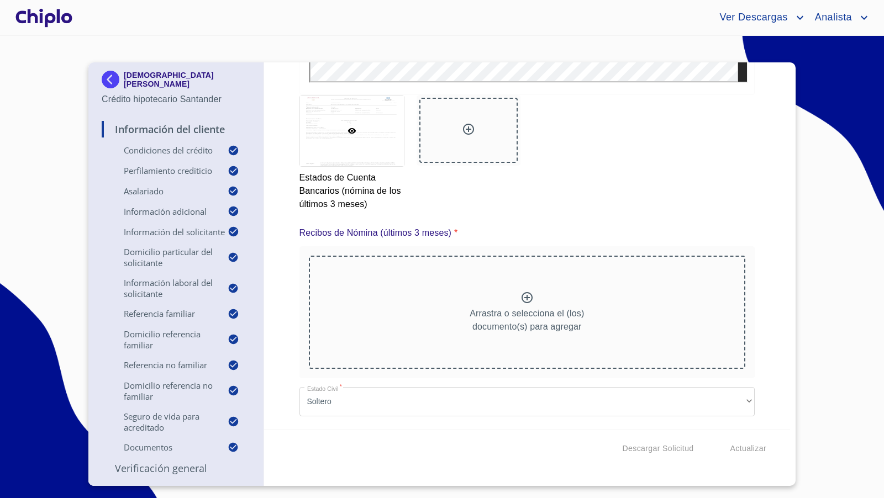
click at [521, 299] on icon at bounding box center [527, 297] width 13 height 13
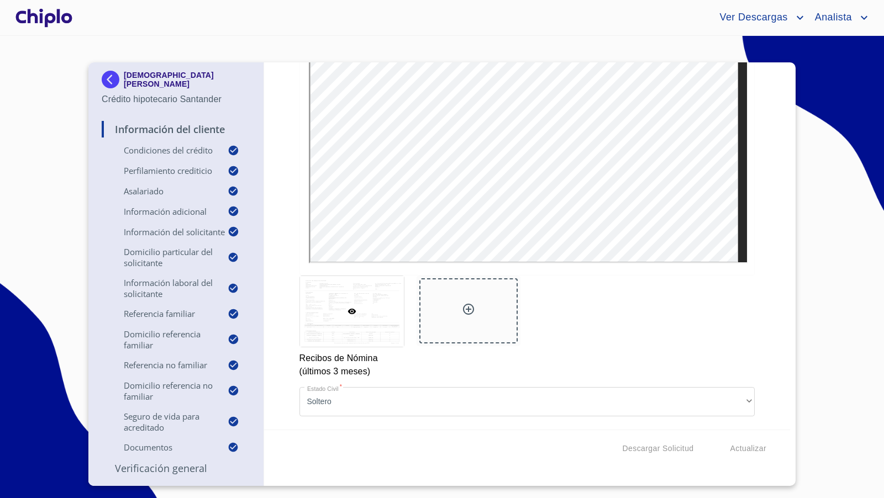
scroll to position [8346, 0]
click at [463, 316] on icon at bounding box center [468, 309] width 13 height 13
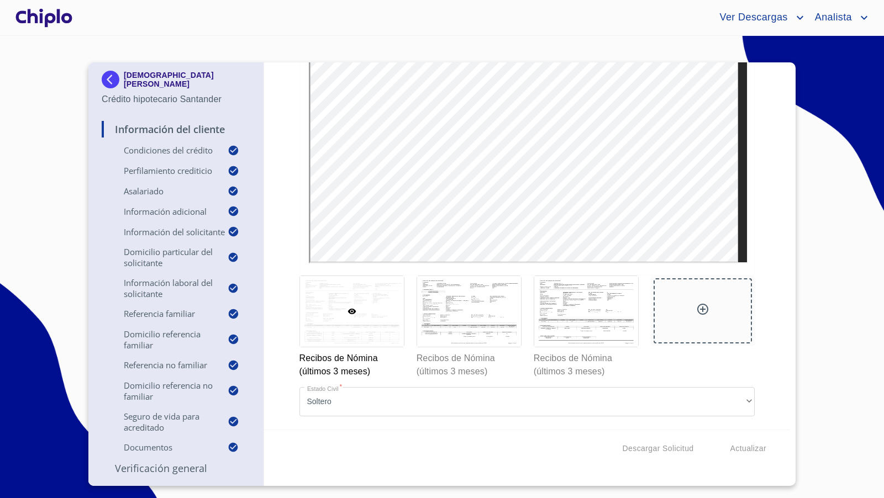
scroll to position [0, 0]
click at [473, 347] on div at bounding box center [469, 311] width 104 height 71
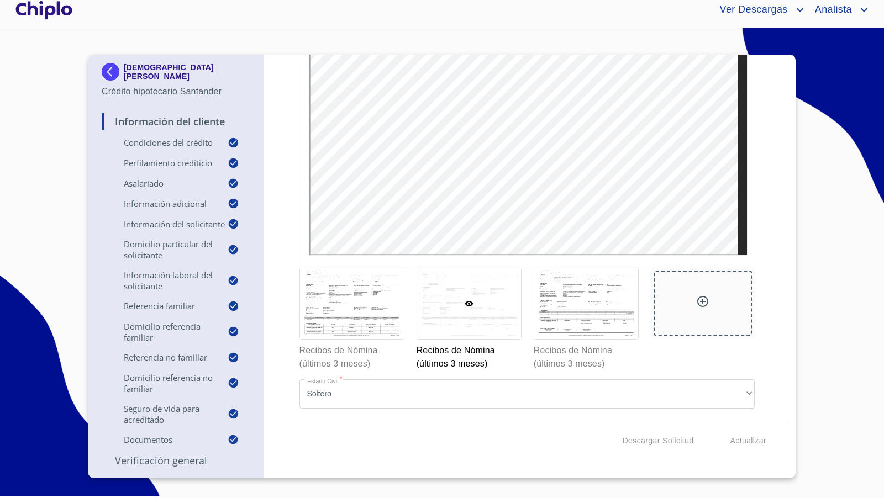
scroll to position [8272, 0]
click at [609, 339] on div at bounding box center [586, 304] width 104 height 71
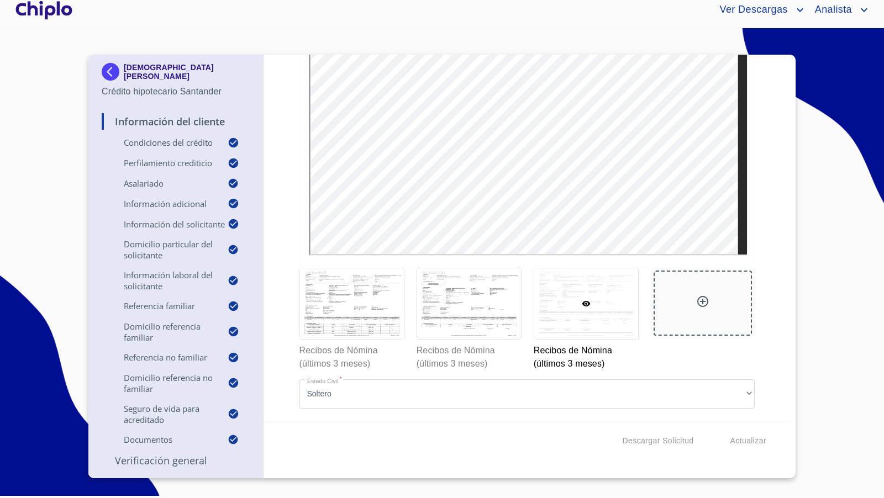
scroll to position [8406, 0]
click at [760, 341] on div "Información del Cliente Condiciones del Crédito Selecciona tu producto   * Adqu…" at bounding box center [527, 238] width 527 height 367
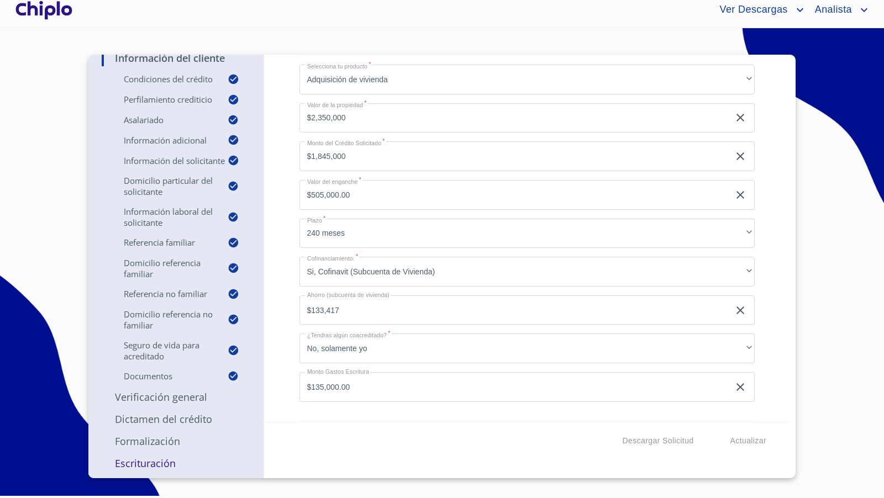
scroll to position [0, 0]
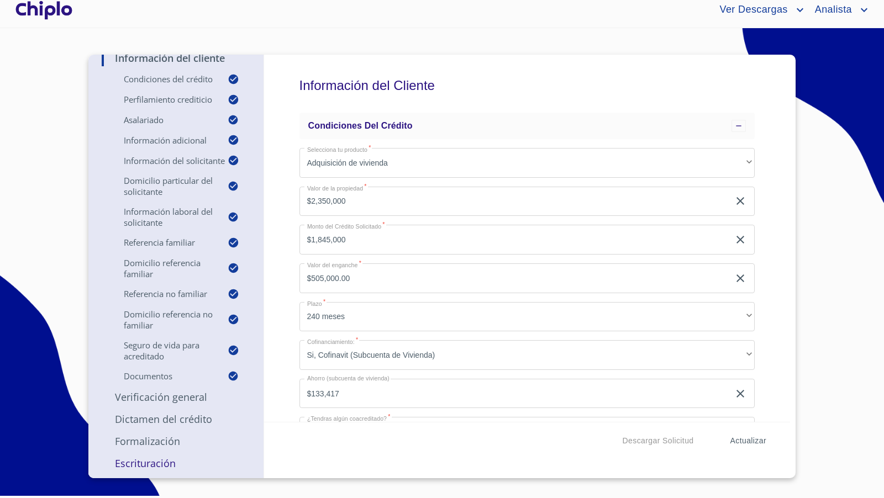
click at [745, 441] on span "Actualizar" at bounding box center [749, 441] width 36 height 14
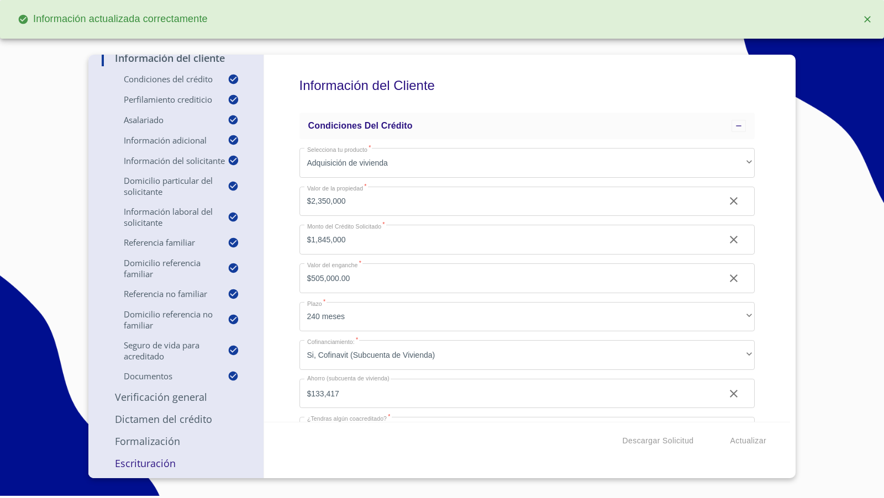
drag, startPoint x: 773, startPoint y: 271, endPoint x: 763, endPoint y: 286, distance: 18.4
click at [771, 270] on div "Información del Cliente Condiciones del Crédito Selecciona tu producto   * Adqu…" at bounding box center [527, 238] width 527 height 367
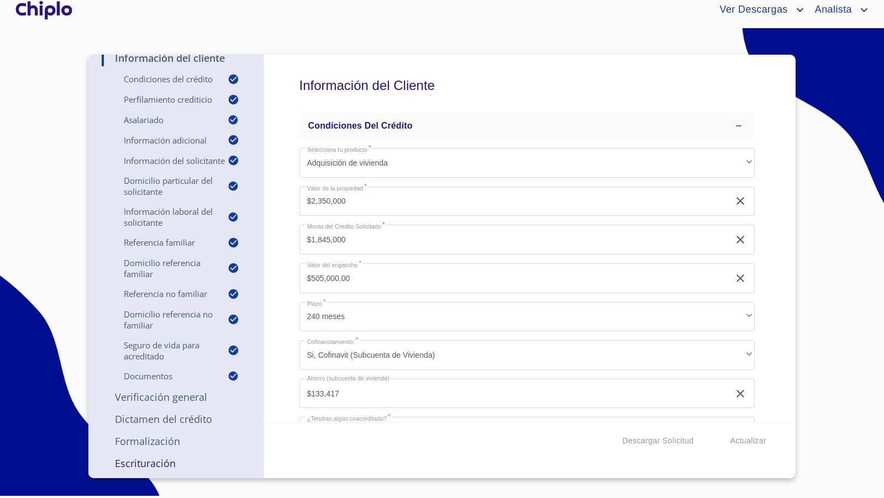
click at [174, 396] on p "Verificación General" at bounding box center [176, 397] width 149 height 13
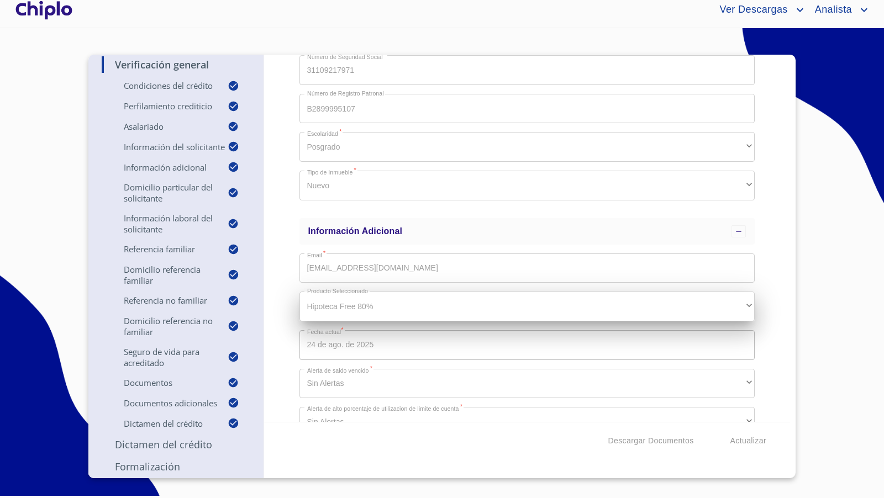
scroll to position [1459, 0]
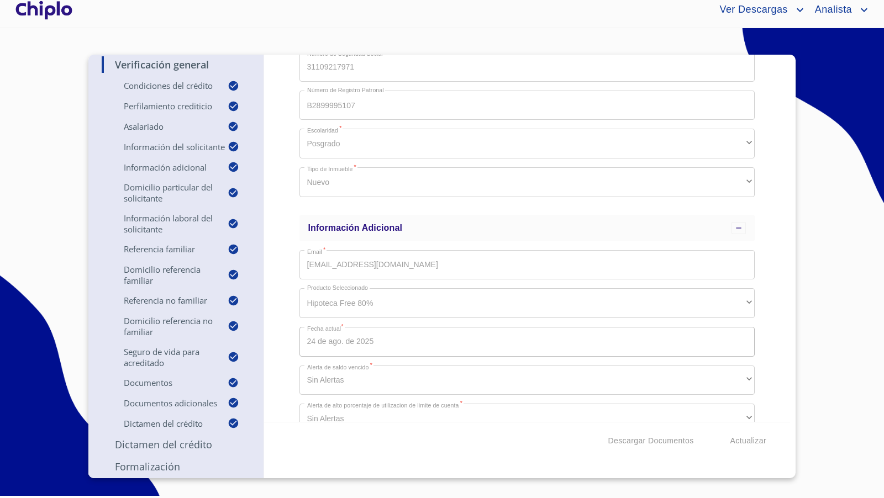
click at [279, 292] on div "Verificación General Condiciones del Crédito Selecciona tu producto   * Adquisi…" at bounding box center [527, 238] width 527 height 367
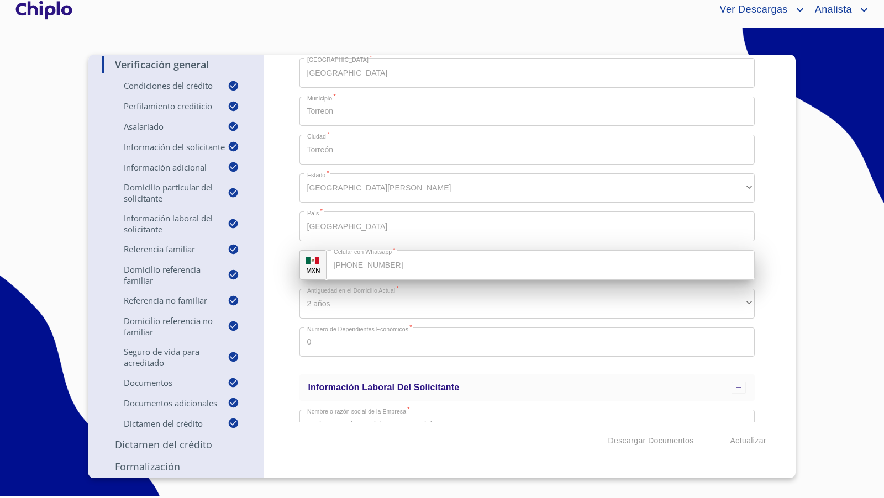
scroll to position [2082, 0]
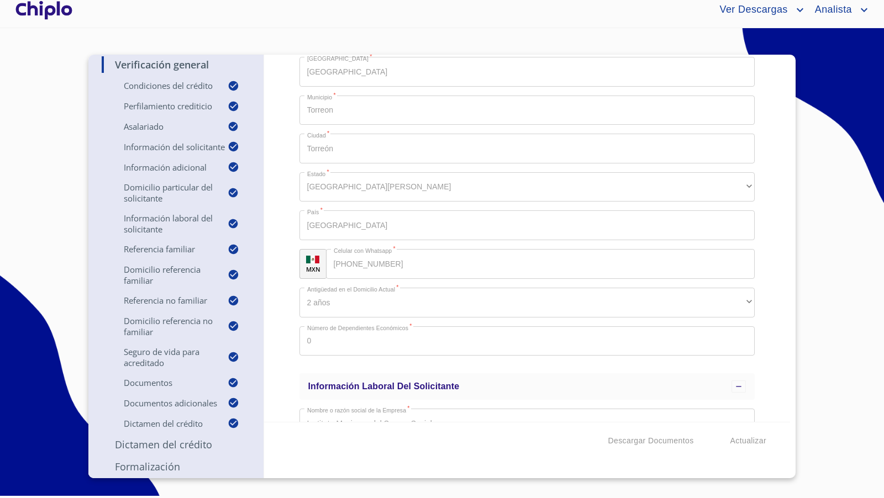
drag, startPoint x: 767, startPoint y: 291, endPoint x: 757, endPoint y: 194, distance: 97.2
click at [766, 290] on div "Verificación General Condiciones del Crédito Selecciona tu producto   * Adquisi…" at bounding box center [527, 238] width 527 height 367
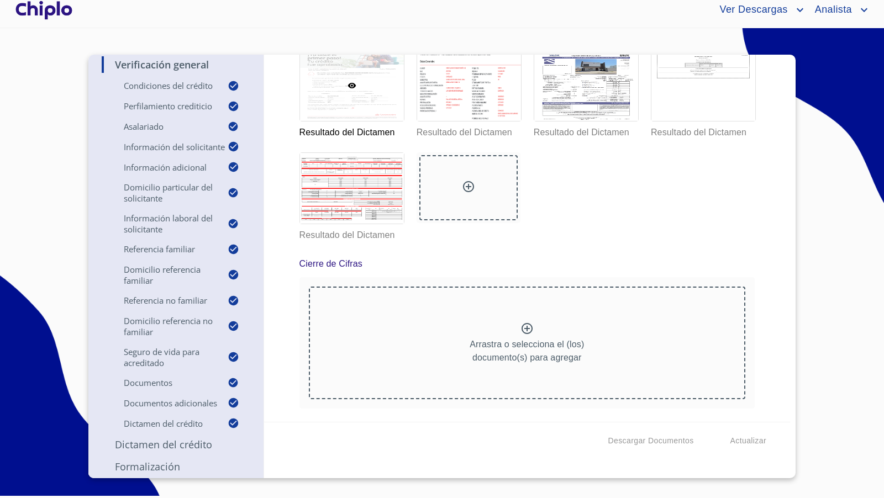
scroll to position [11897, 0]
click at [746, 442] on span "Actualizar" at bounding box center [749, 441] width 36 height 14
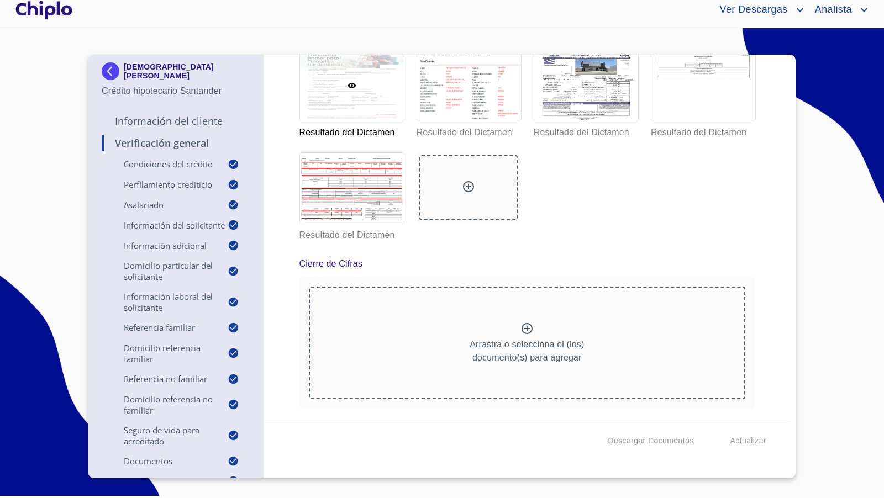
scroll to position [0, 0]
click at [171, 120] on p "Información del Cliente" at bounding box center [176, 121] width 149 height 13
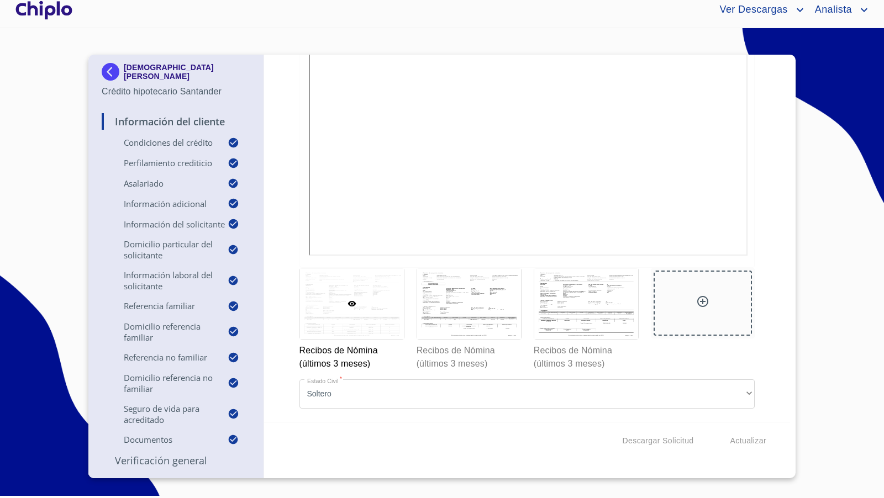
scroll to position [8406, 0]
click at [761, 323] on div "Información del Cliente Condiciones del Crédito Selecciona tu producto   * Adqu…" at bounding box center [527, 238] width 527 height 367
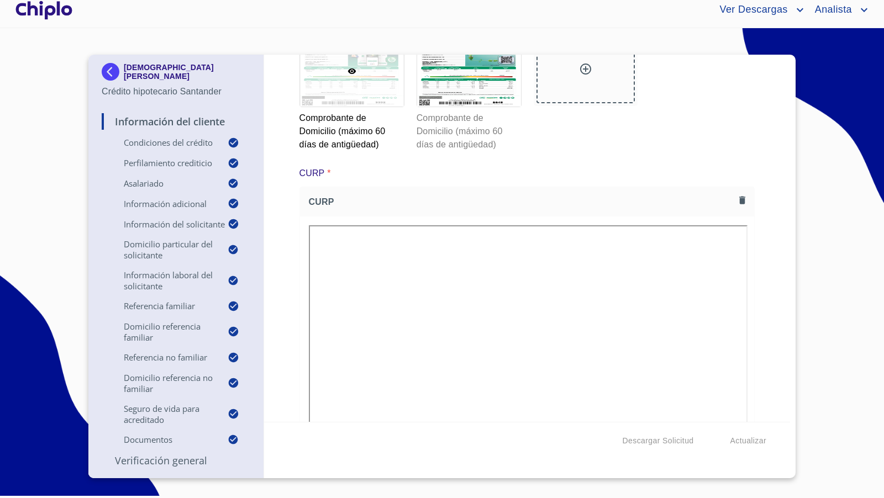
scroll to position [6649, 0]
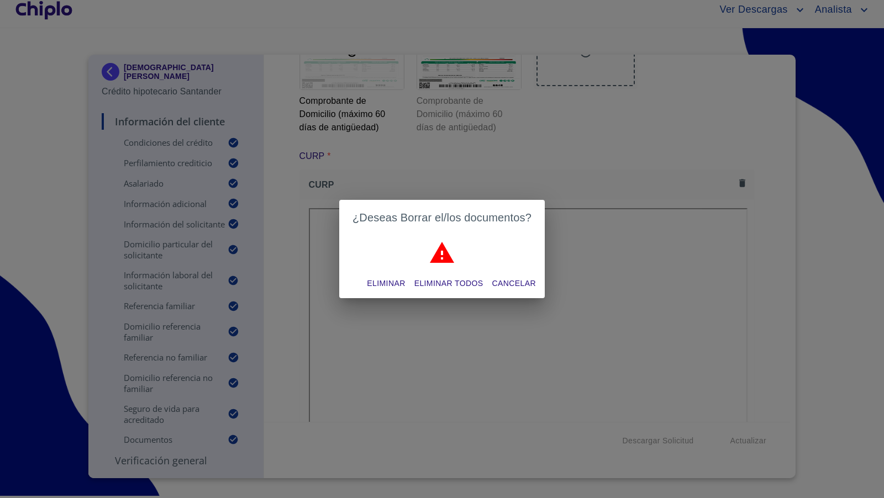
click at [454, 281] on span "Eliminar todos" at bounding box center [448, 284] width 69 height 14
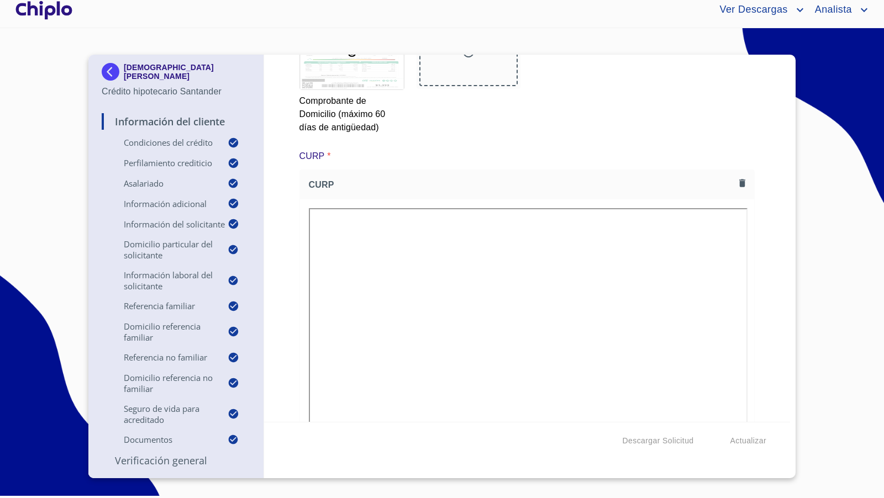
click at [768, 270] on div "Información del Cliente Condiciones del Crédito Selecciona tu producto   * Adqu…" at bounding box center [527, 238] width 527 height 367
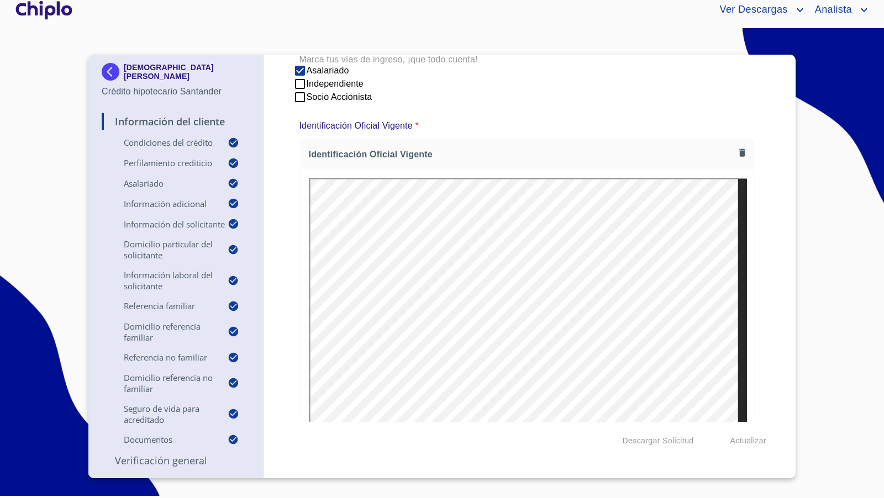
scroll to position [79, 0]
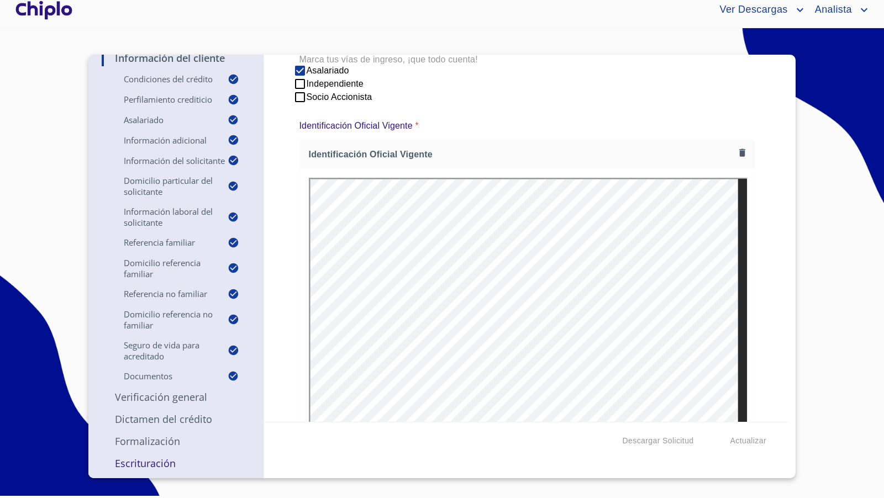
click at [160, 397] on p "Verificación General" at bounding box center [176, 397] width 149 height 13
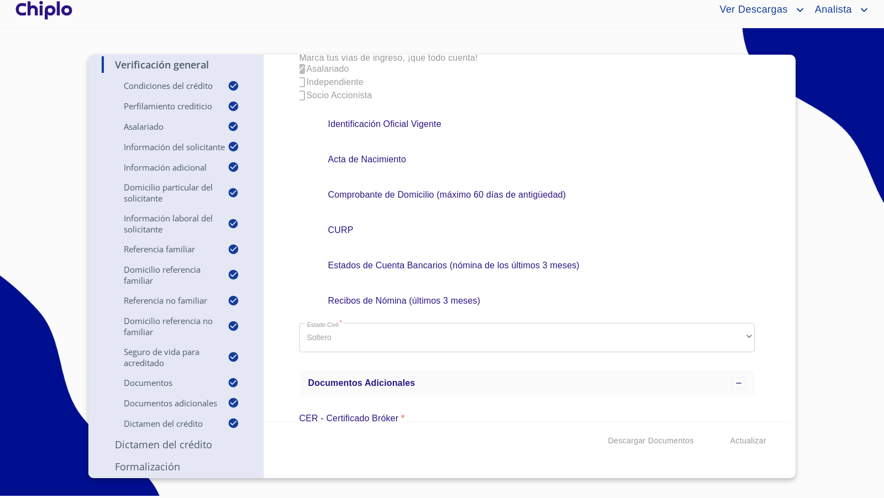
scroll to position [5508, 0]
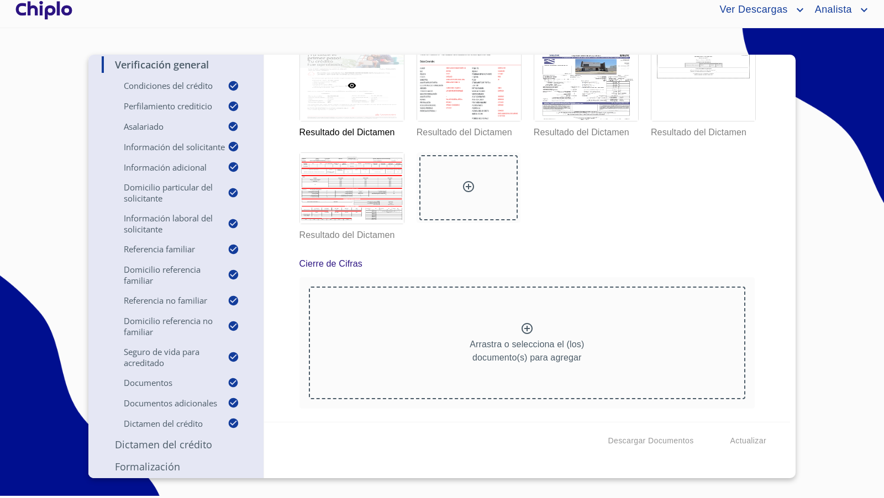
scroll to position [11193, 0]
click at [760, 287] on div "Verificación General Condiciones del Crédito Selecciona tu producto   * Adquisi…" at bounding box center [527, 238] width 527 height 367
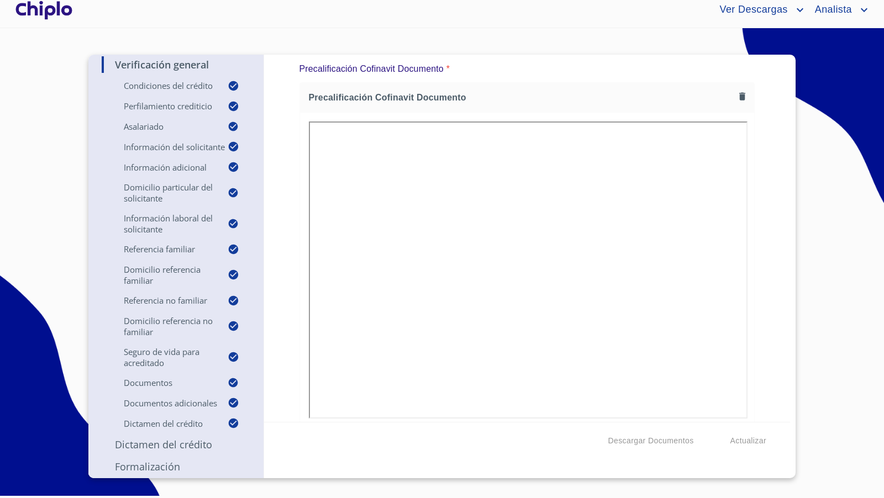
scroll to position [9946, 0]
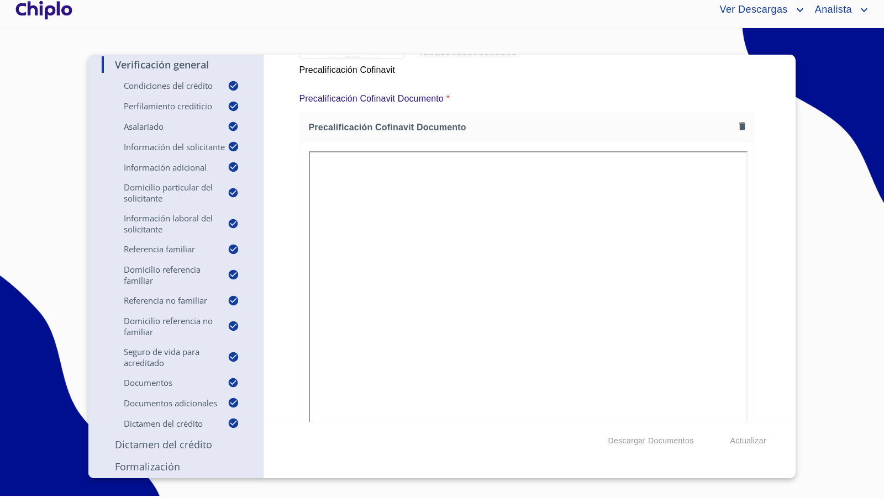
scroll to position [10028, 0]
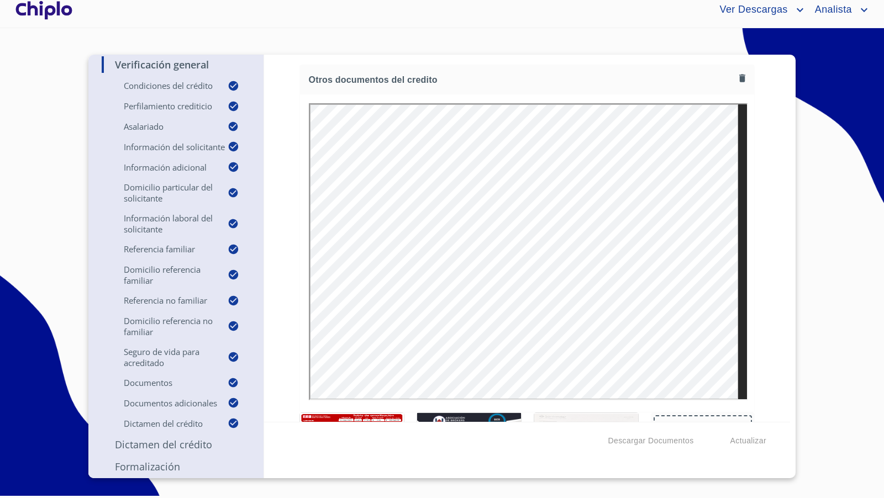
scroll to position [9255, 0]
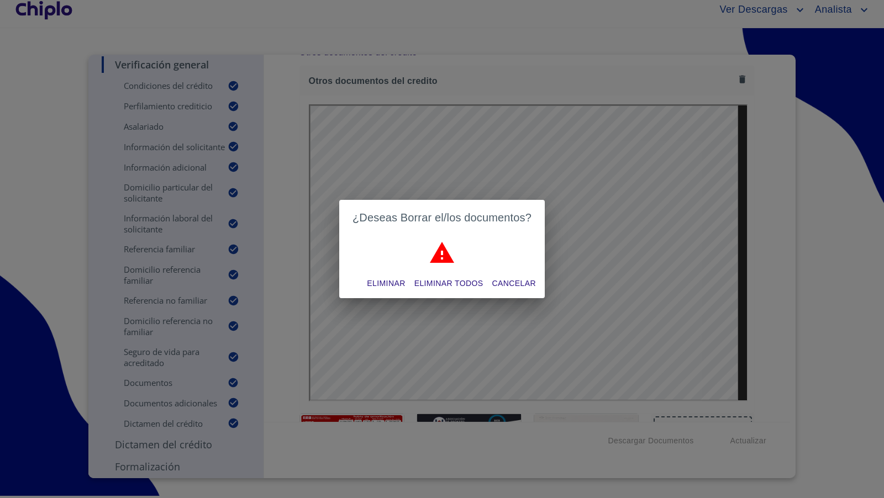
click at [387, 283] on span "Eliminar" at bounding box center [386, 284] width 38 height 14
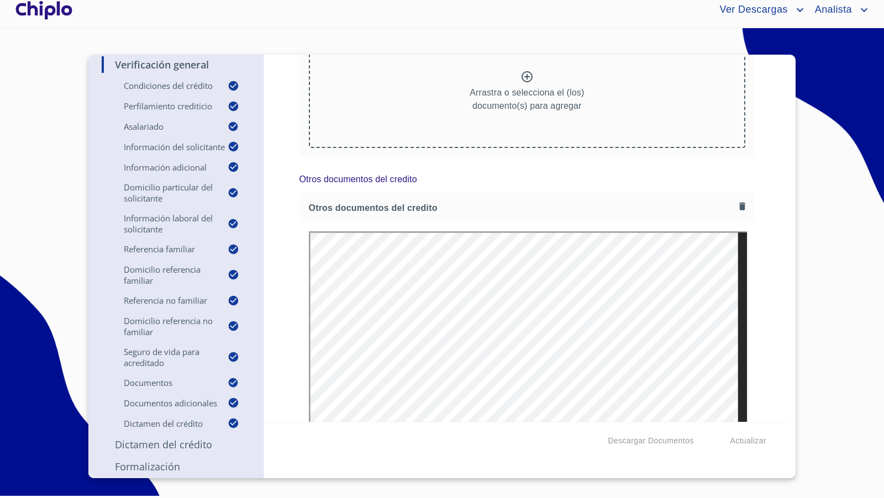
scroll to position [8788, 0]
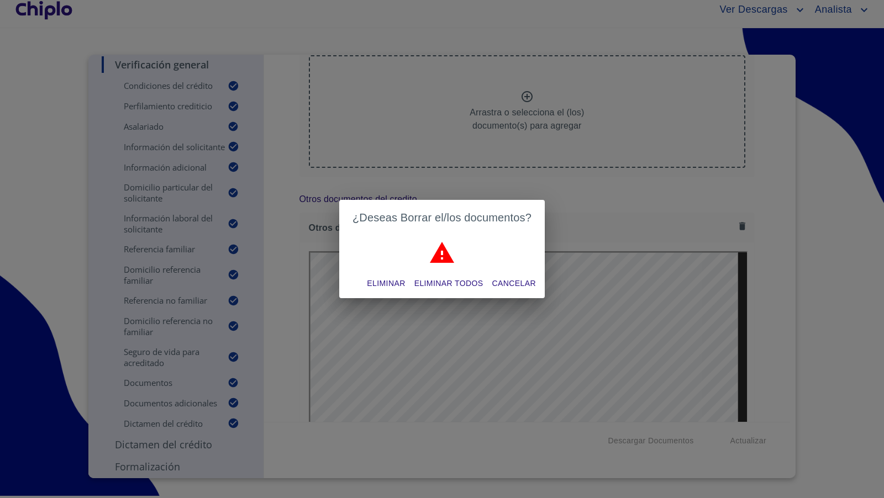
click at [398, 282] on span "Eliminar" at bounding box center [386, 284] width 38 height 14
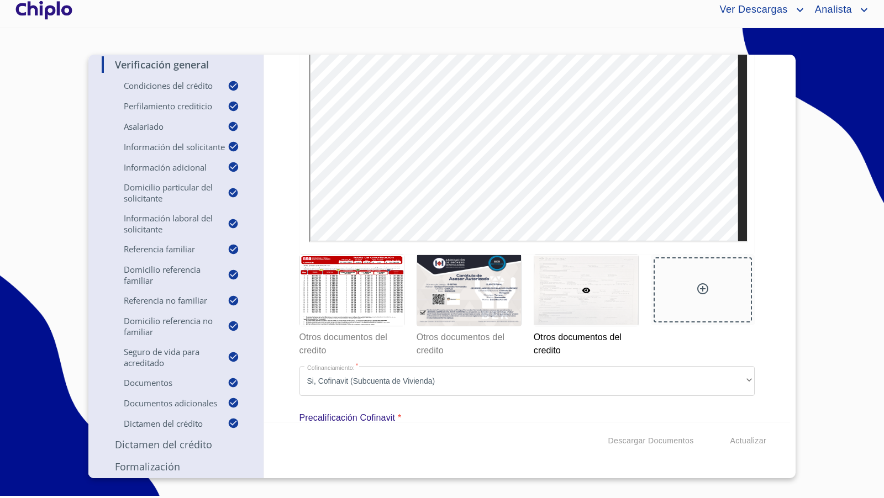
click at [753, 204] on div "Verificación General Condiciones del Crédito Selecciona tu producto   * Adquisi…" at bounding box center [527, 238] width 527 height 367
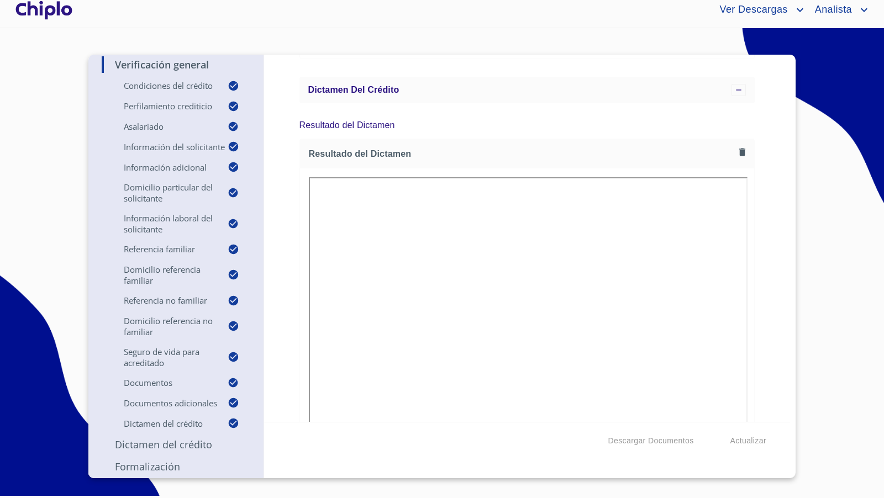
scroll to position [9714, 0]
click at [765, 319] on div "Verificación General Condiciones del Crédito Selecciona tu producto   * Adquisi…" at bounding box center [527, 238] width 527 height 367
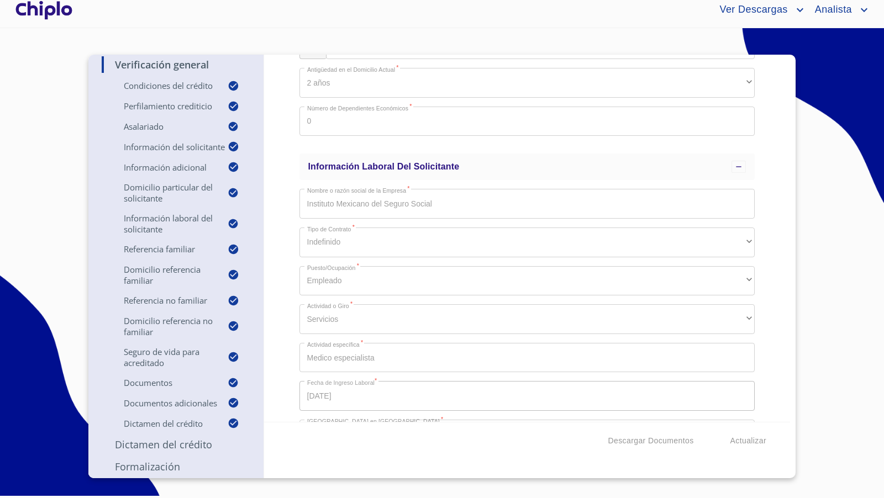
scroll to position [2321, 0]
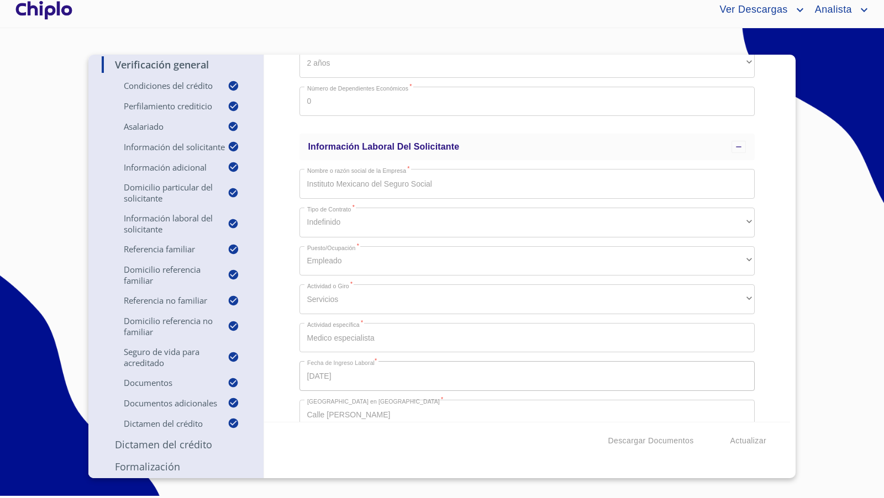
click at [298, 175] on div "Verificación General Condiciones del Crédito Selecciona tu producto   * Adquisi…" at bounding box center [527, 238] width 527 height 367
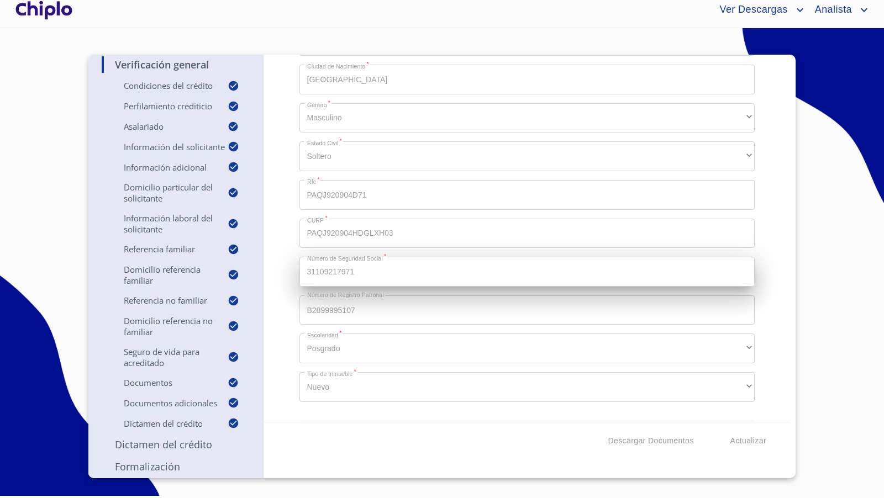
scroll to position [1255, 0]
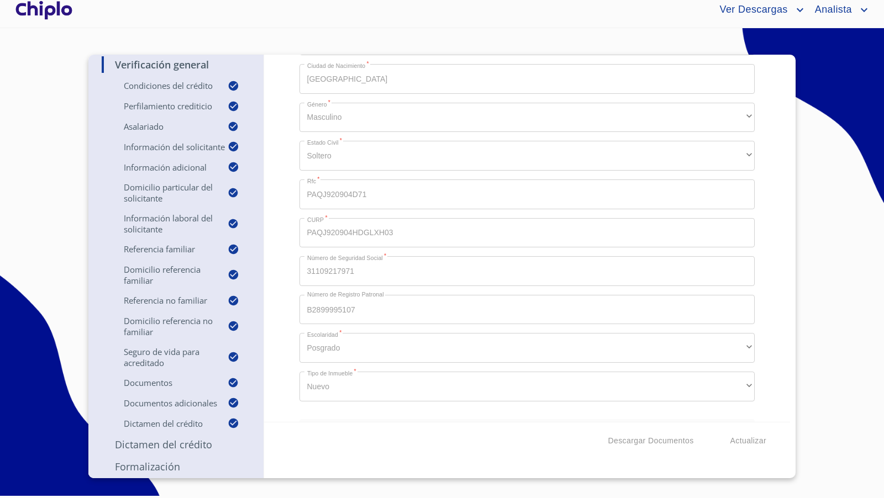
click at [765, 246] on div "Verificación General Condiciones del Crédito Selecciona tu producto   * Adquisi…" at bounding box center [527, 238] width 527 height 367
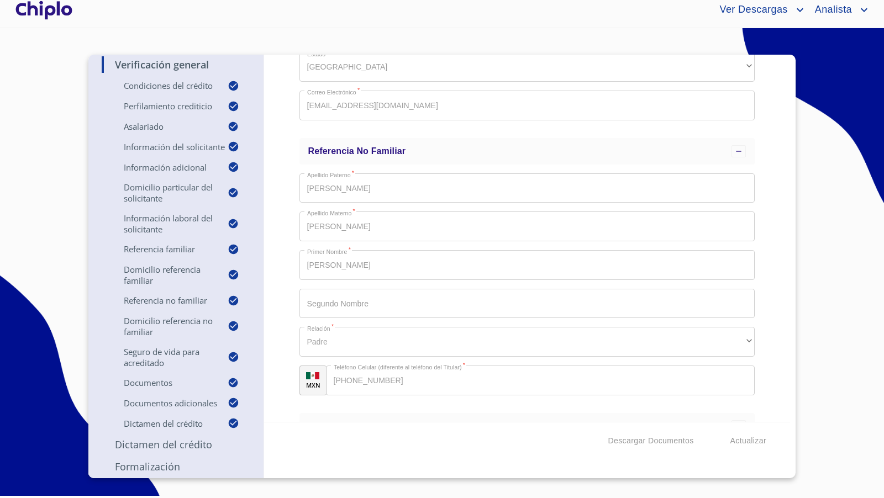
click at [287, 230] on div "Verificación General Condiciones del Crédito Selecciona tu producto   * Adquisi…" at bounding box center [527, 238] width 527 height 367
click at [760, 314] on div "Verificación General Condiciones del Crédito Selecciona tu producto   * Adquisi…" at bounding box center [527, 238] width 527 height 367
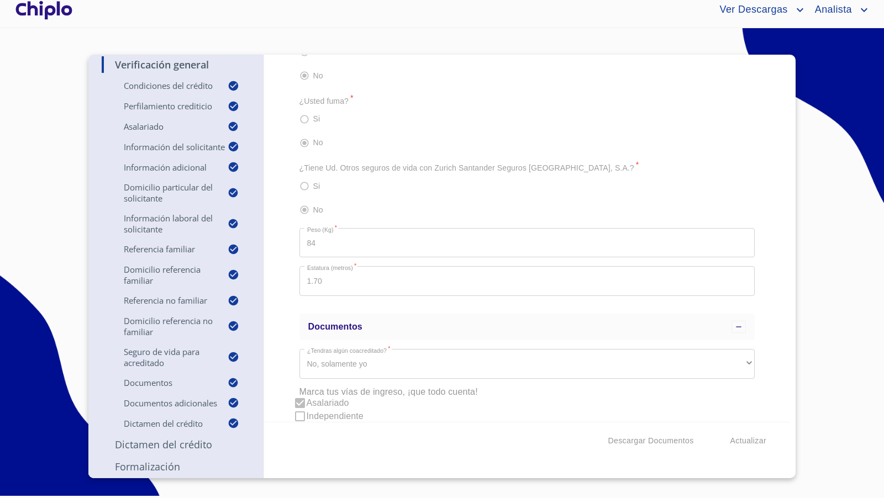
scroll to position [5178, 0]
click at [666, 439] on span "Descargar Documentos" at bounding box center [651, 441] width 86 height 14
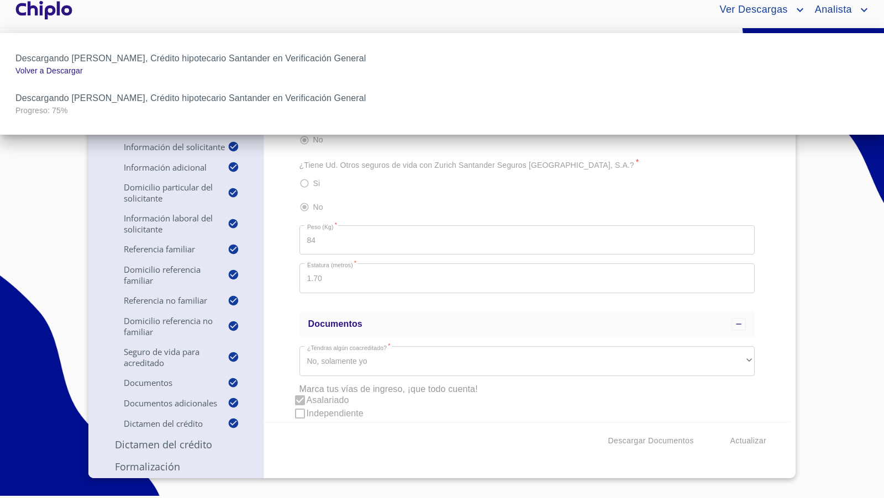
click at [287, 301] on div at bounding box center [442, 249] width 884 height 498
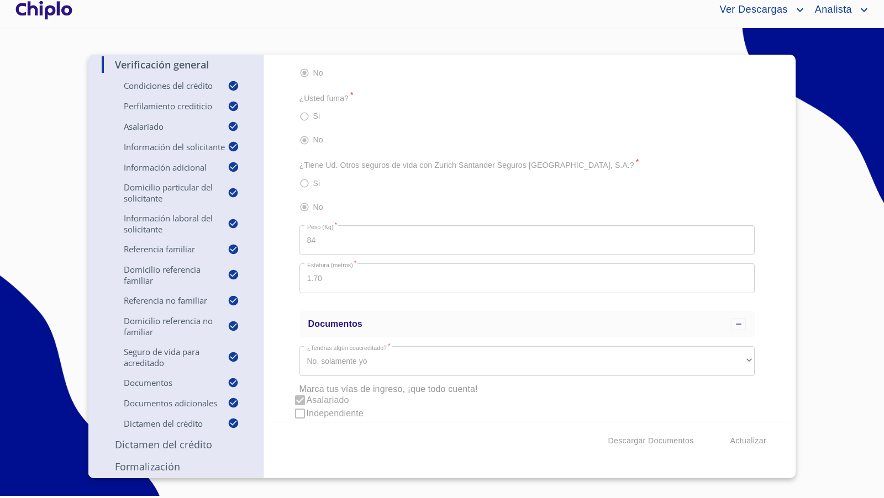
scroll to position [0, 0]
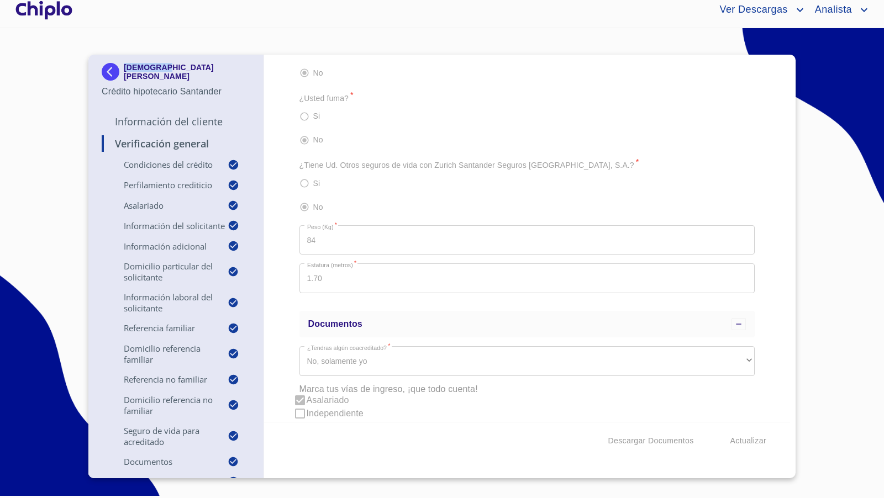
copy p "JEHEIZIL"
drag, startPoint x: 160, startPoint y: 66, endPoint x: 38, endPoint y: 143, distance: 144.4
click at [38, 143] on section "JEHEIZIL ABIMELEG PALACIOS QUIÑONEZ Crédito hipotecario Santander Información d…" at bounding box center [442, 259] width 884 height 463
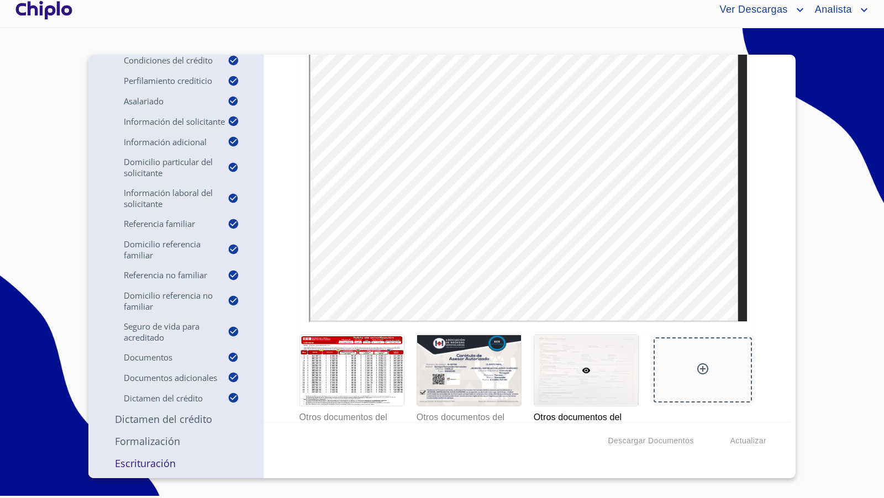
scroll to position [8666, 0]
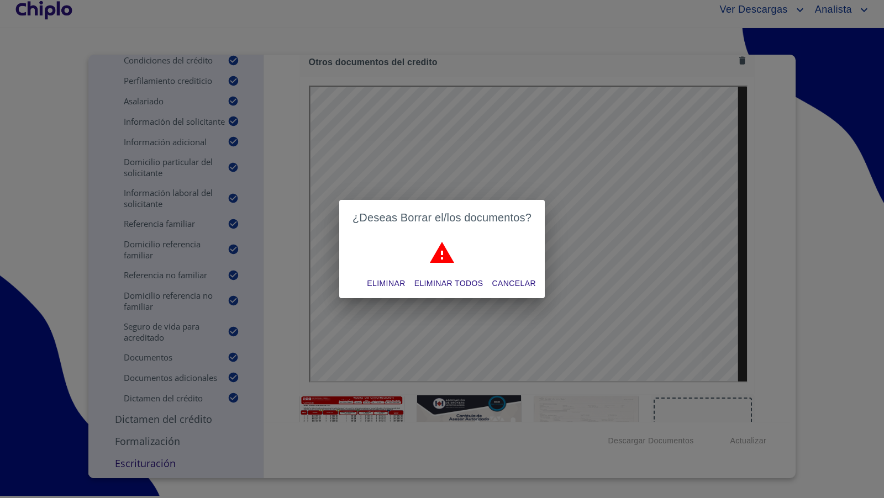
click at [395, 283] on span "Eliminar" at bounding box center [386, 284] width 38 height 14
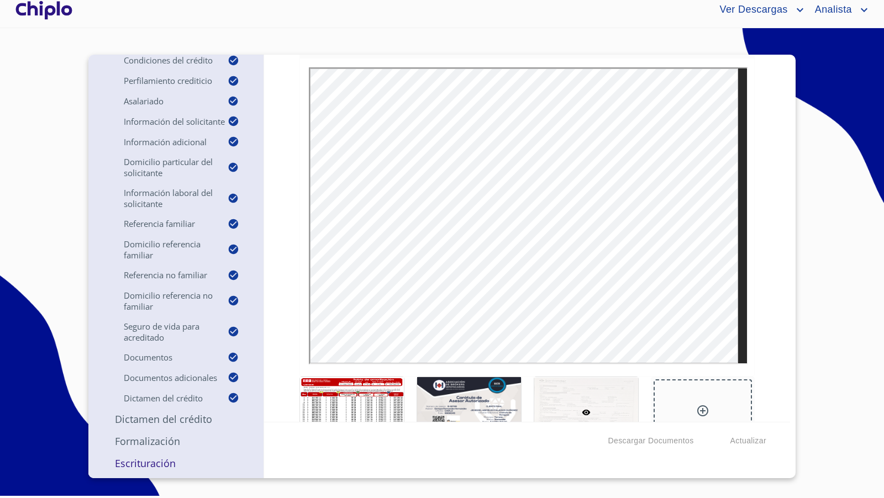
click at [56, 13] on div at bounding box center [43, 9] width 61 height 35
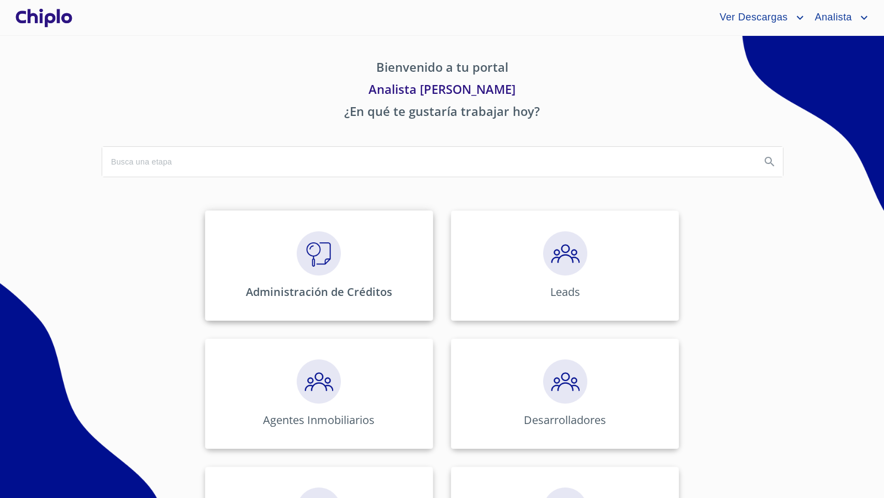
click at [335, 246] on img at bounding box center [319, 254] width 44 height 44
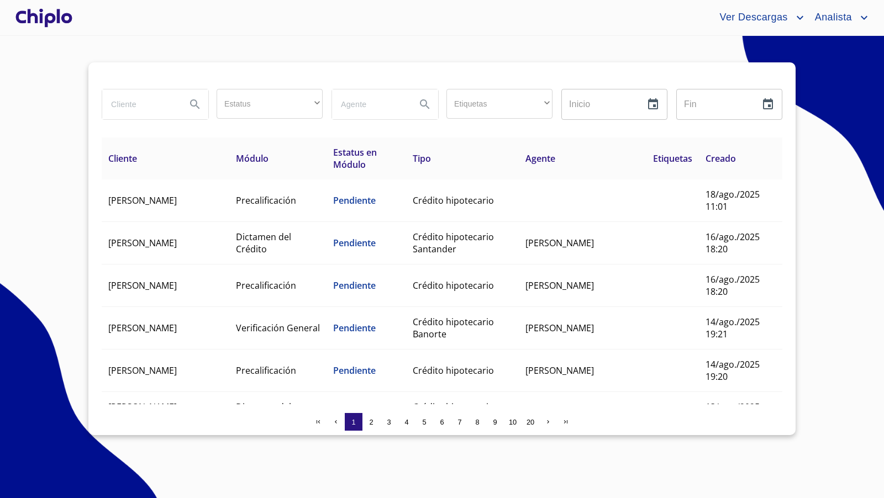
click at [134, 106] on input "search" at bounding box center [139, 105] width 75 height 30
type input "ERIKA"
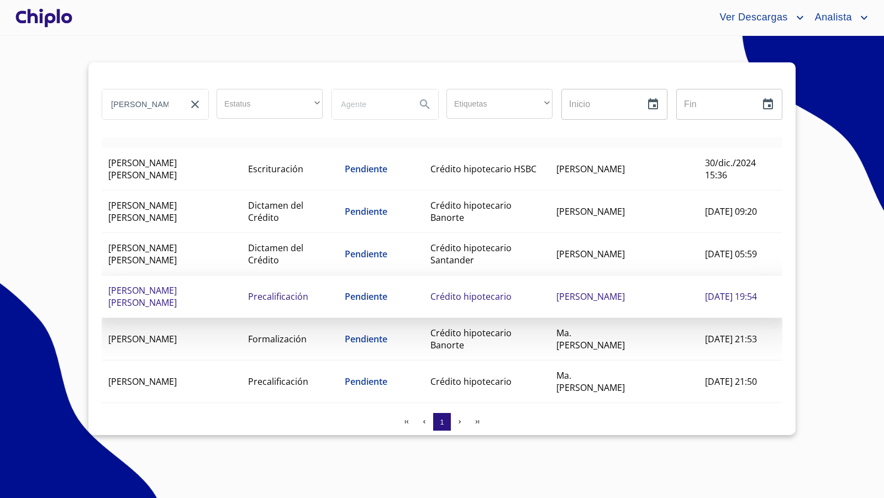
scroll to position [44, 0]
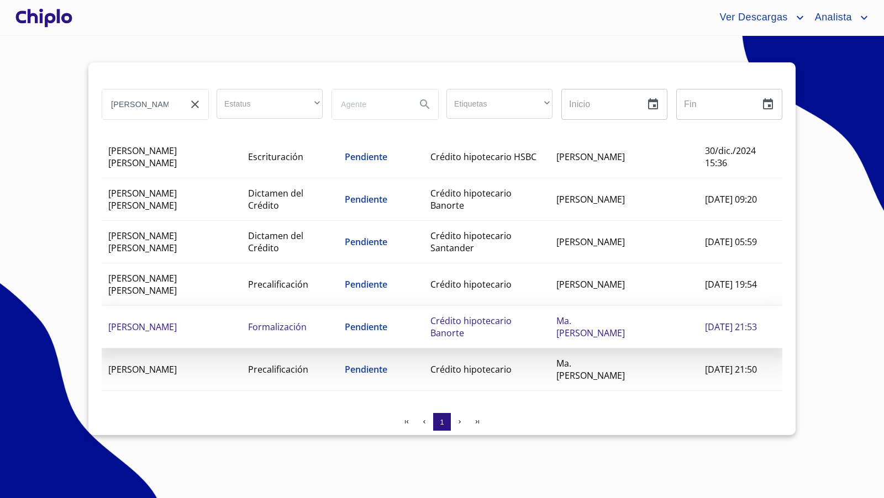
click at [492, 322] on span "Crédito hipotecario Banorte" at bounding box center [470, 327] width 81 height 24
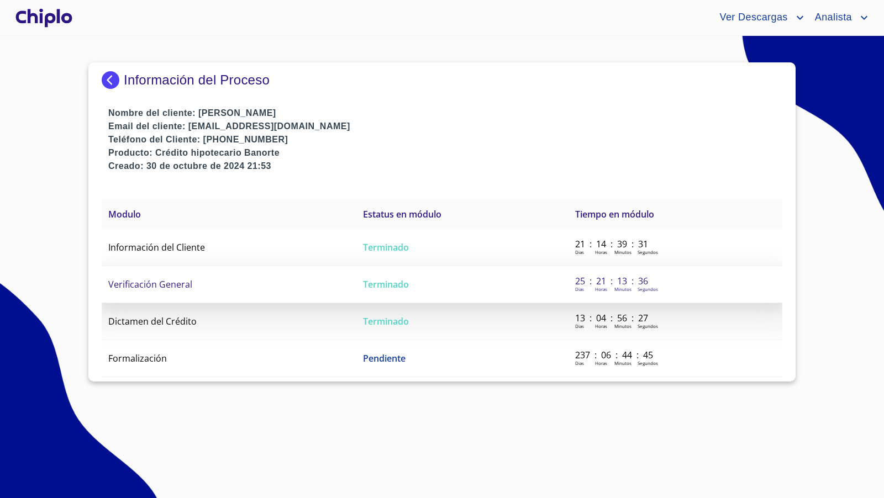
click at [161, 286] on span "Verificación General" at bounding box center [150, 285] width 84 height 12
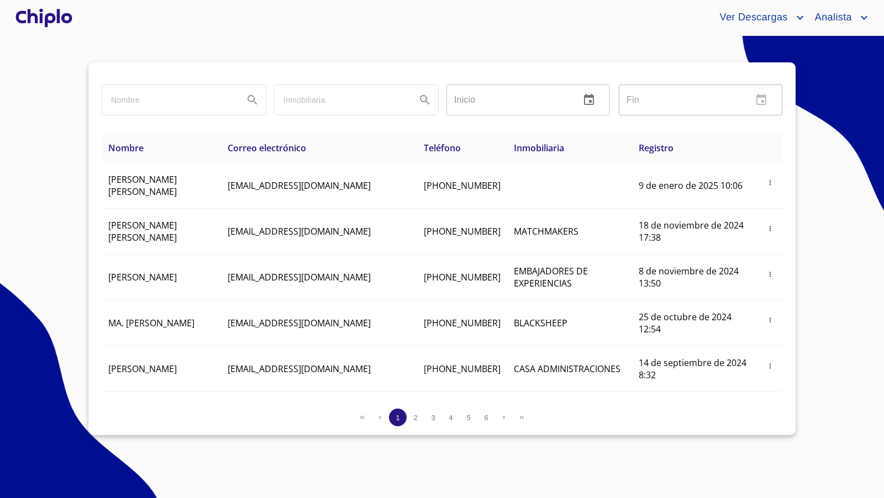
click at [67, 15] on div at bounding box center [43, 17] width 61 height 35
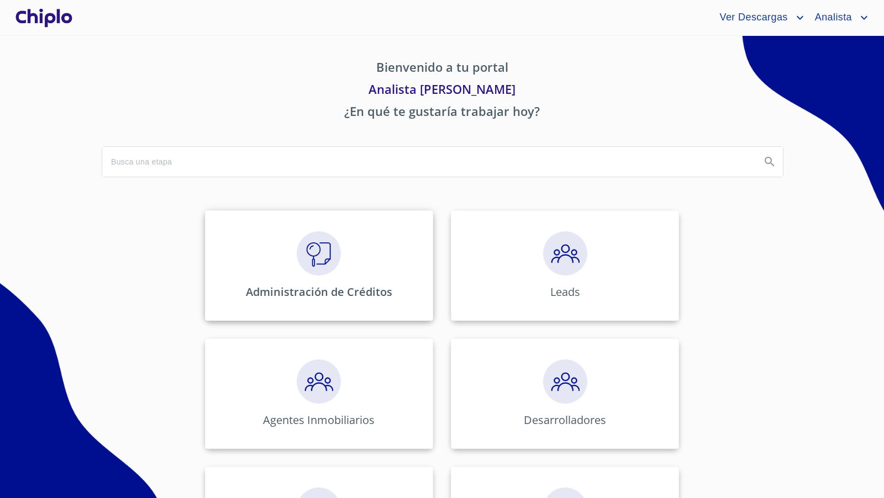
click at [312, 256] on img at bounding box center [319, 254] width 44 height 44
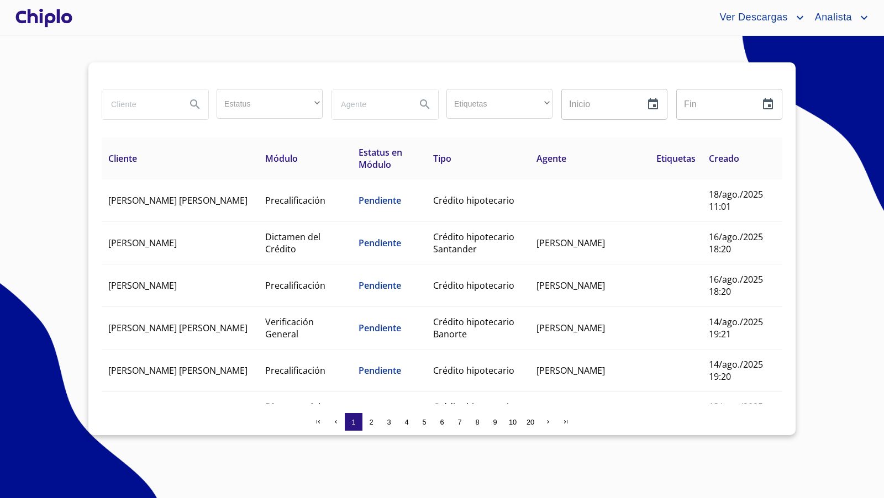
click at [135, 107] on input "search" at bounding box center [139, 105] width 75 height 30
type input "CECI"
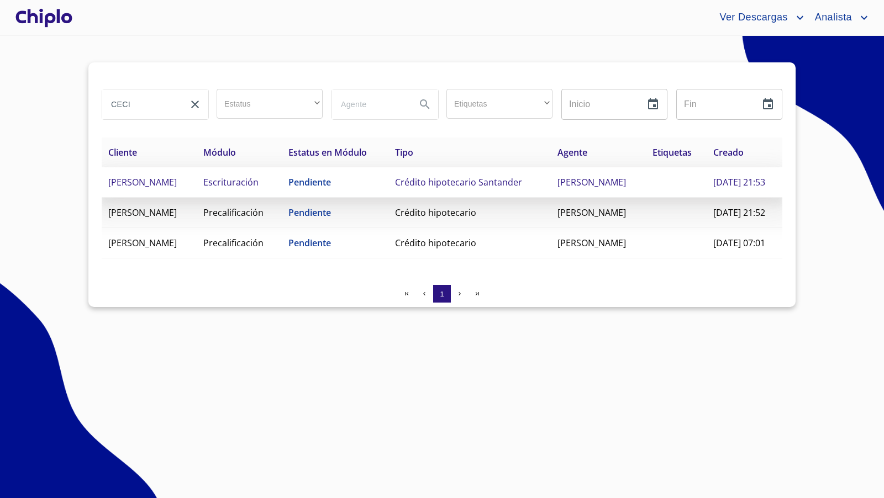
click at [458, 188] on span "Crédito hipotecario Santander" at bounding box center [458, 182] width 127 height 12
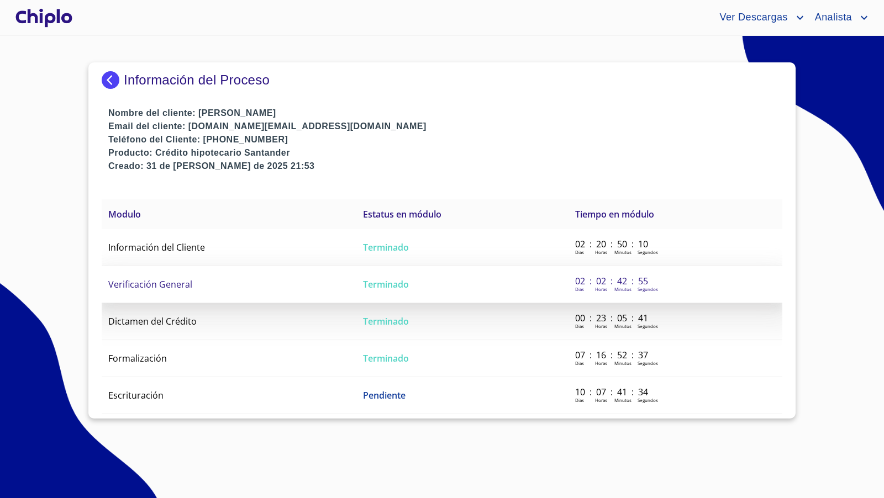
click at [153, 285] on span "Verificación General" at bounding box center [150, 285] width 84 height 12
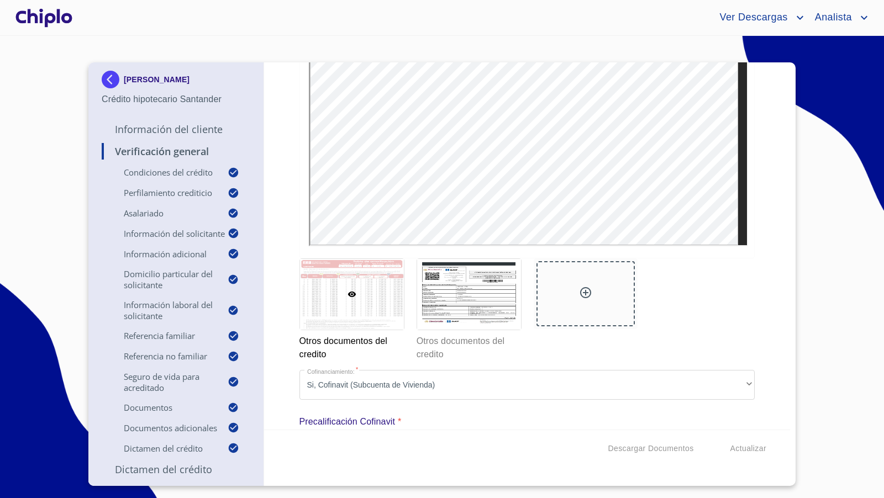
scroll to position [9115, 0]
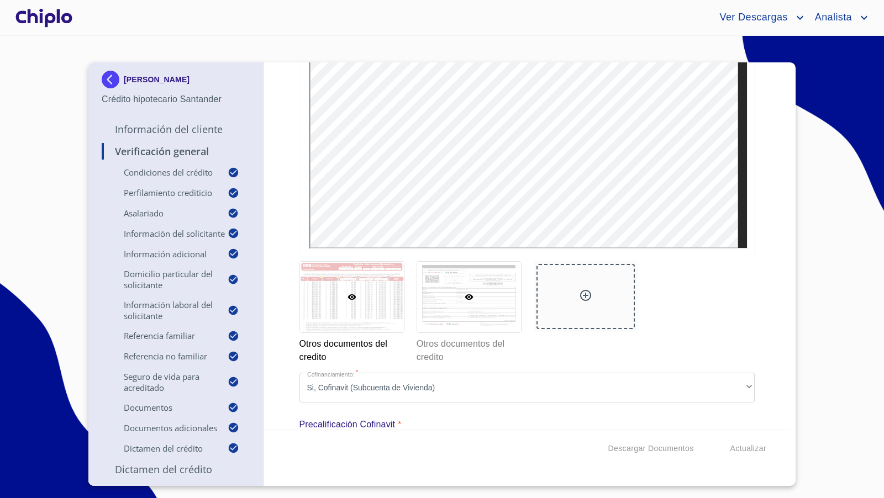
click at [453, 281] on div at bounding box center [469, 297] width 104 height 71
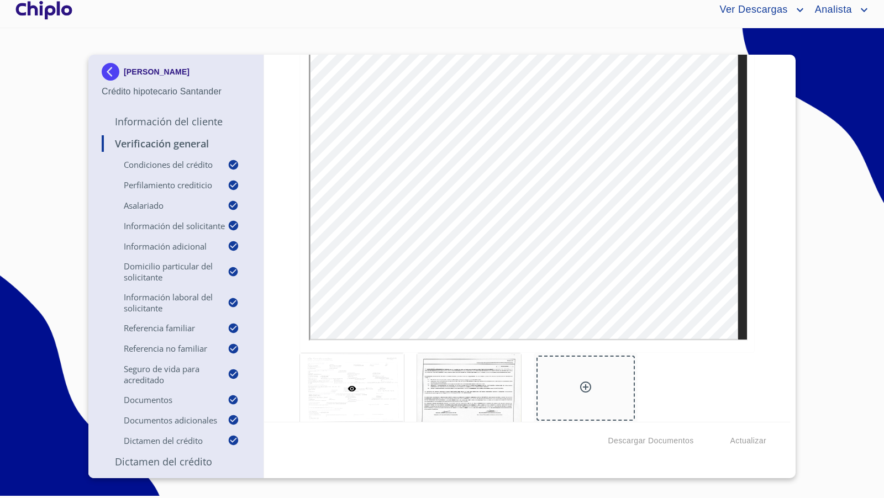
scroll to position [8530, 0]
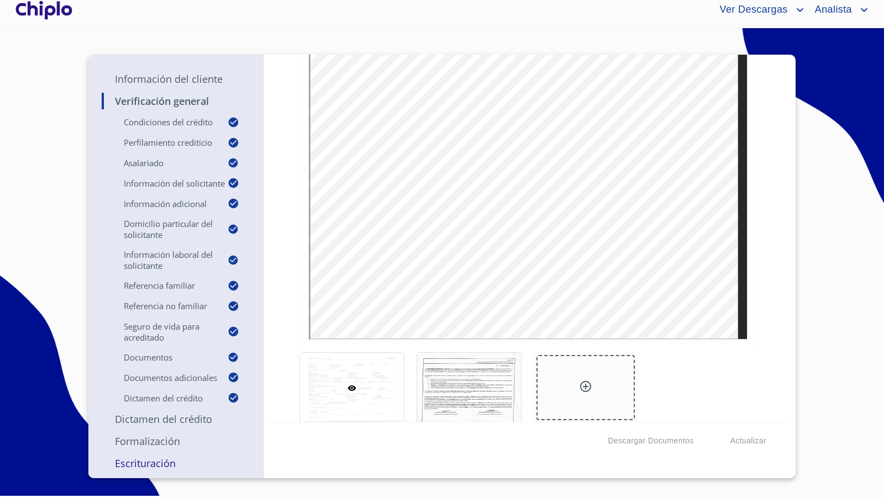
click at [155, 461] on p "Escrituración" at bounding box center [176, 463] width 149 height 13
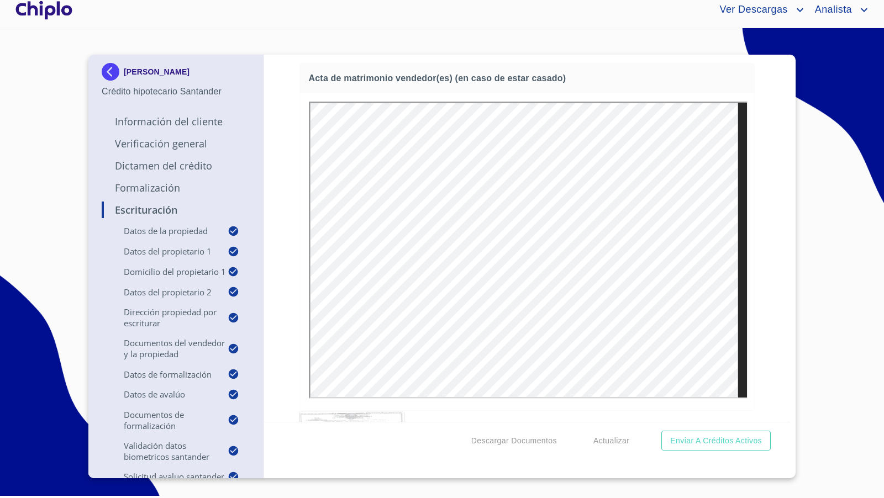
scroll to position [3830, 0]
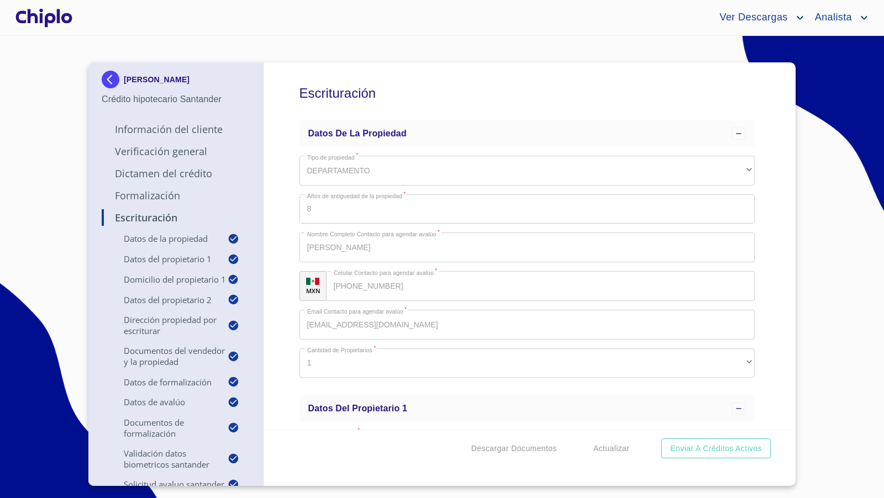
scroll to position [3830, 0]
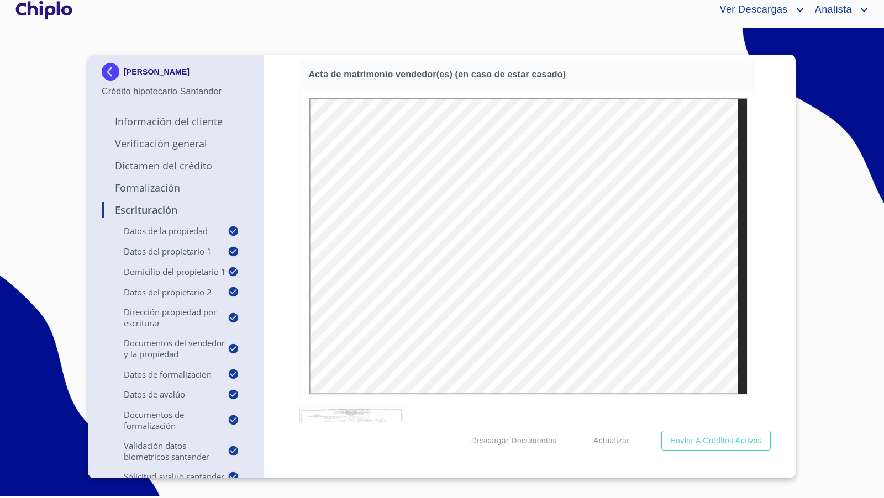
click at [49, 15] on div at bounding box center [43, 9] width 61 height 35
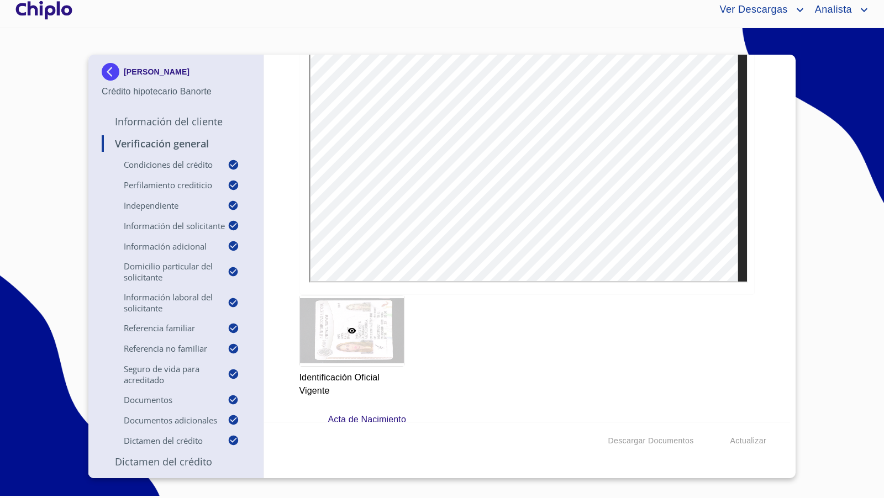
scroll to position [4473, 0]
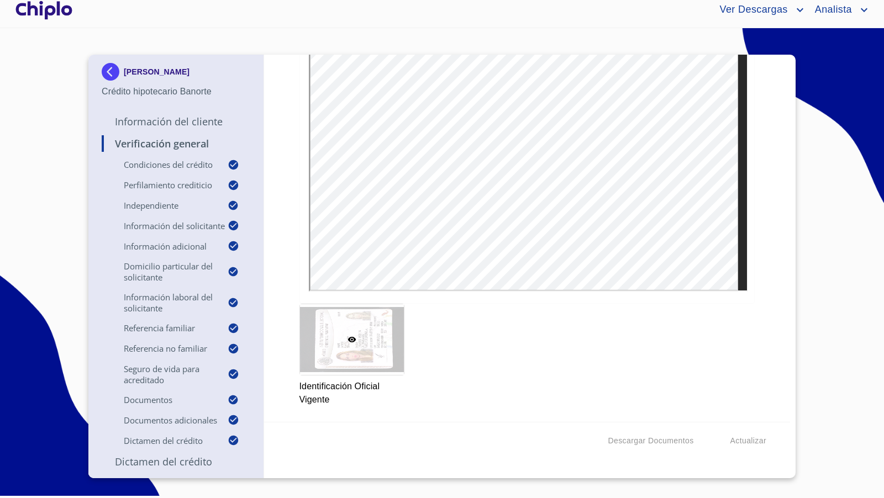
click at [760, 280] on div "Verificación General Condiciones del Crédito Selecciona tu producto   * Adquisi…" at bounding box center [527, 238] width 527 height 367
click at [51, 13] on div at bounding box center [43, 9] width 61 height 35
